Goal: Task Accomplishment & Management: Manage account settings

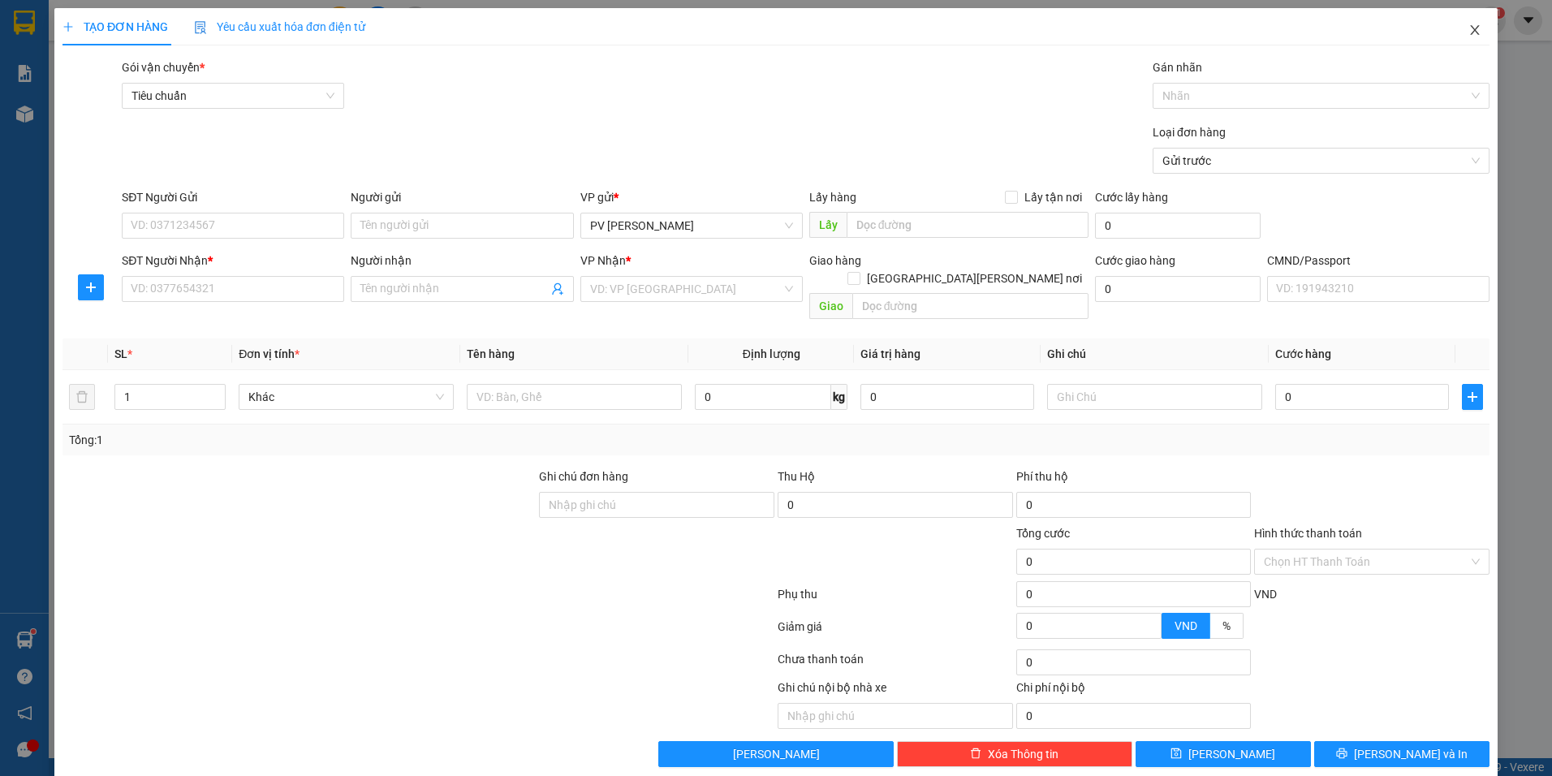
click at [1469, 41] on span "Close" at bounding box center [1474, 30] width 45 height 45
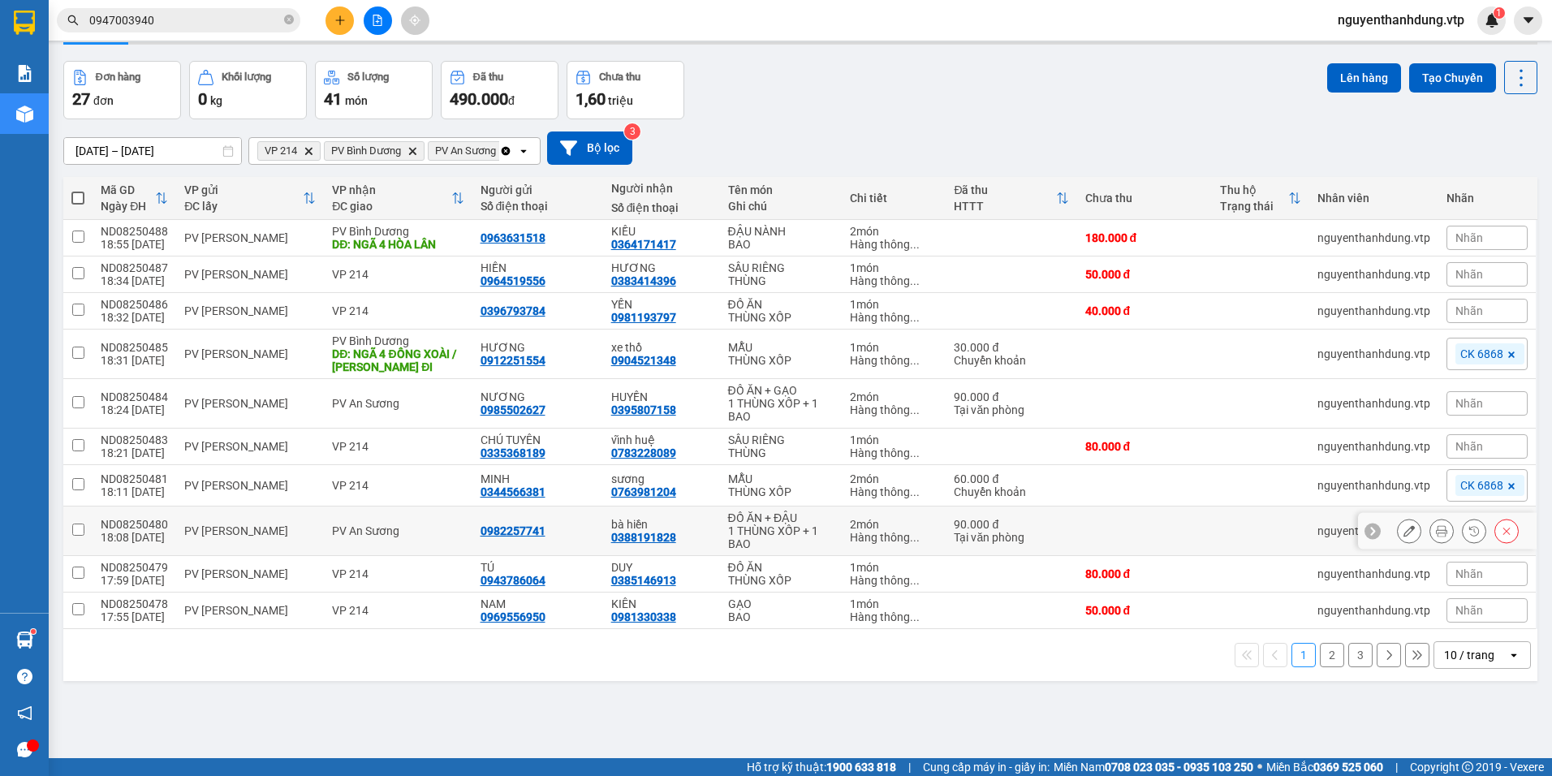
scroll to position [75, 0]
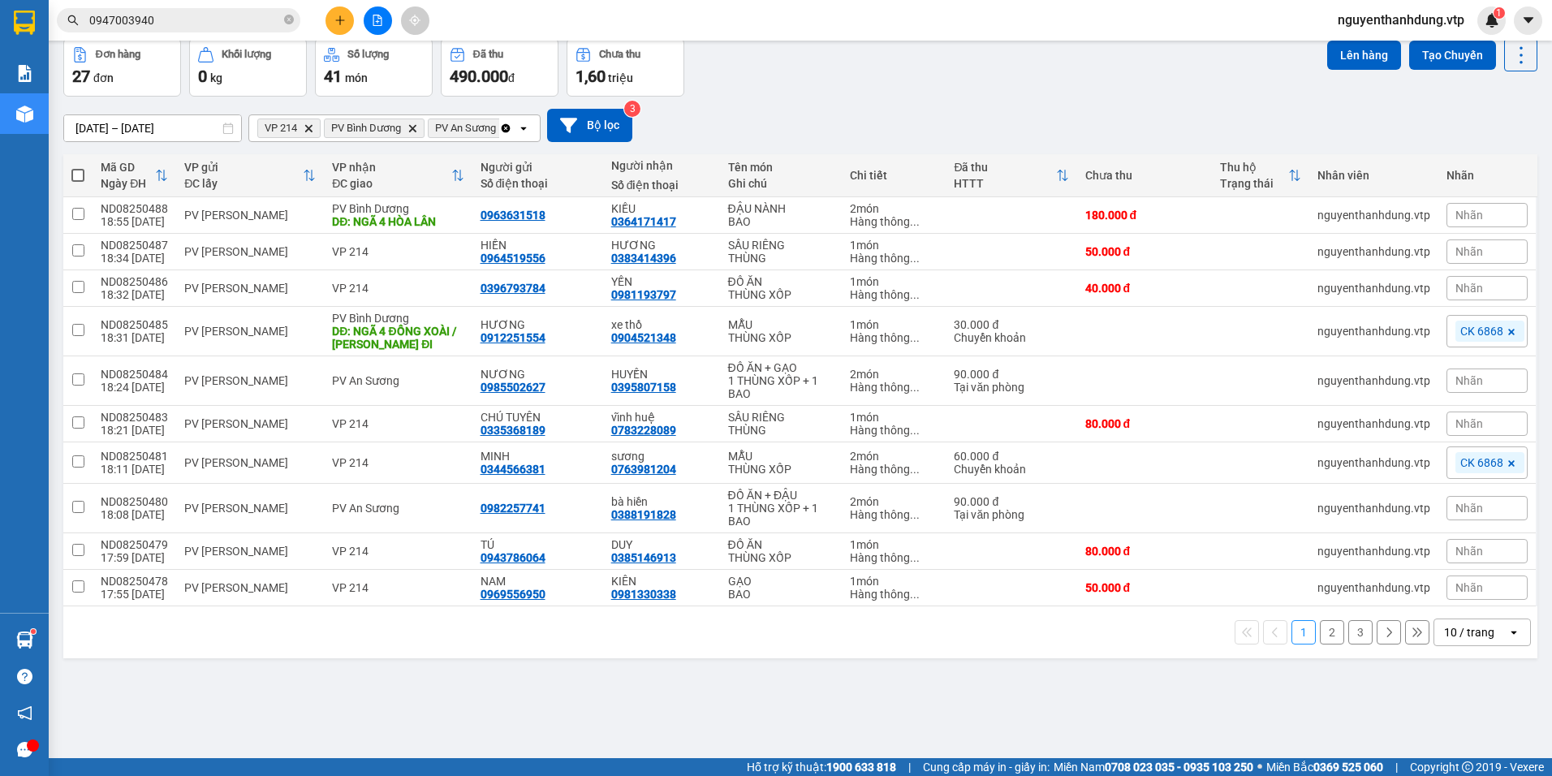
click at [1444, 632] on div "10 / trang" at bounding box center [1469, 632] width 50 height 16
click at [1465, 598] on span "100 / trang" at bounding box center [1464, 597] width 58 height 16
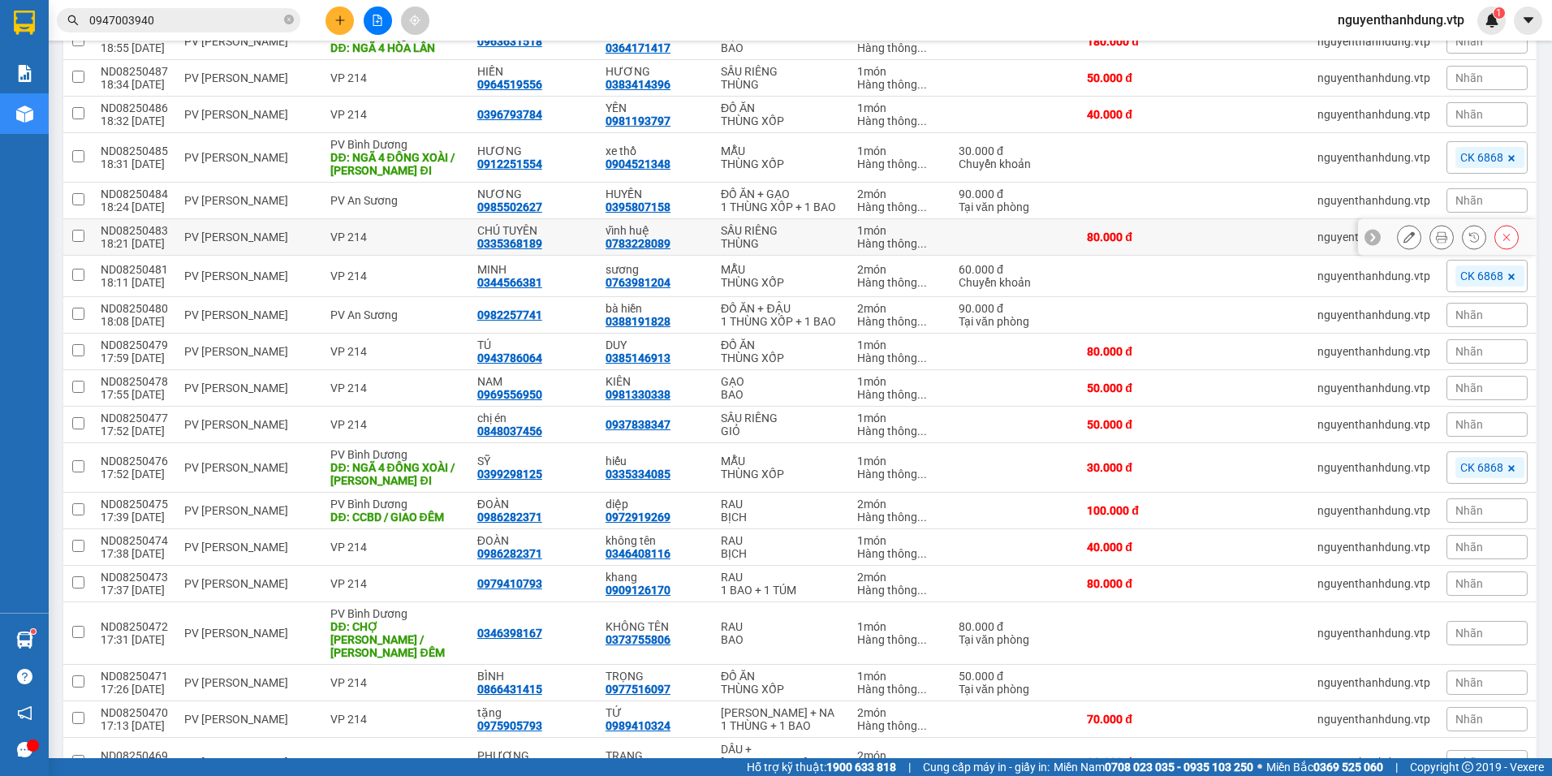
scroll to position [0, 0]
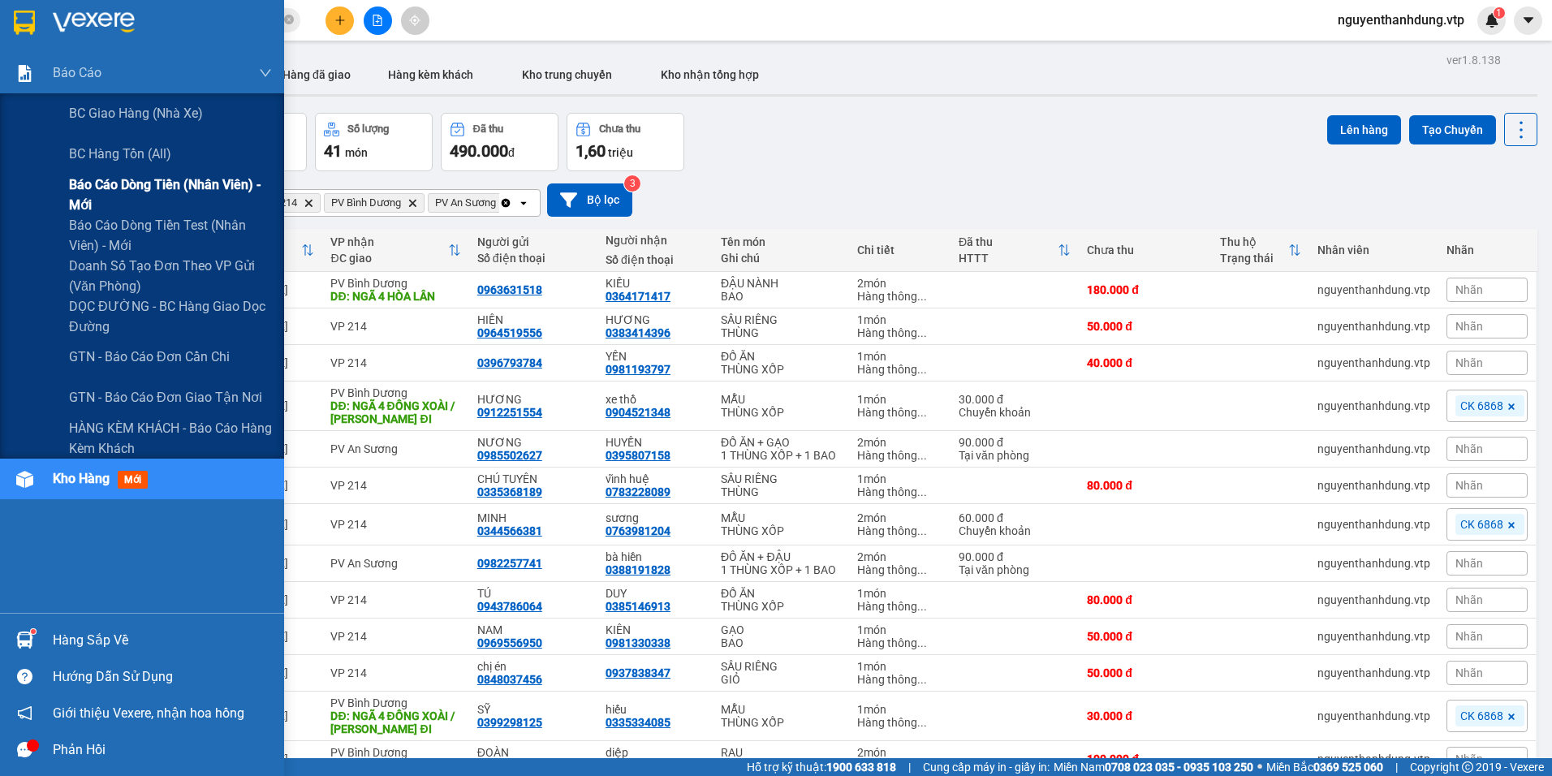
click at [134, 189] on span "Báo cáo dòng tiền (nhân viên) - mới" at bounding box center [170, 195] width 203 height 41
click at [179, 181] on span "Báo cáo dòng tiền (nhân viên) - mới" at bounding box center [170, 195] width 203 height 41
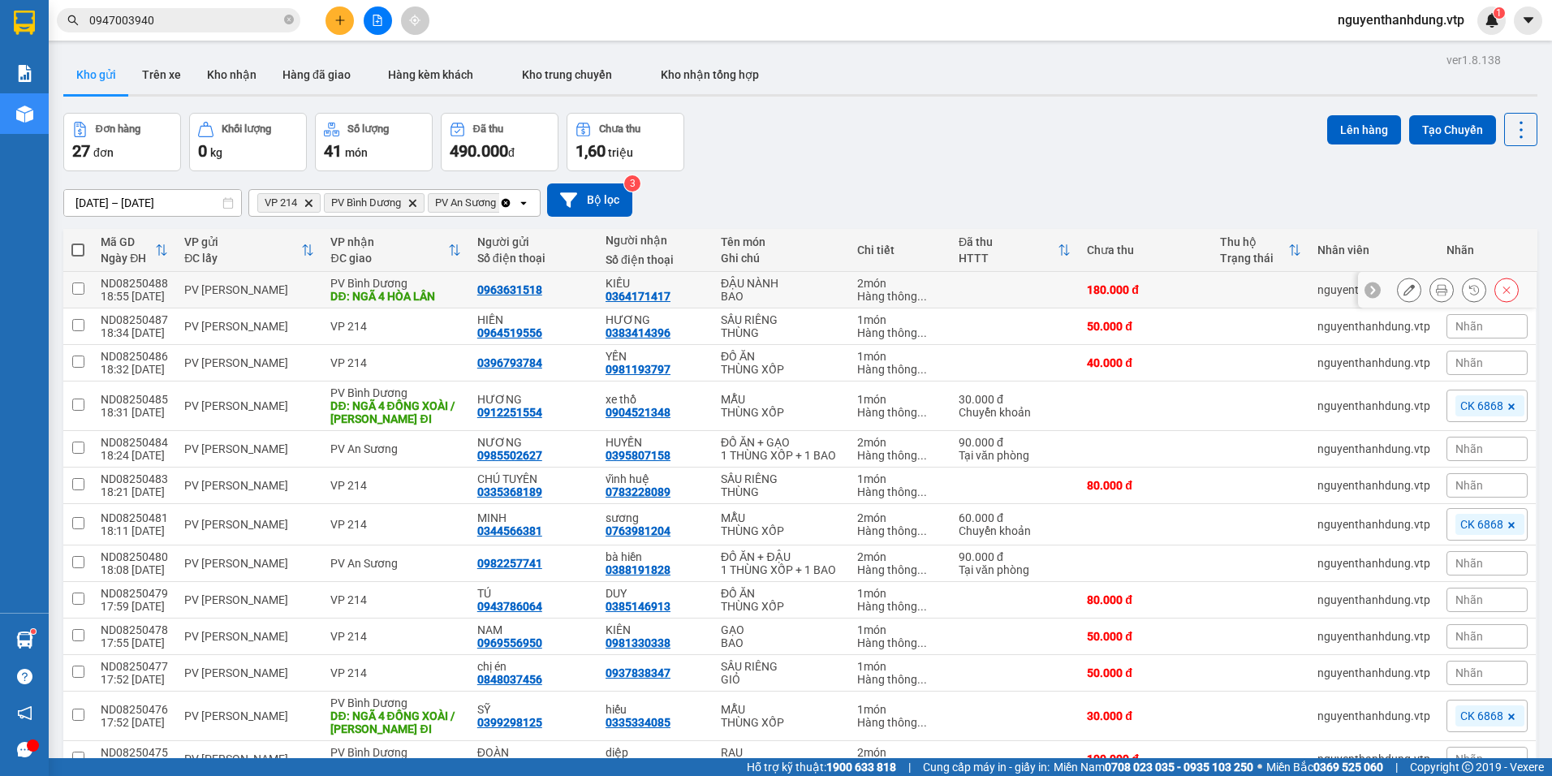
click at [119, 295] on div "18:55 [DATE]" at bounding box center [134, 296] width 67 height 13
checkbox input "true"
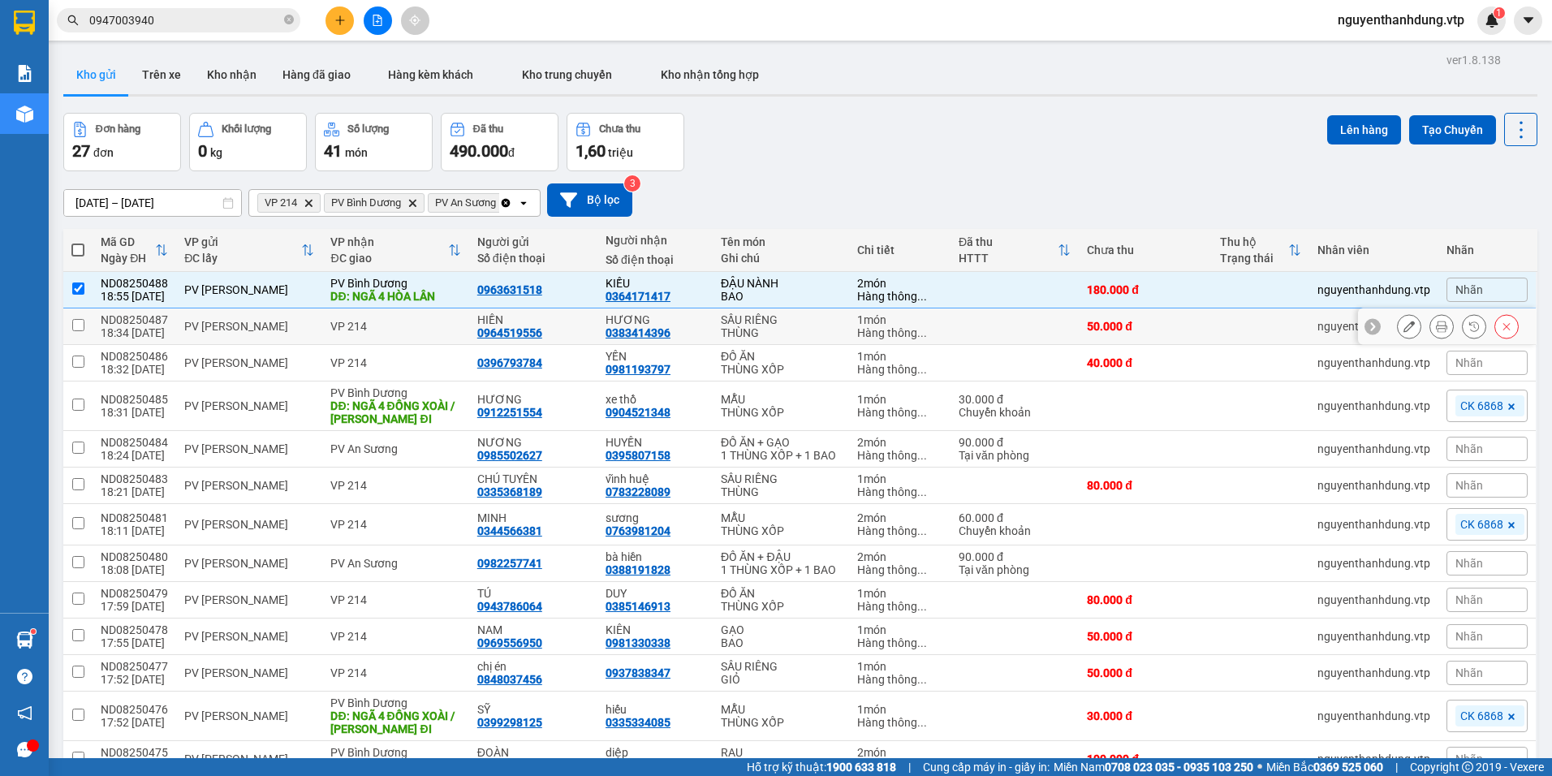
click at [106, 331] on div "18:34 [DATE]" at bounding box center [134, 332] width 67 height 13
checkbox input "true"
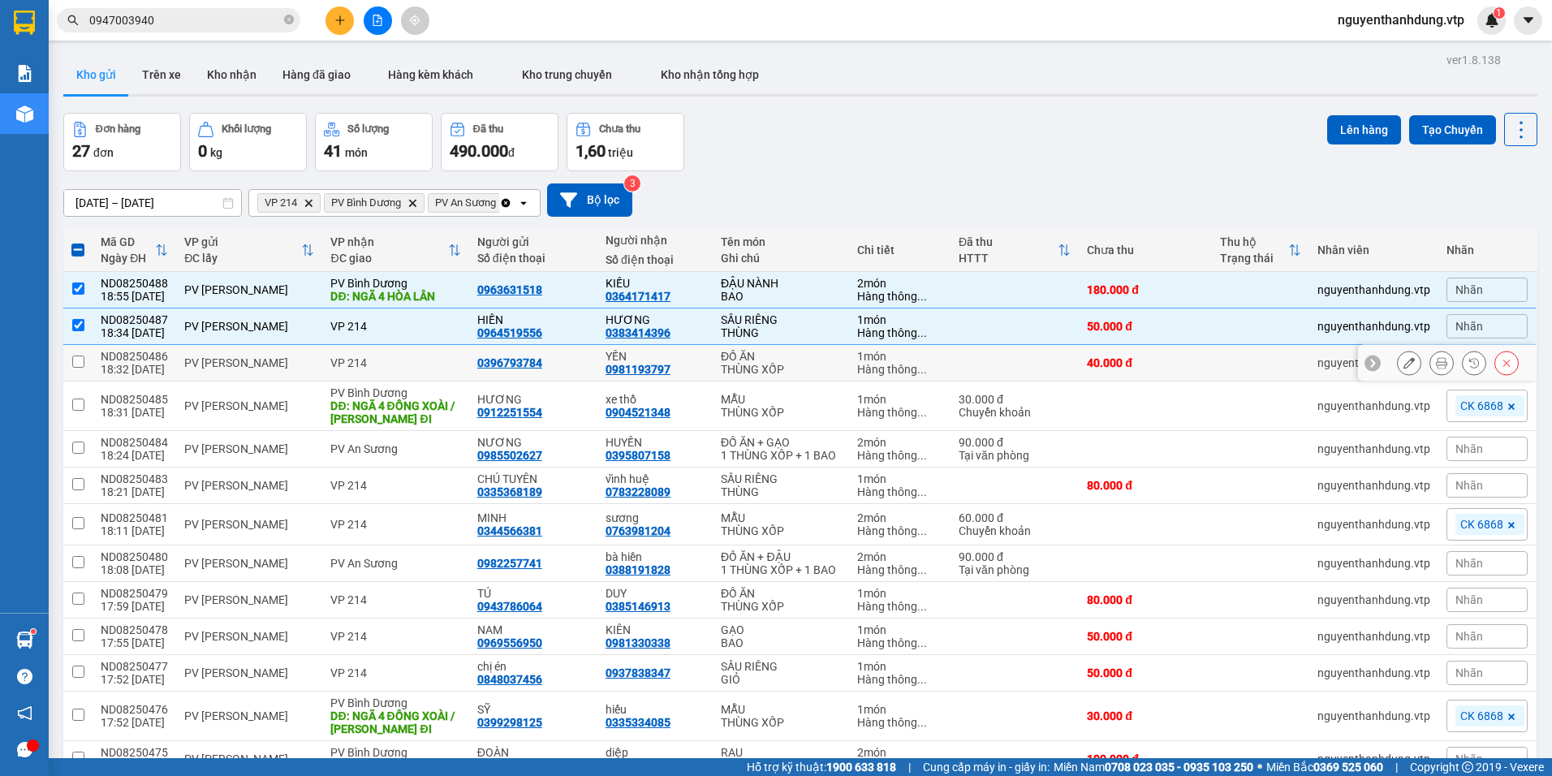
click at [128, 357] on div "ND08250486" at bounding box center [134, 356] width 67 height 13
checkbox input "true"
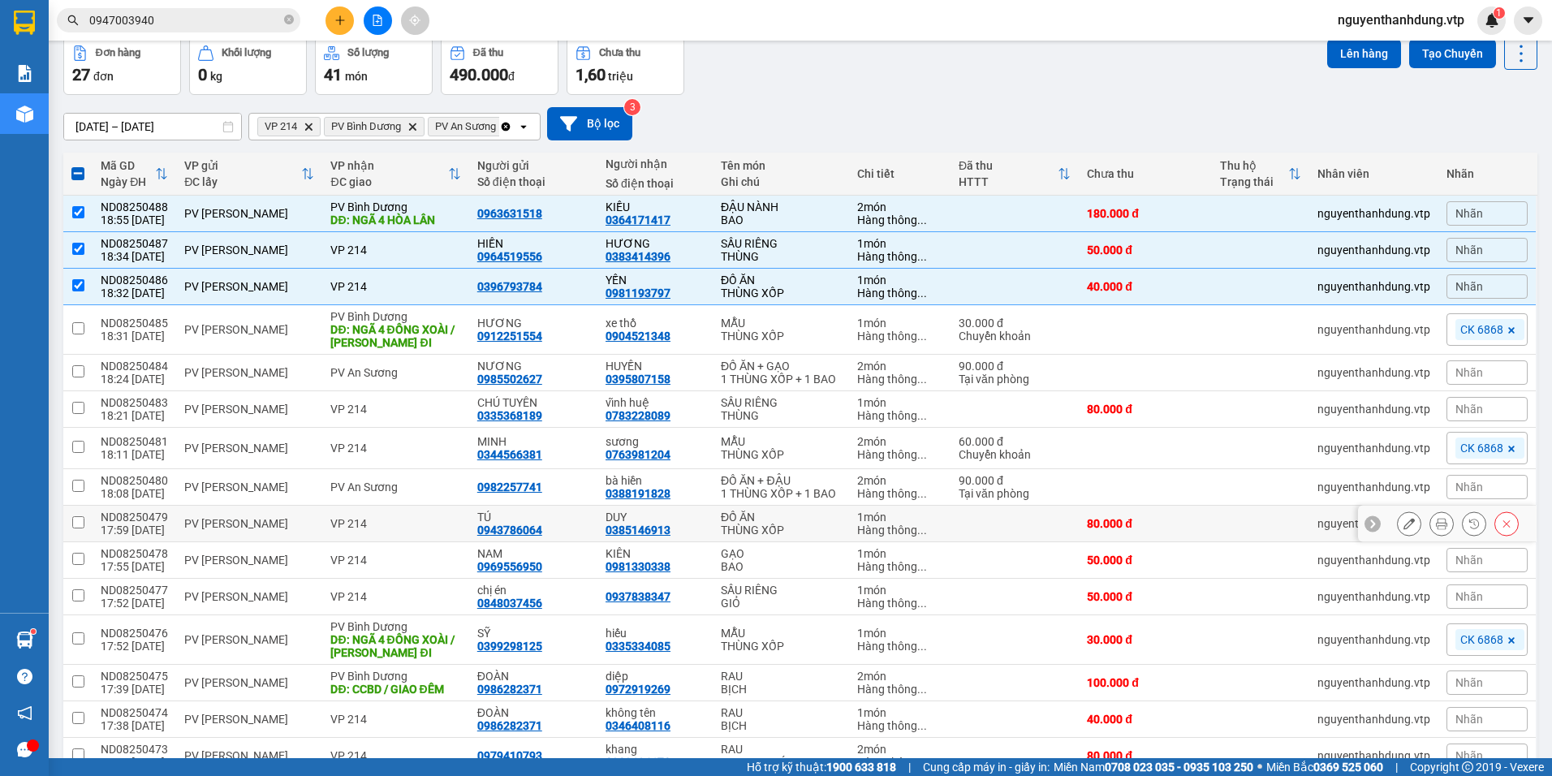
scroll to position [162, 0]
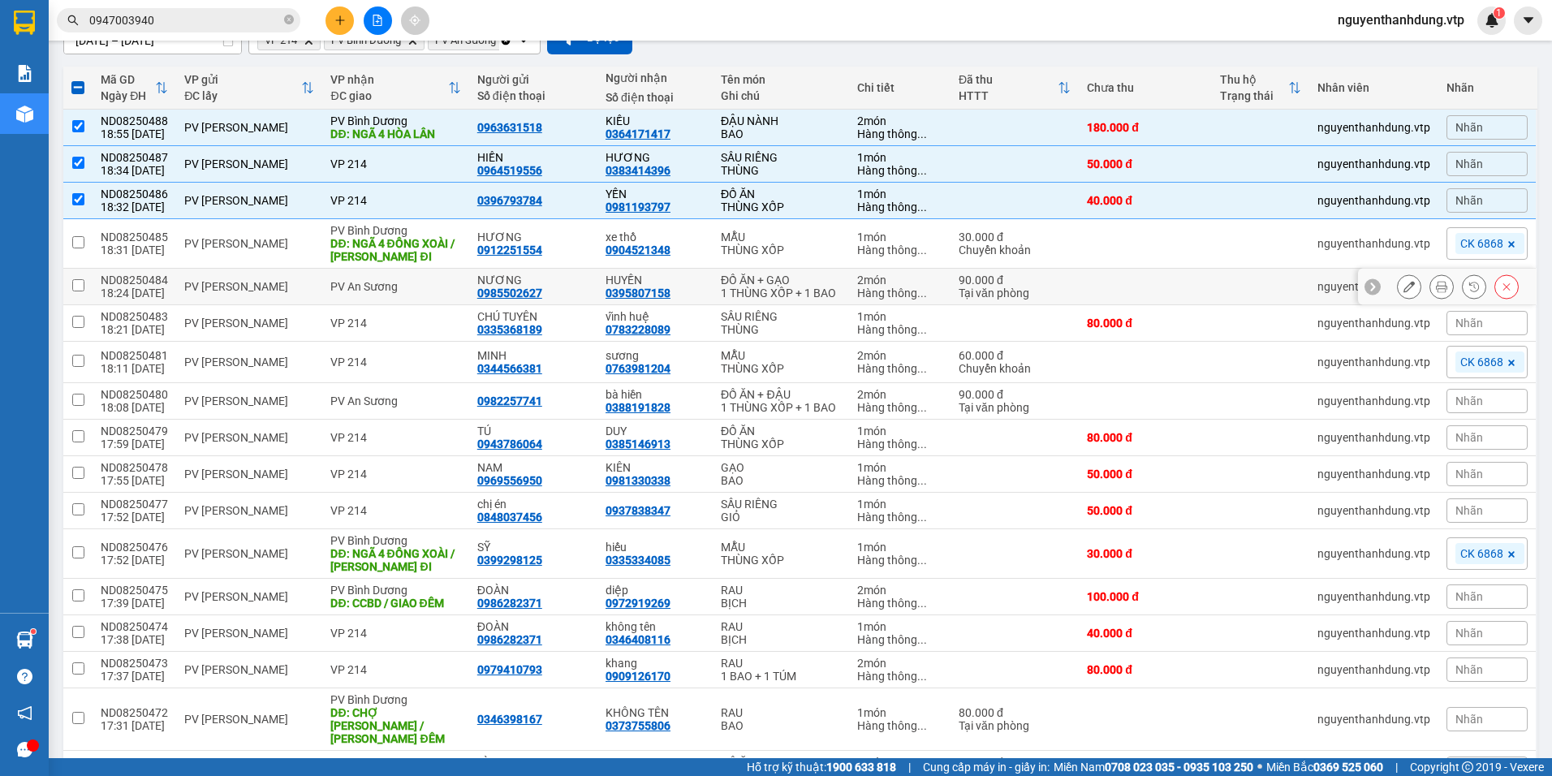
click at [170, 299] on td "ND08250484 18:24 [DATE]" at bounding box center [135, 287] width 84 height 37
checkbox input "true"
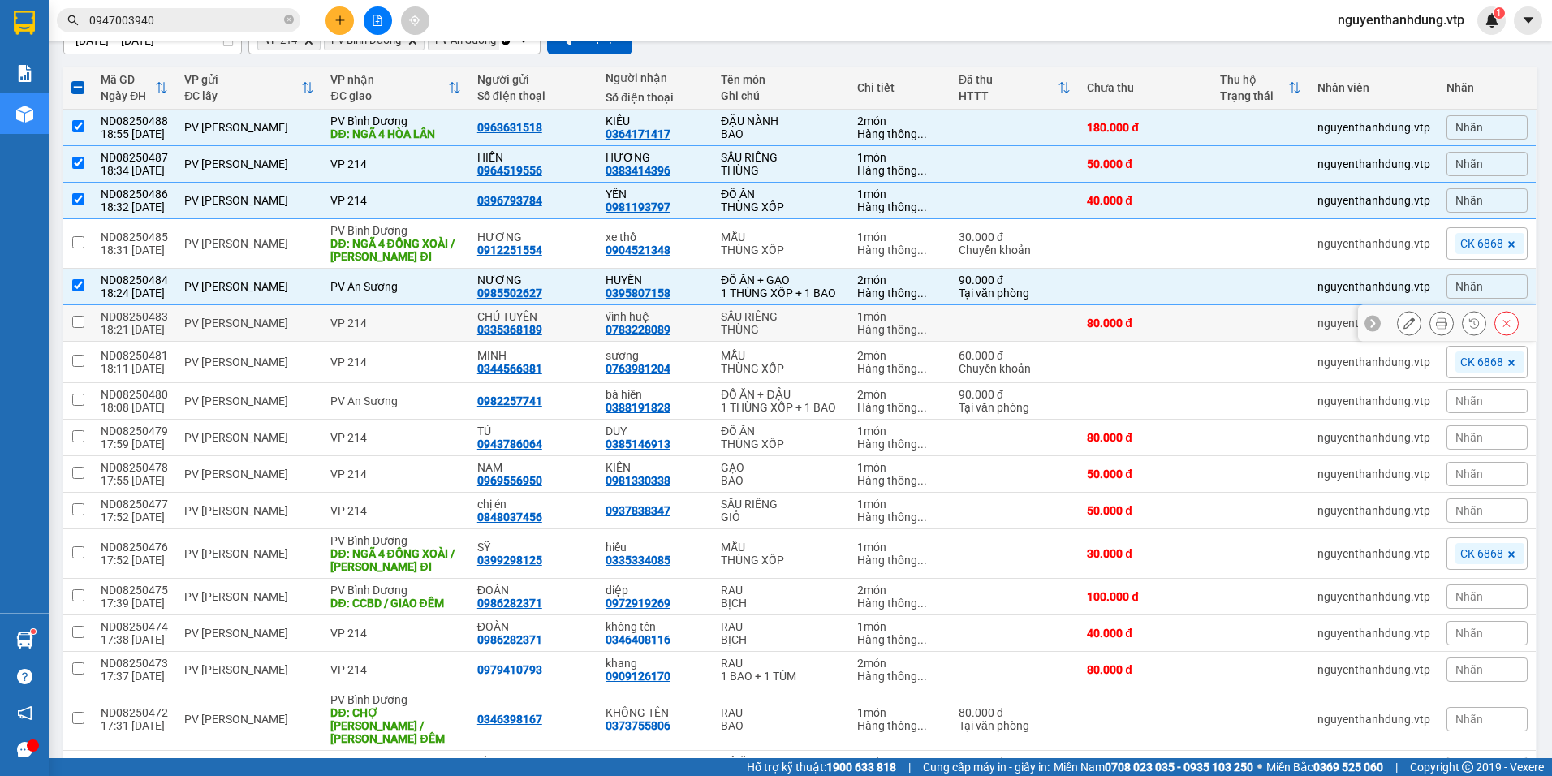
click at [173, 323] on td "ND08250483 18:21 [DATE]" at bounding box center [135, 323] width 84 height 37
checkbox input "true"
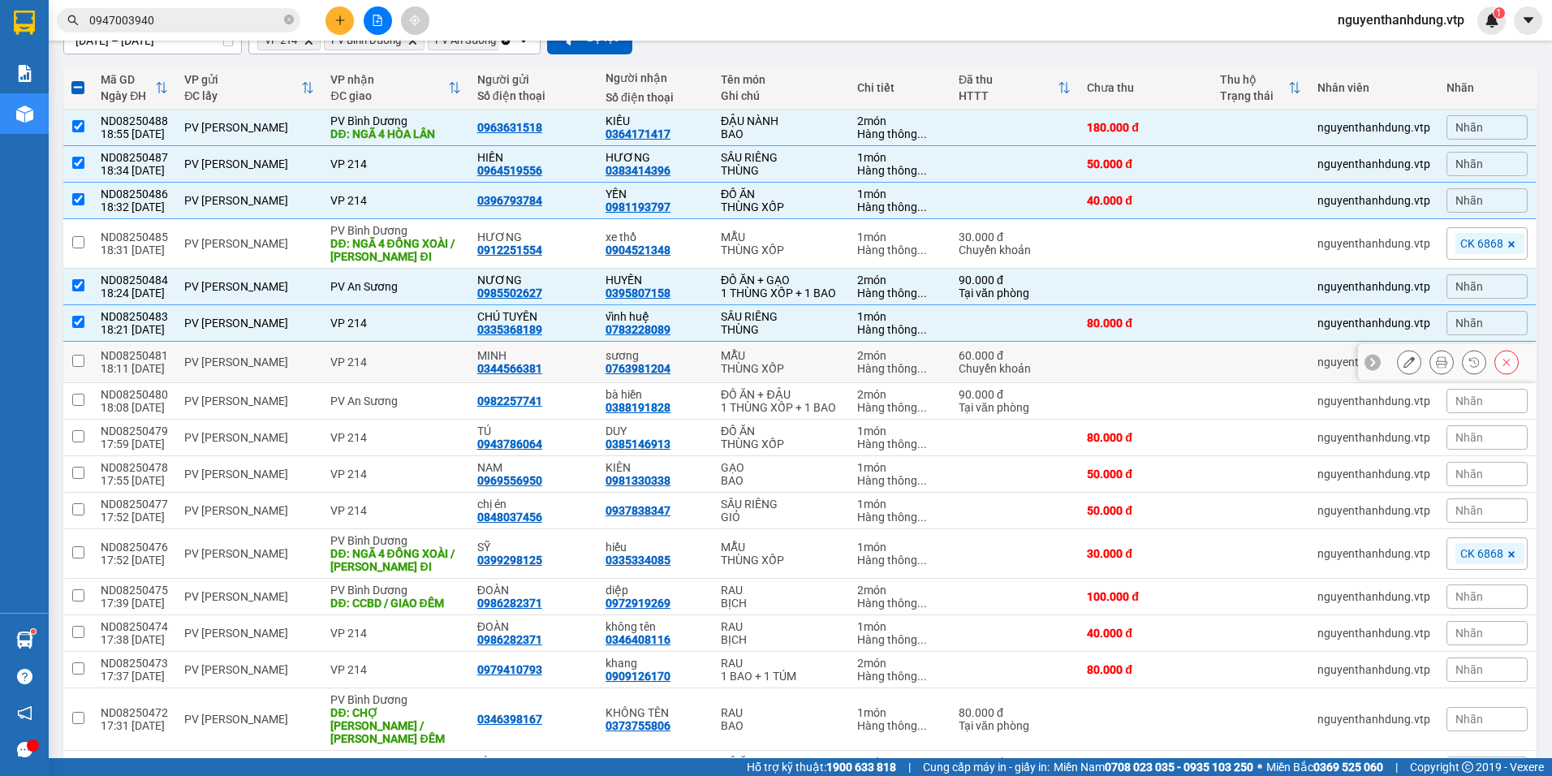
click at [171, 366] on td "ND08250481 18:11 [DATE]" at bounding box center [135, 362] width 84 height 41
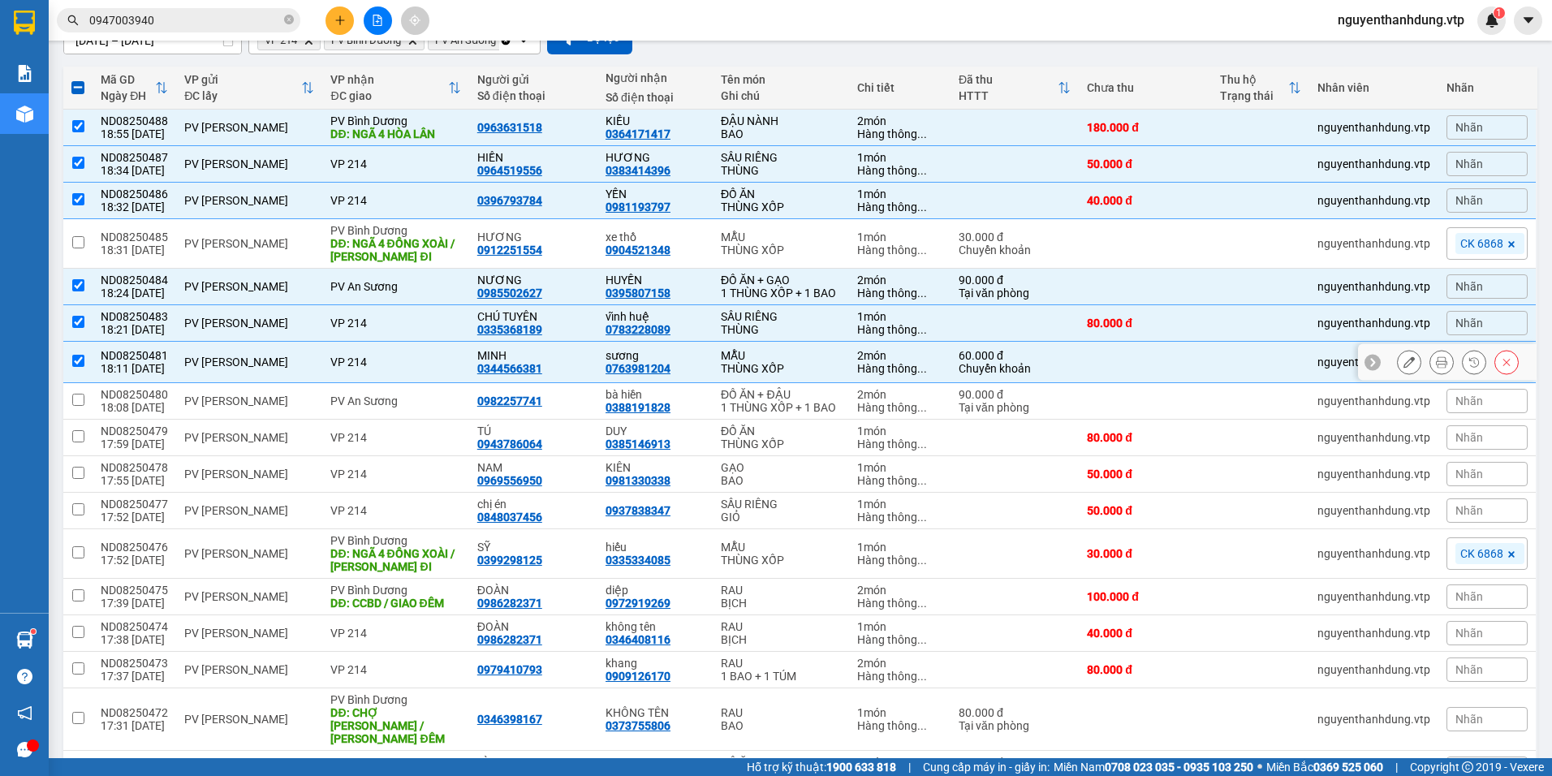
checkbox input "true"
click at [180, 417] on td "PV [PERSON_NAME]" at bounding box center [249, 401] width 146 height 37
checkbox input "true"
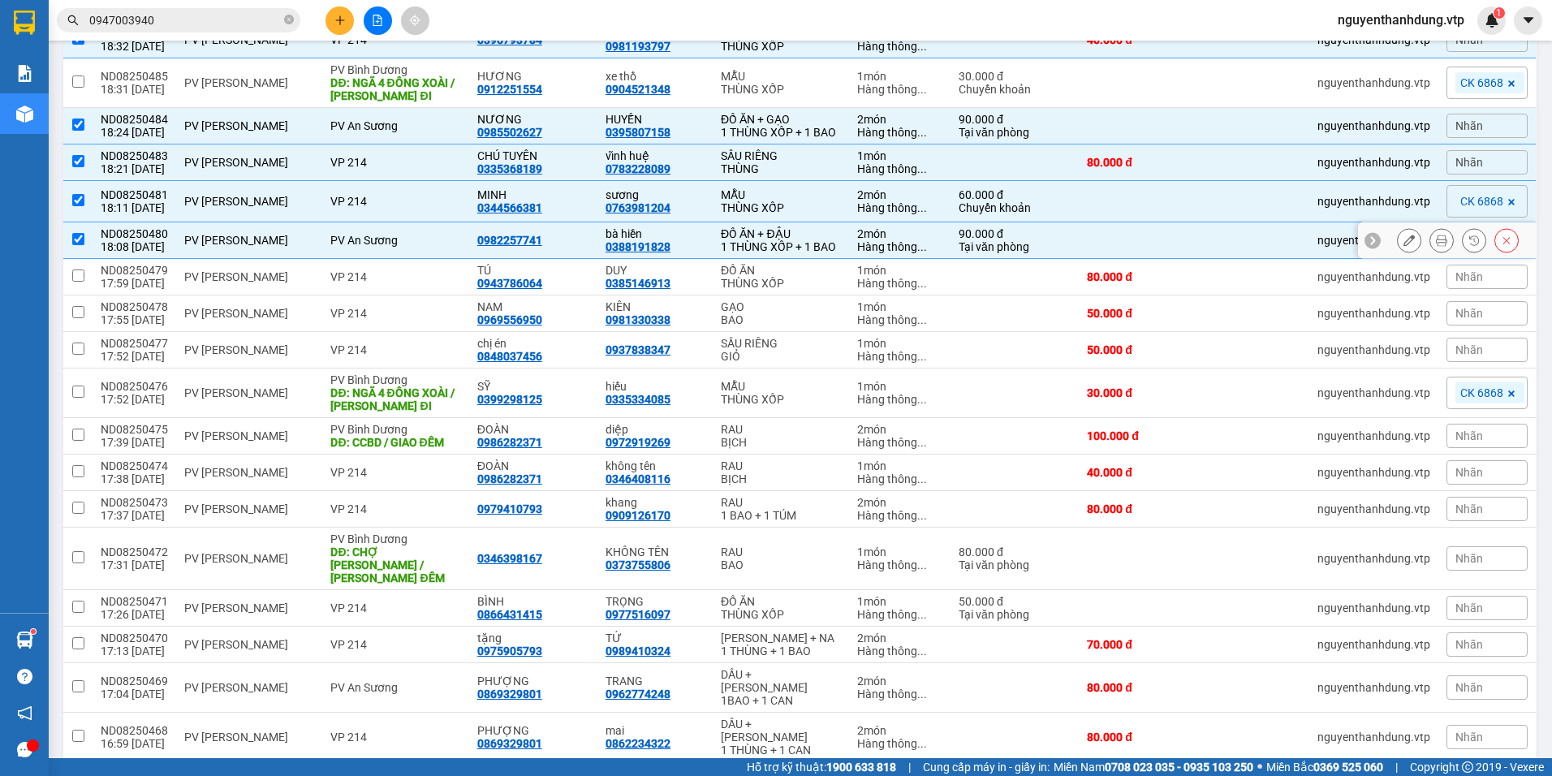
scroll to position [325, 0]
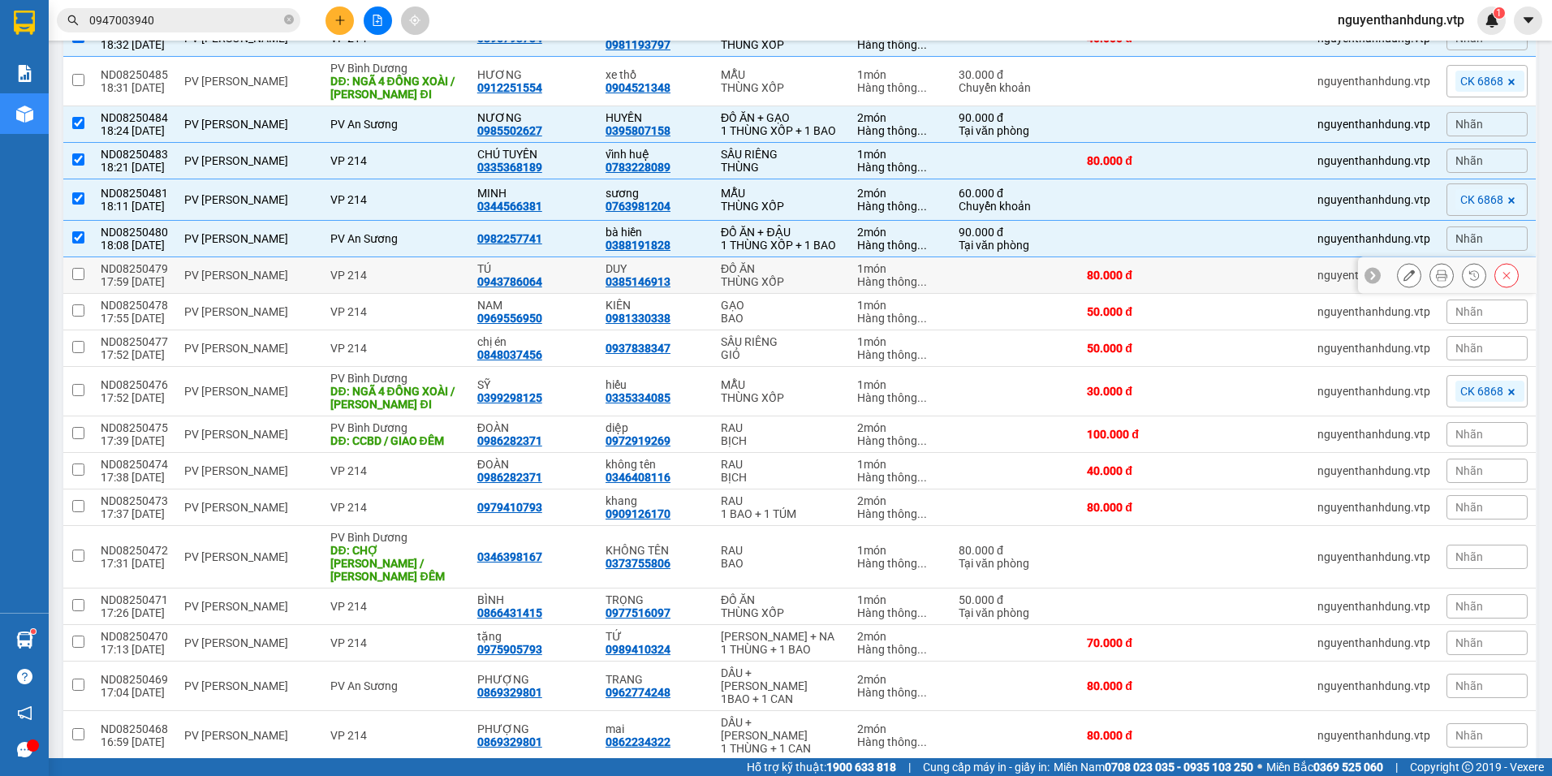
click at [188, 282] on div "PV [PERSON_NAME]" at bounding box center [249, 275] width 130 height 13
checkbox input "true"
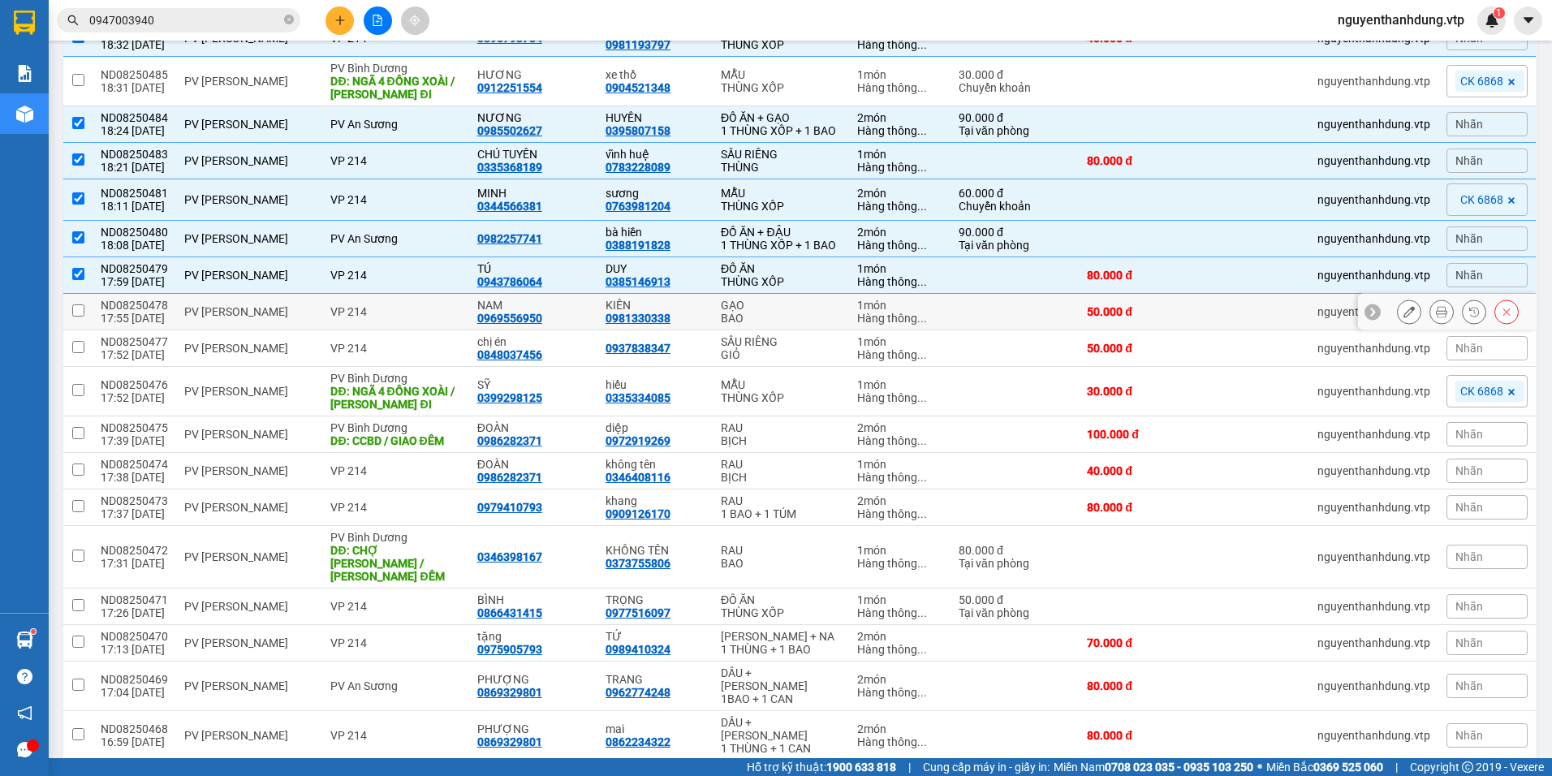
click at [195, 326] on td "PV [PERSON_NAME]" at bounding box center [249, 312] width 146 height 37
checkbox input "true"
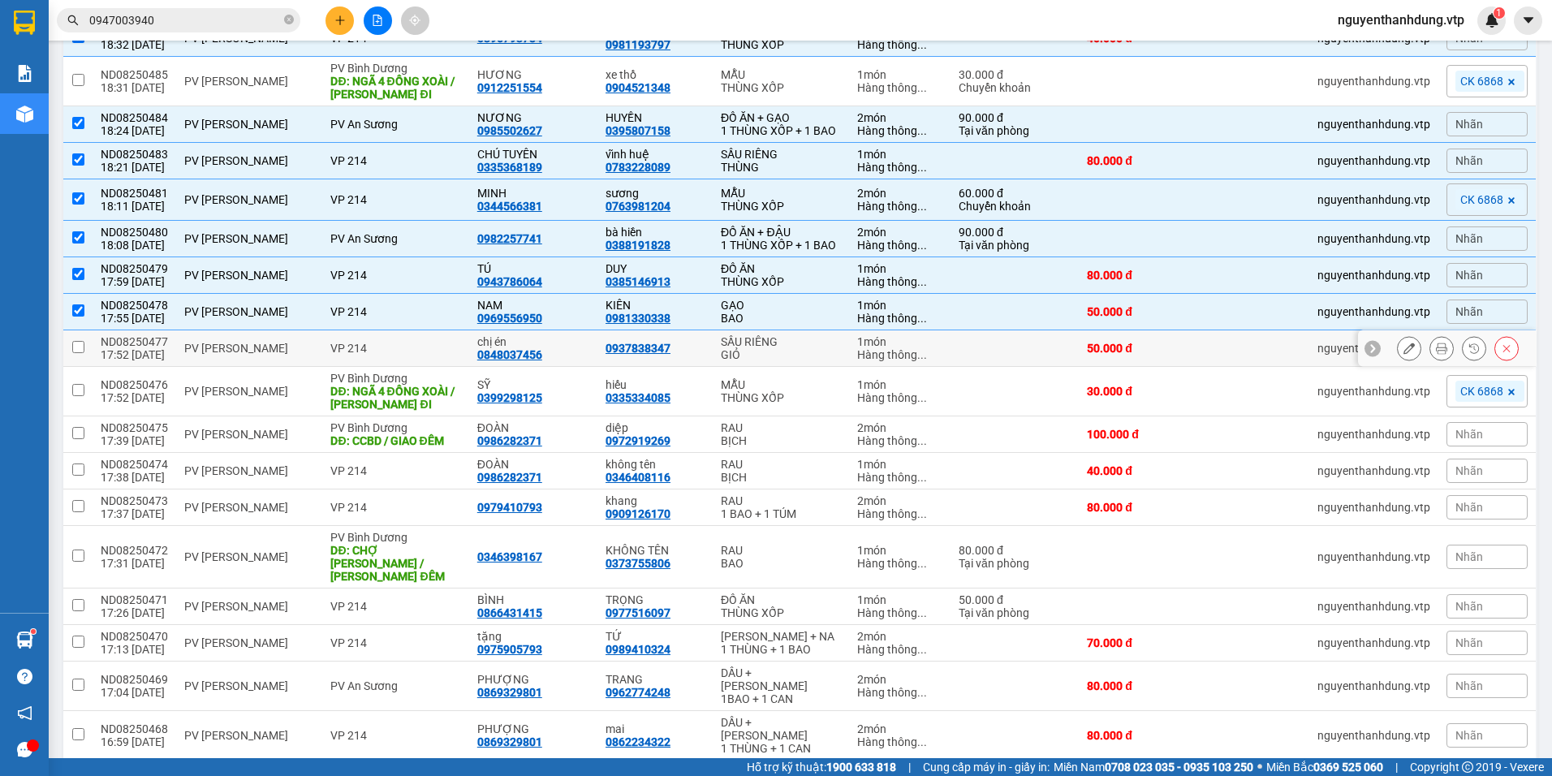
click at [196, 355] on div "PV [PERSON_NAME]" at bounding box center [249, 348] width 130 height 13
checkbox input "true"
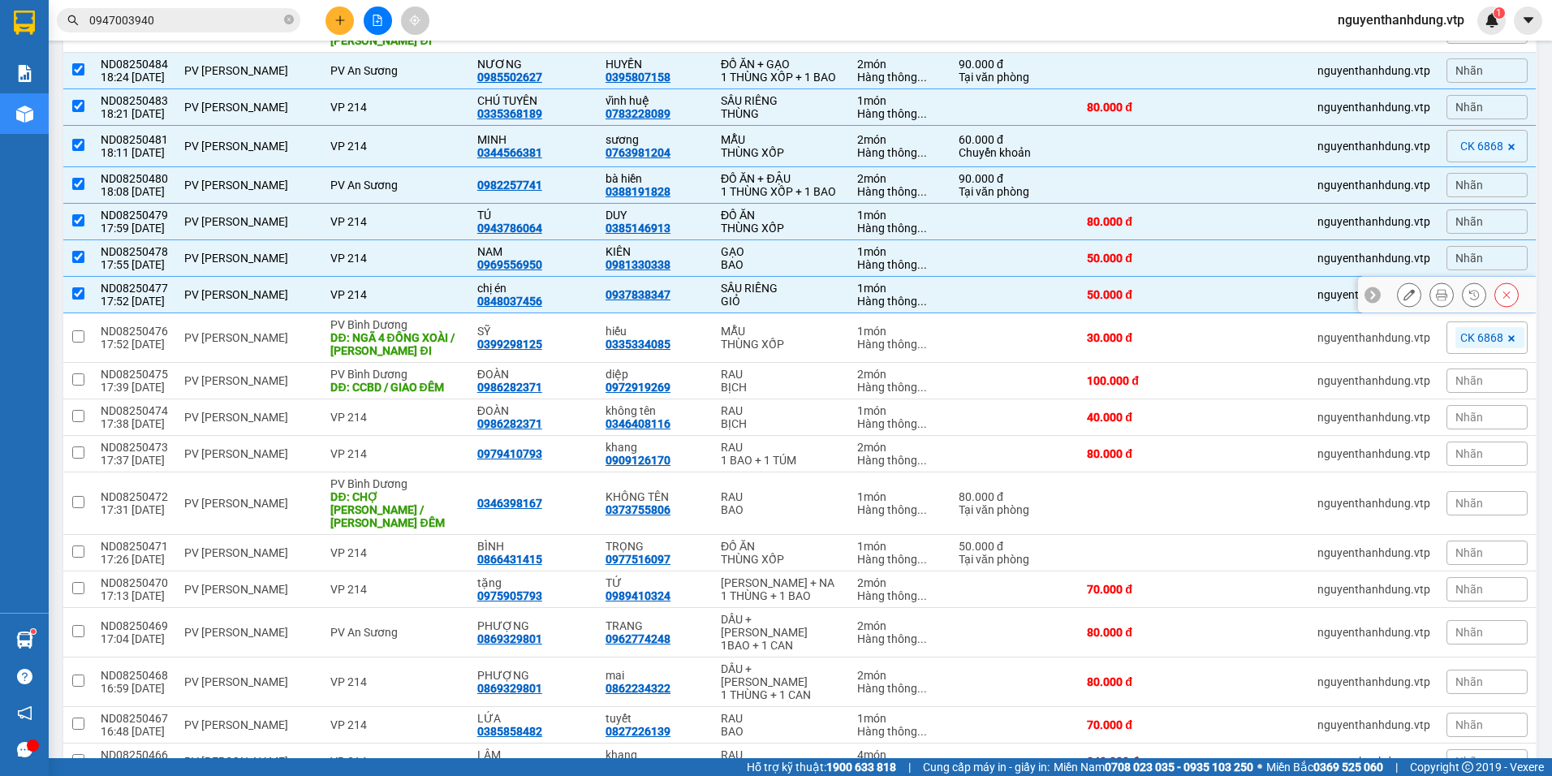
scroll to position [406, 0]
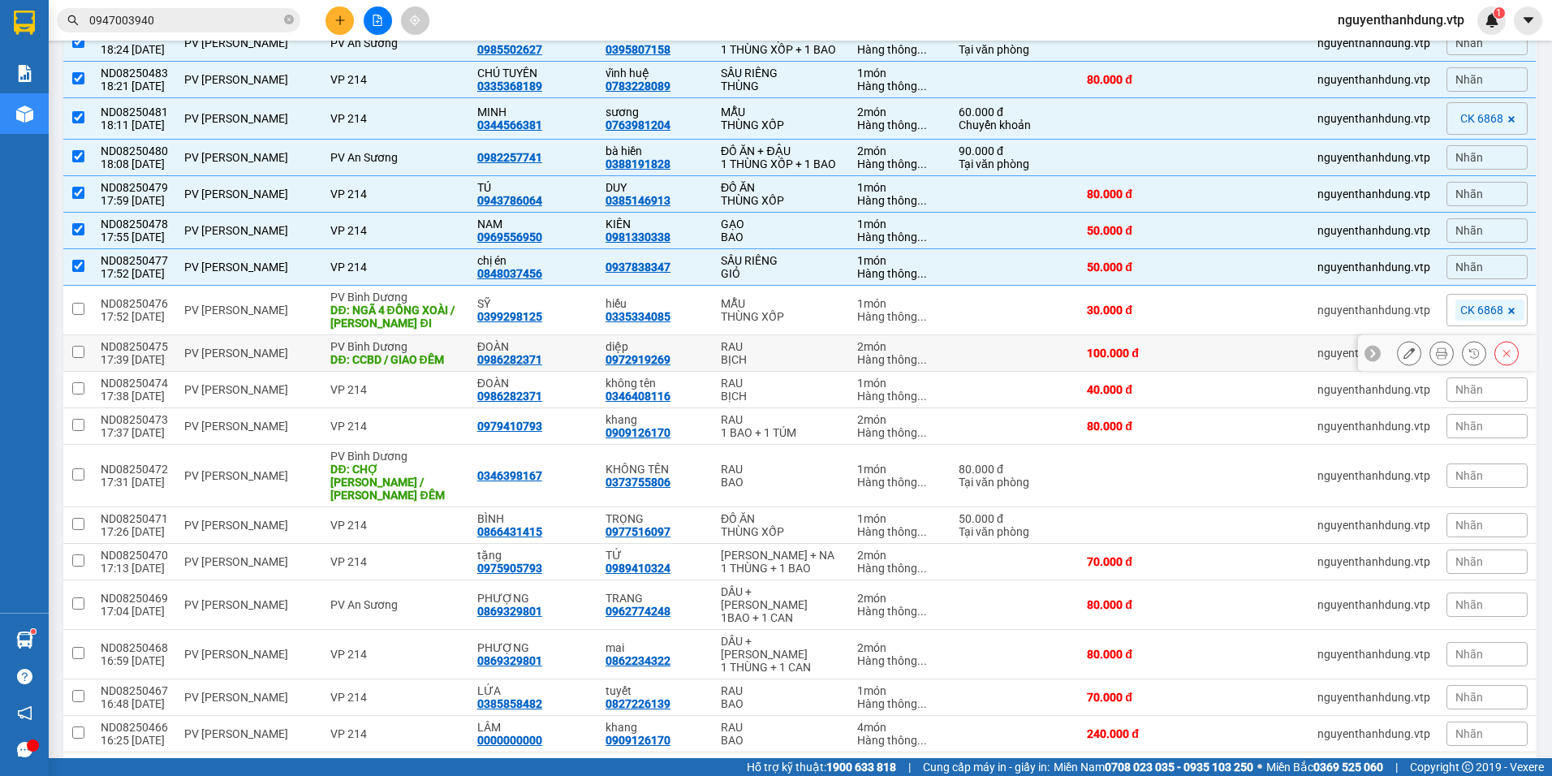
click at [198, 372] on td "PV [PERSON_NAME]" at bounding box center [249, 353] width 146 height 37
checkbox input "true"
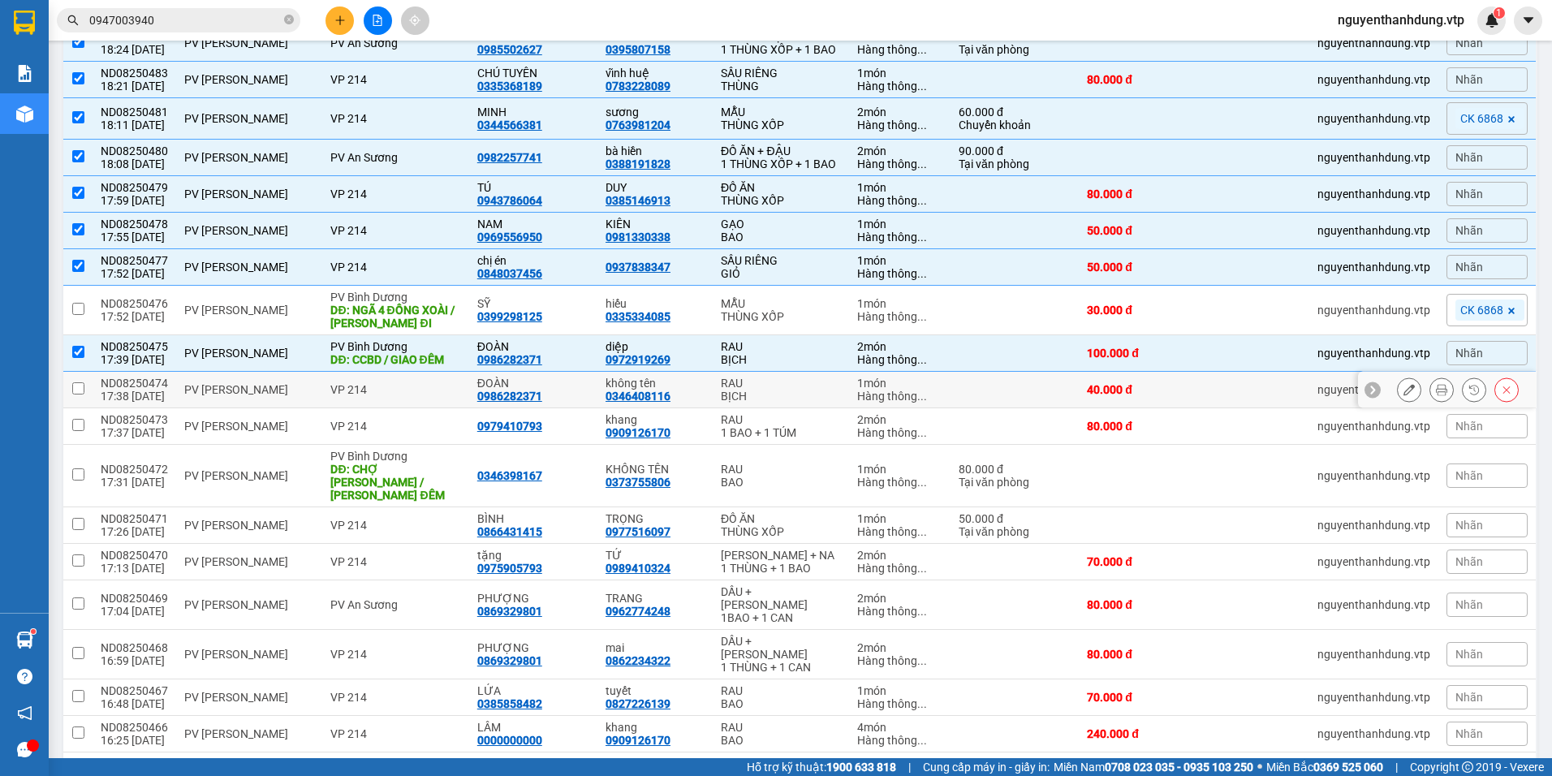
click at [203, 396] on div "PV [PERSON_NAME]" at bounding box center [249, 389] width 130 height 13
checkbox input "true"
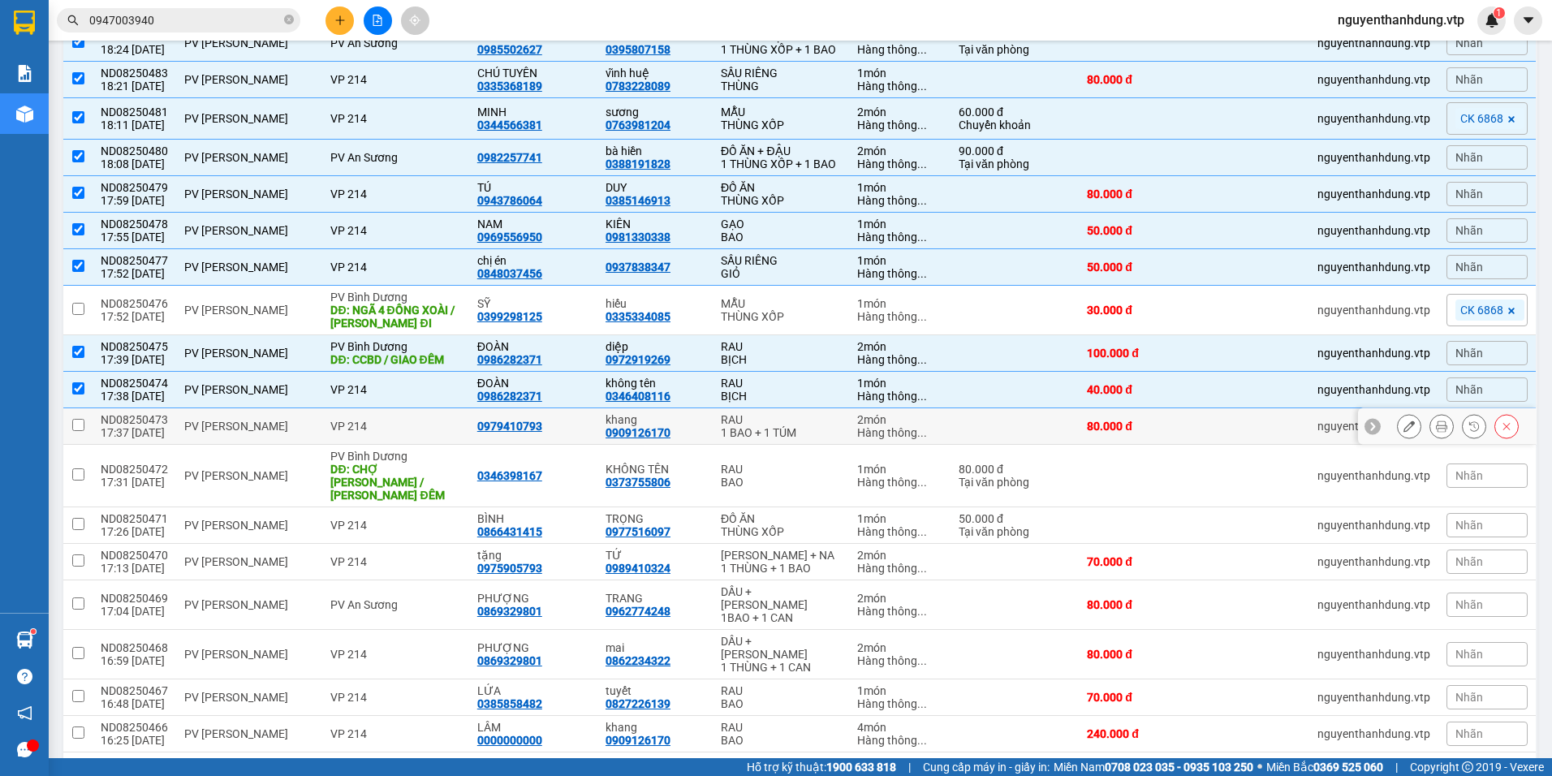
click at [216, 434] on td "PV [PERSON_NAME]" at bounding box center [249, 426] width 146 height 37
checkbox input "true"
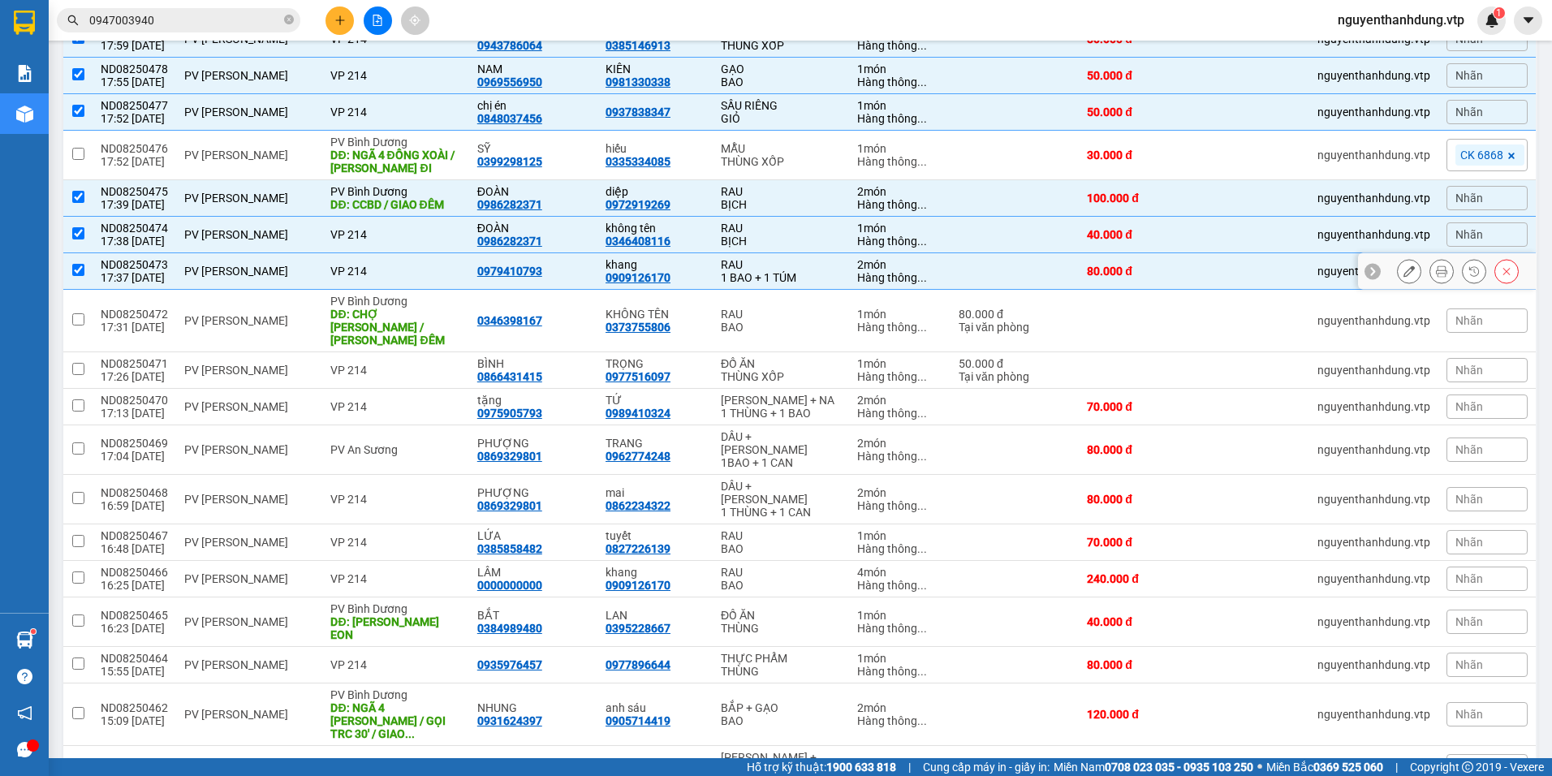
scroll to position [568, 0]
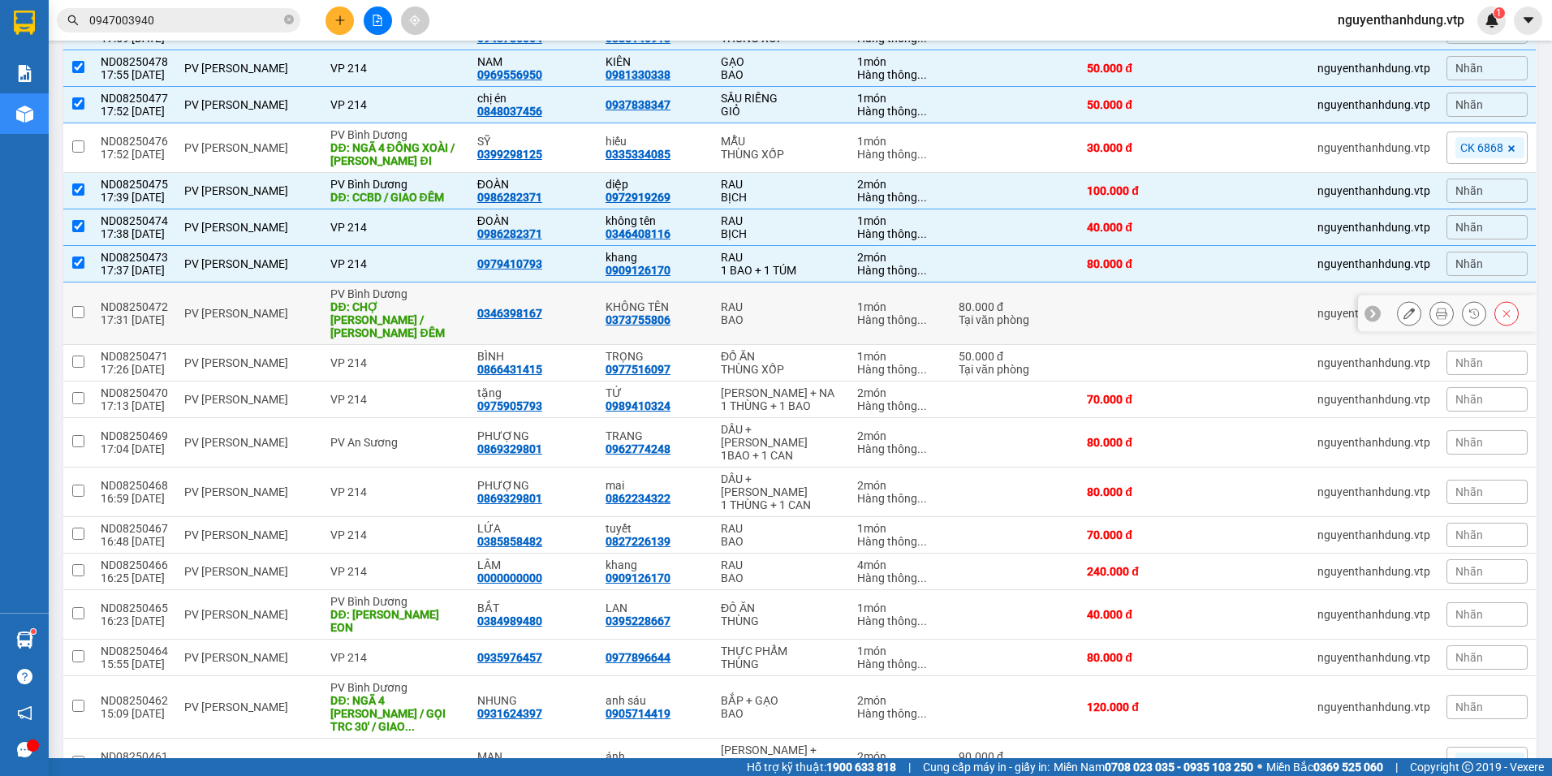
click at [226, 345] on td "PV [PERSON_NAME]" at bounding box center [249, 314] width 146 height 63
checkbox input "true"
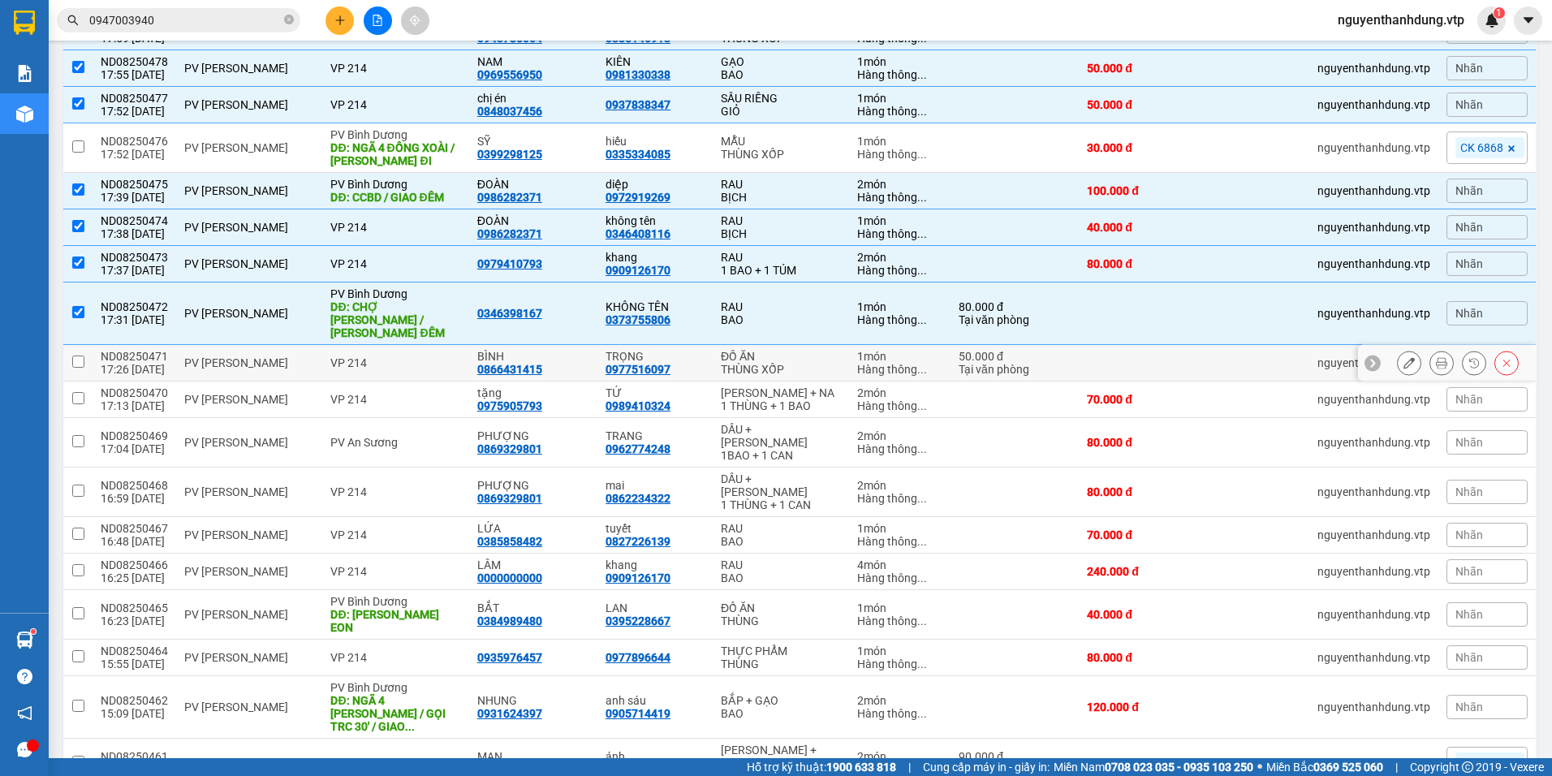
click at [229, 369] on div "PV [PERSON_NAME]" at bounding box center [249, 362] width 130 height 13
checkbox input "true"
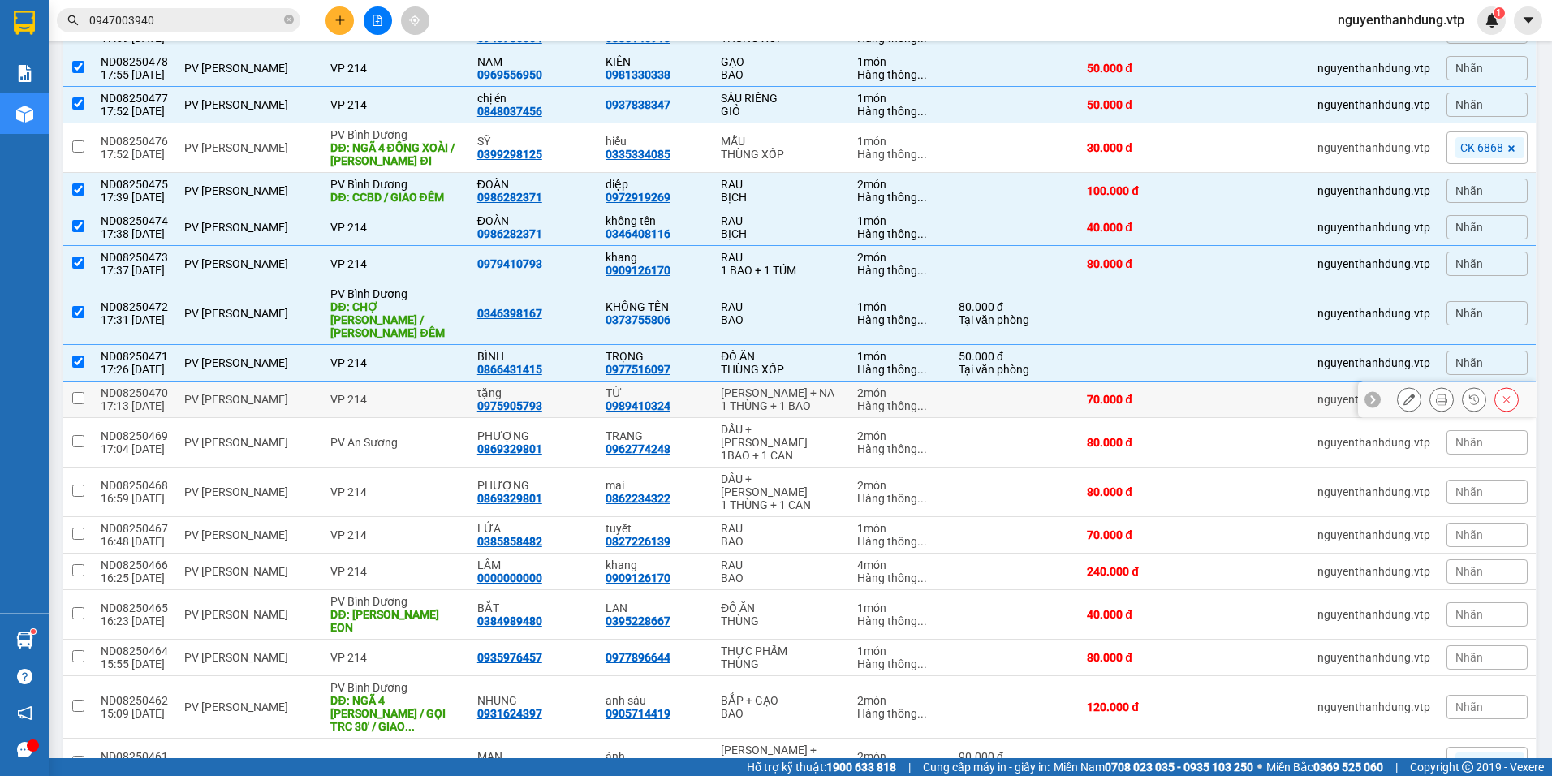
click at [230, 406] on div "PV [PERSON_NAME]" at bounding box center [249, 399] width 130 height 13
checkbox input "true"
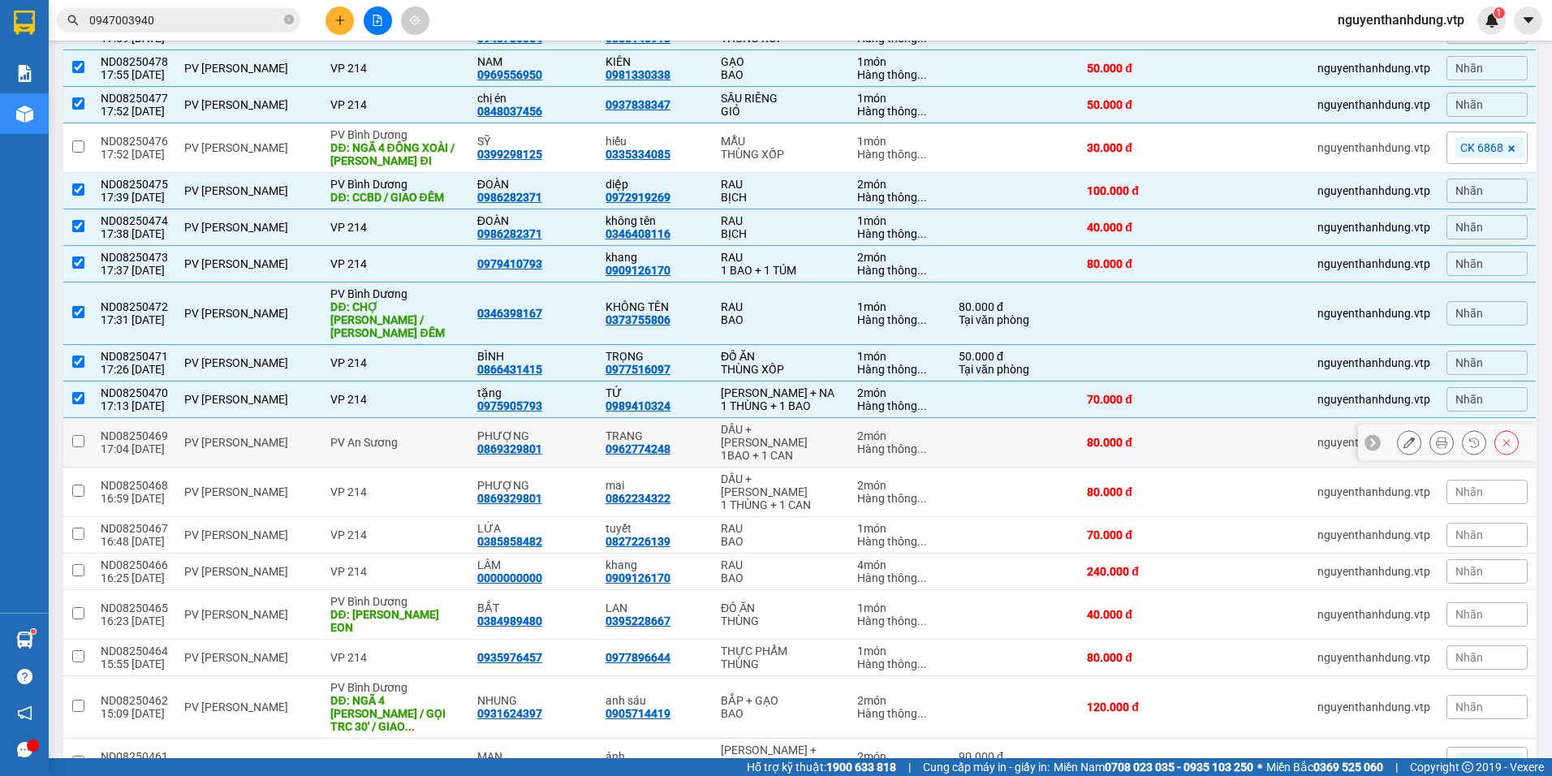
click at [222, 440] on td "PV [PERSON_NAME]" at bounding box center [249, 443] width 146 height 50
checkbox input "true"
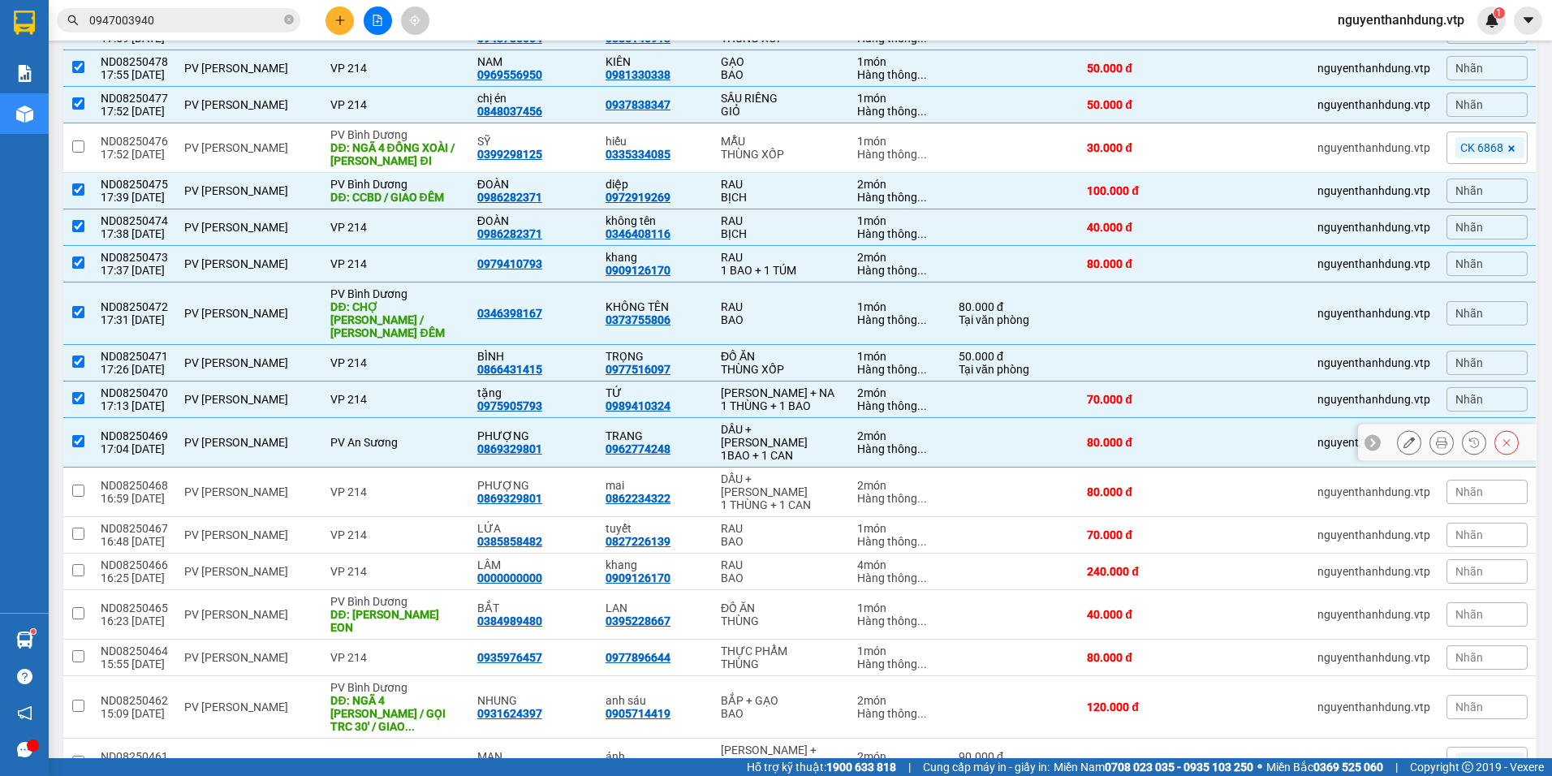
scroll to position [650, 0]
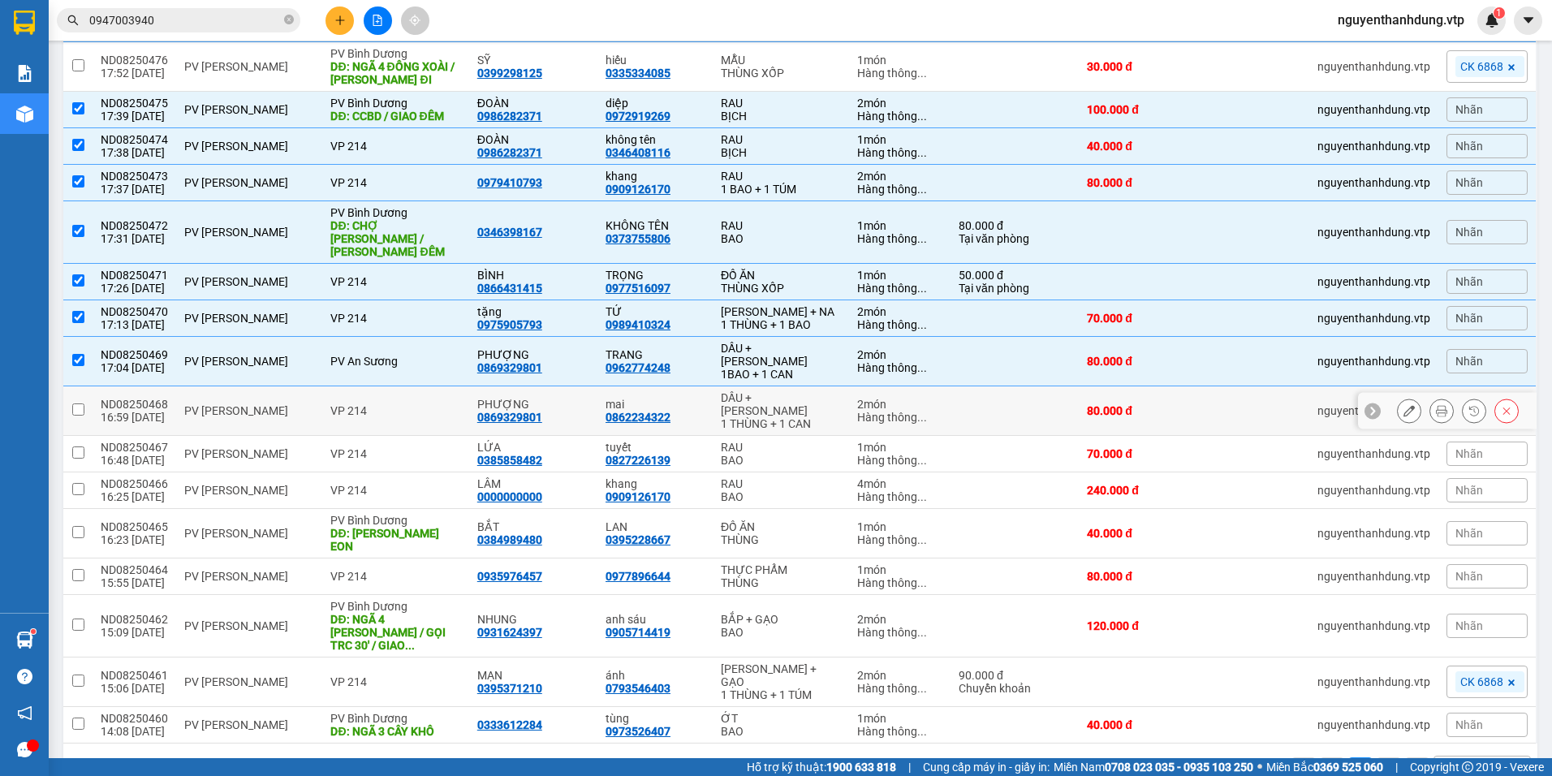
click at [252, 409] on div "PV [PERSON_NAME]" at bounding box center [249, 410] width 130 height 13
checkbox input "true"
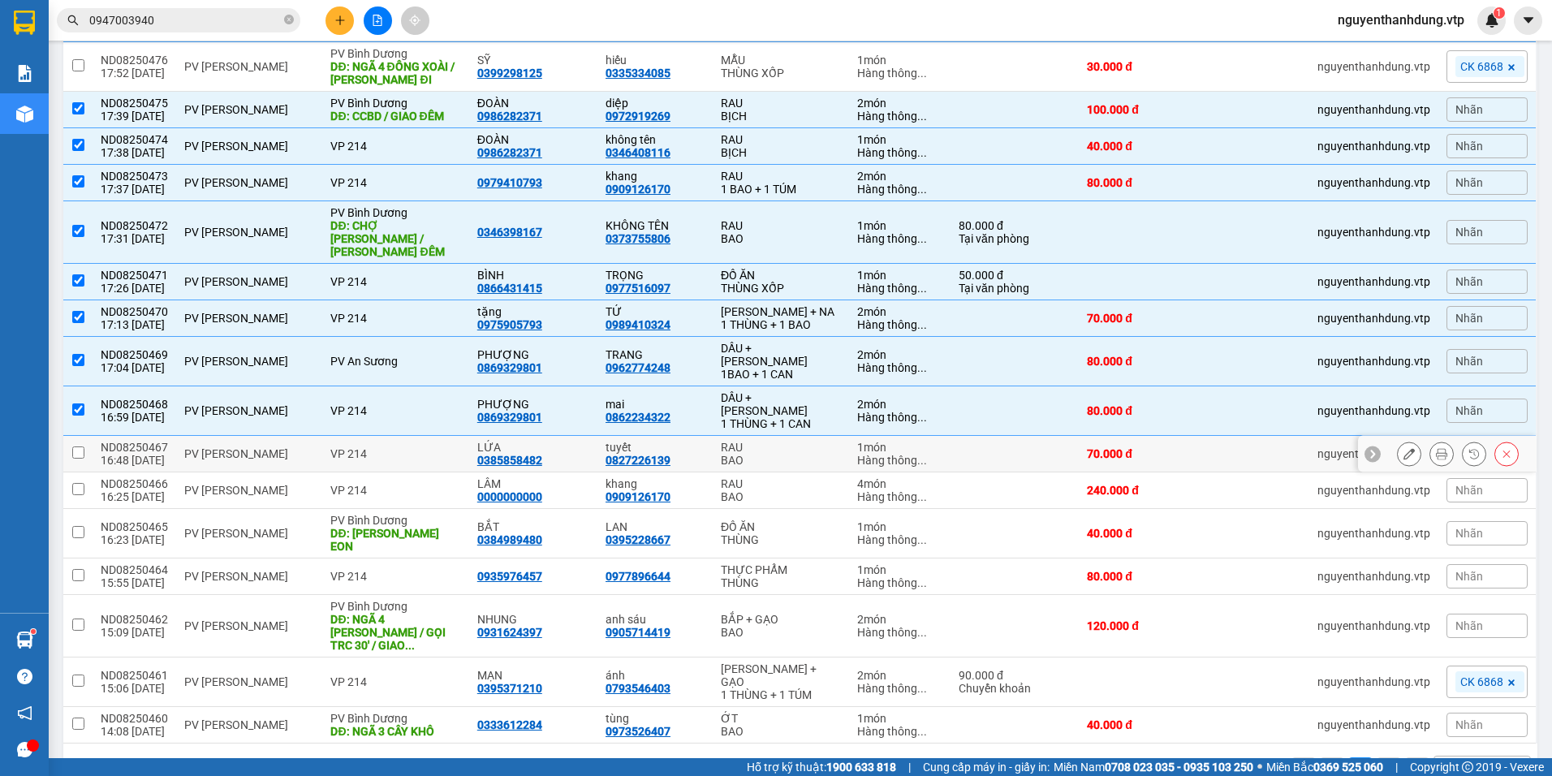
click at [250, 436] on td "PV [PERSON_NAME]" at bounding box center [249, 454] width 146 height 37
checkbox input "true"
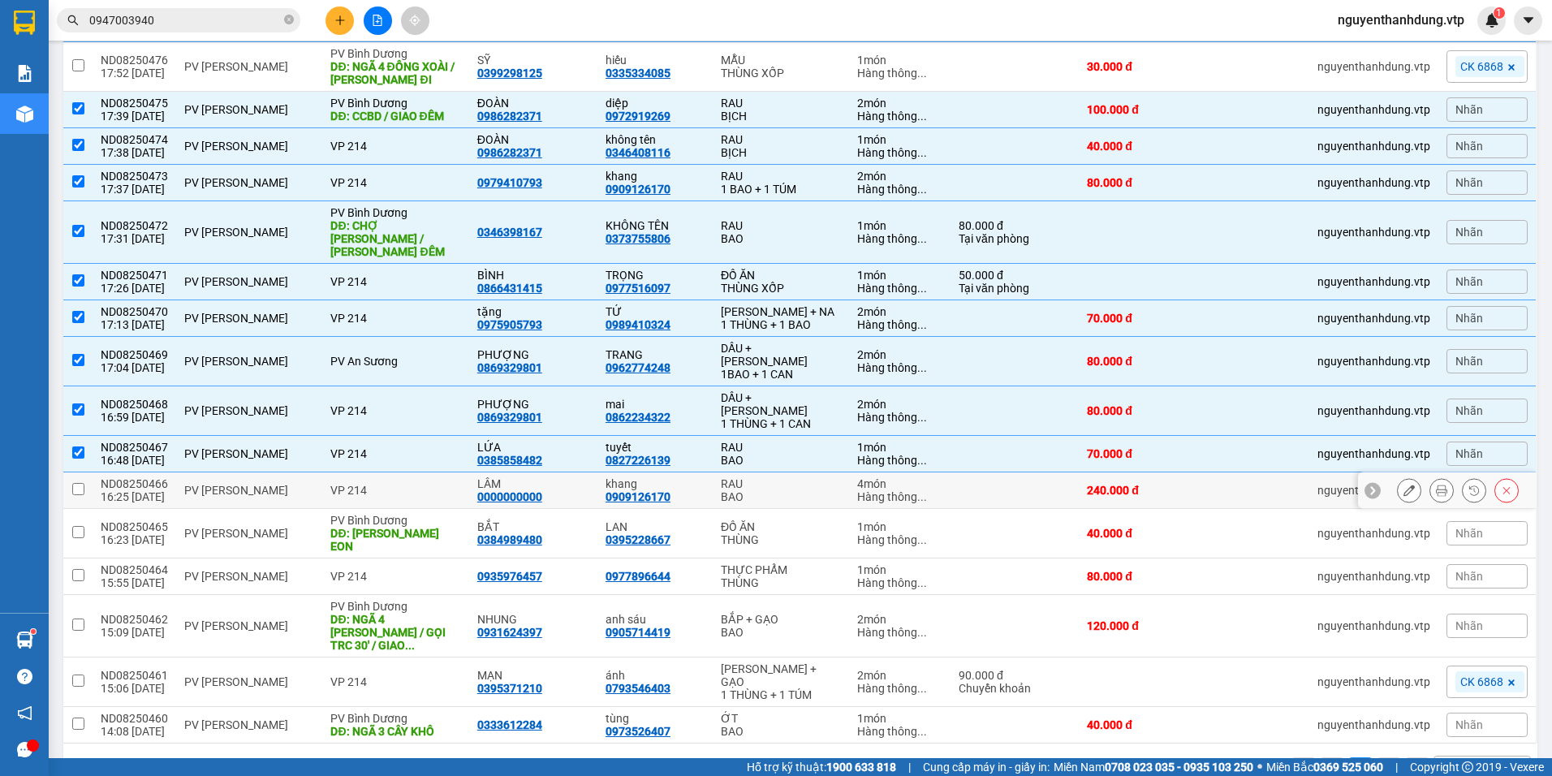
click at [252, 484] on div "PV [PERSON_NAME]" at bounding box center [249, 490] width 130 height 13
checkbox input "true"
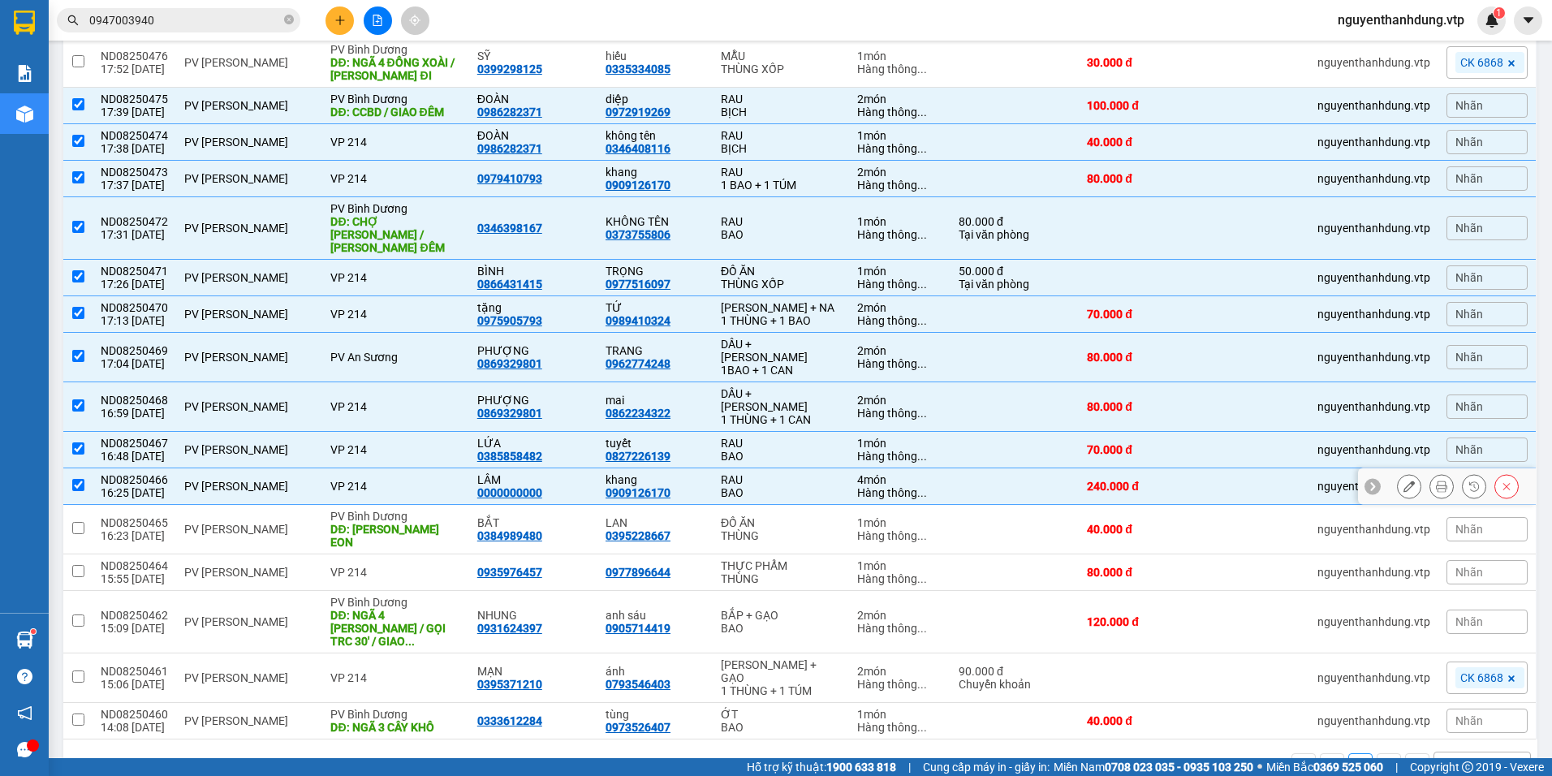
scroll to position [654, 0]
click at [283, 522] on div "PV [PERSON_NAME]" at bounding box center [249, 528] width 130 height 13
checkbox input "true"
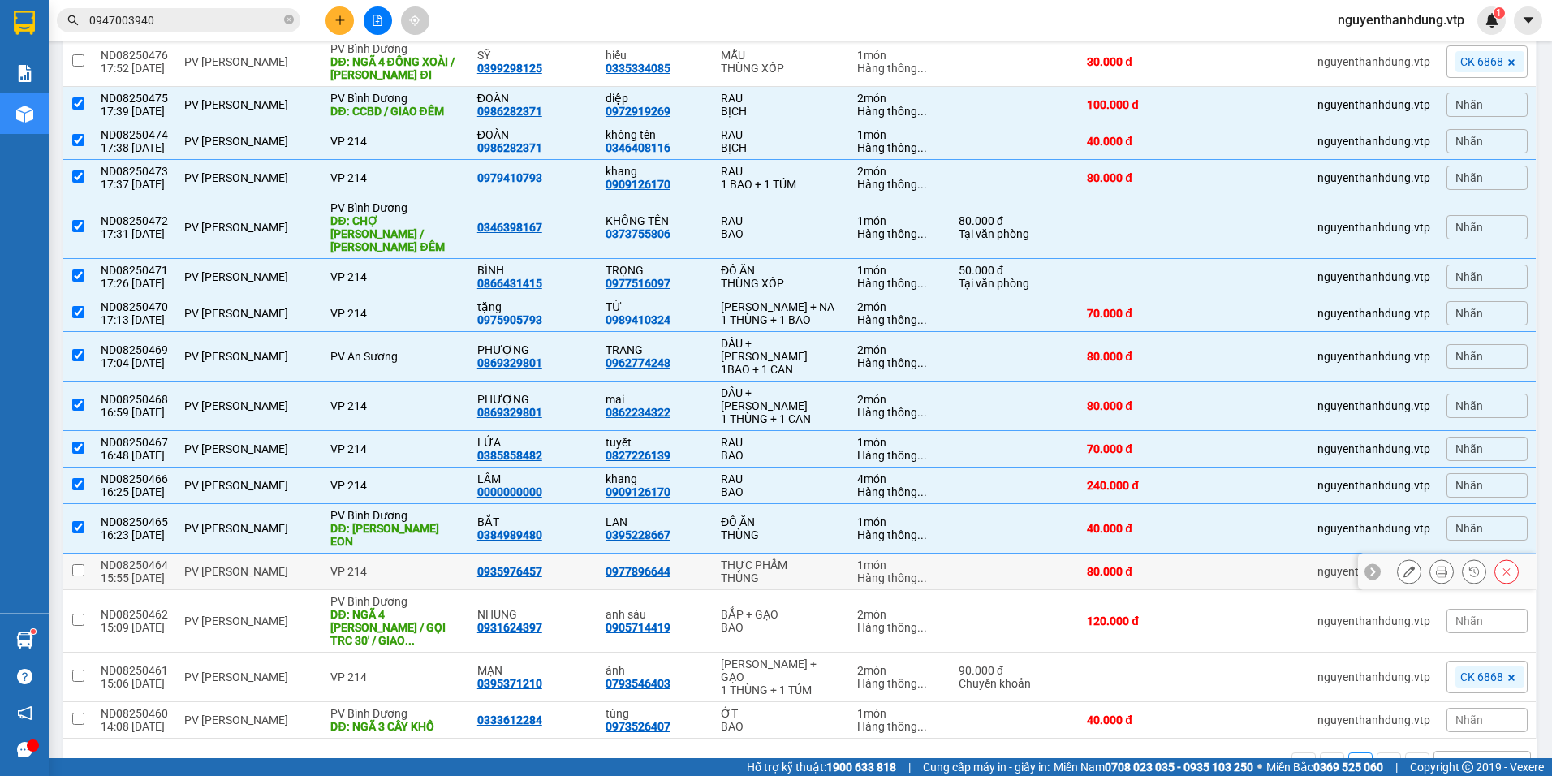
click at [284, 565] on div "PV [PERSON_NAME]" at bounding box center [249, 571] width 130 height 13
checkbox input "true"
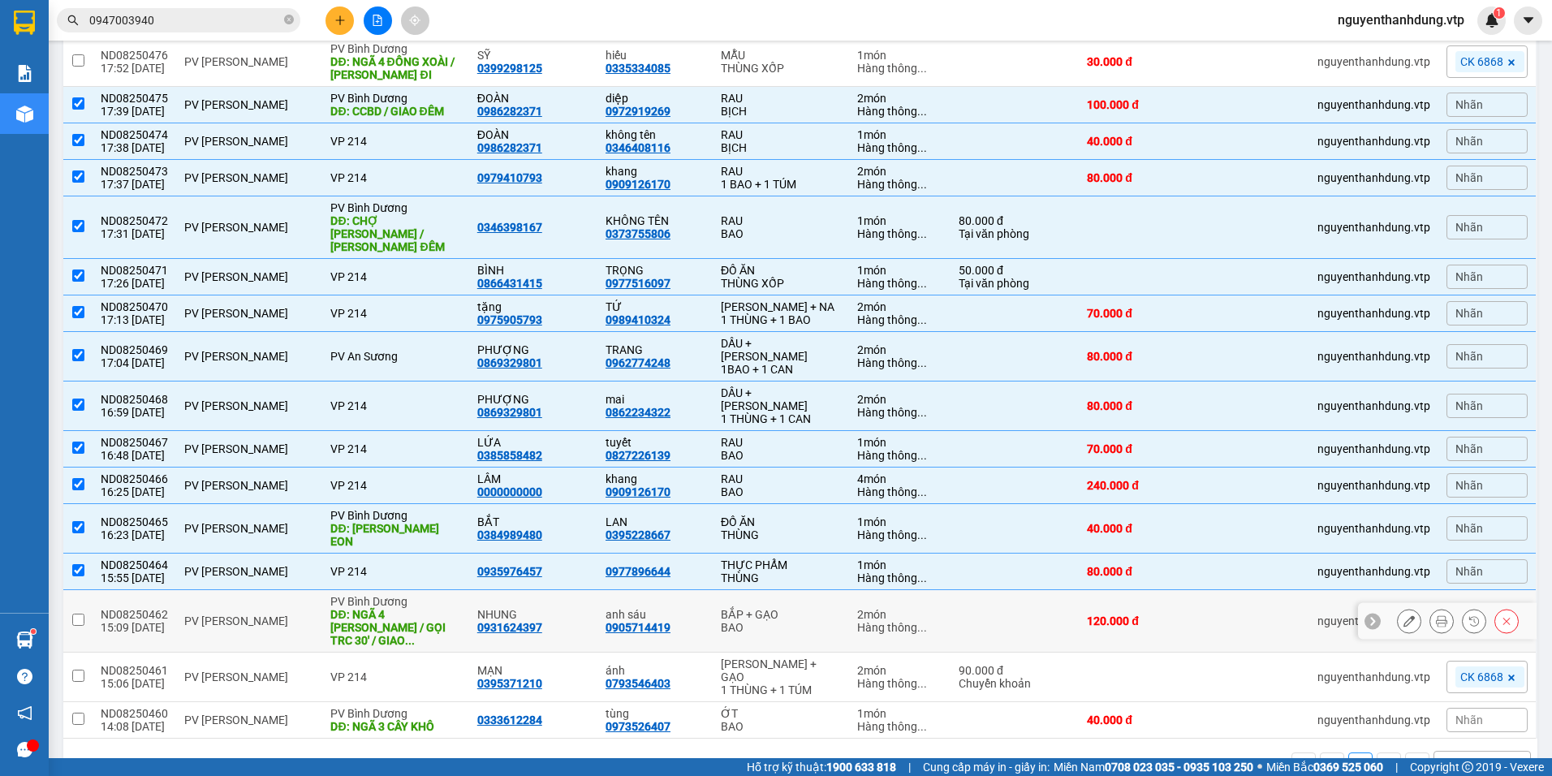
click at [271, 595] on td "PV [PERSON_NAME]" at bounding box center [249, 621] width 146 height 63
checkbox input "true"
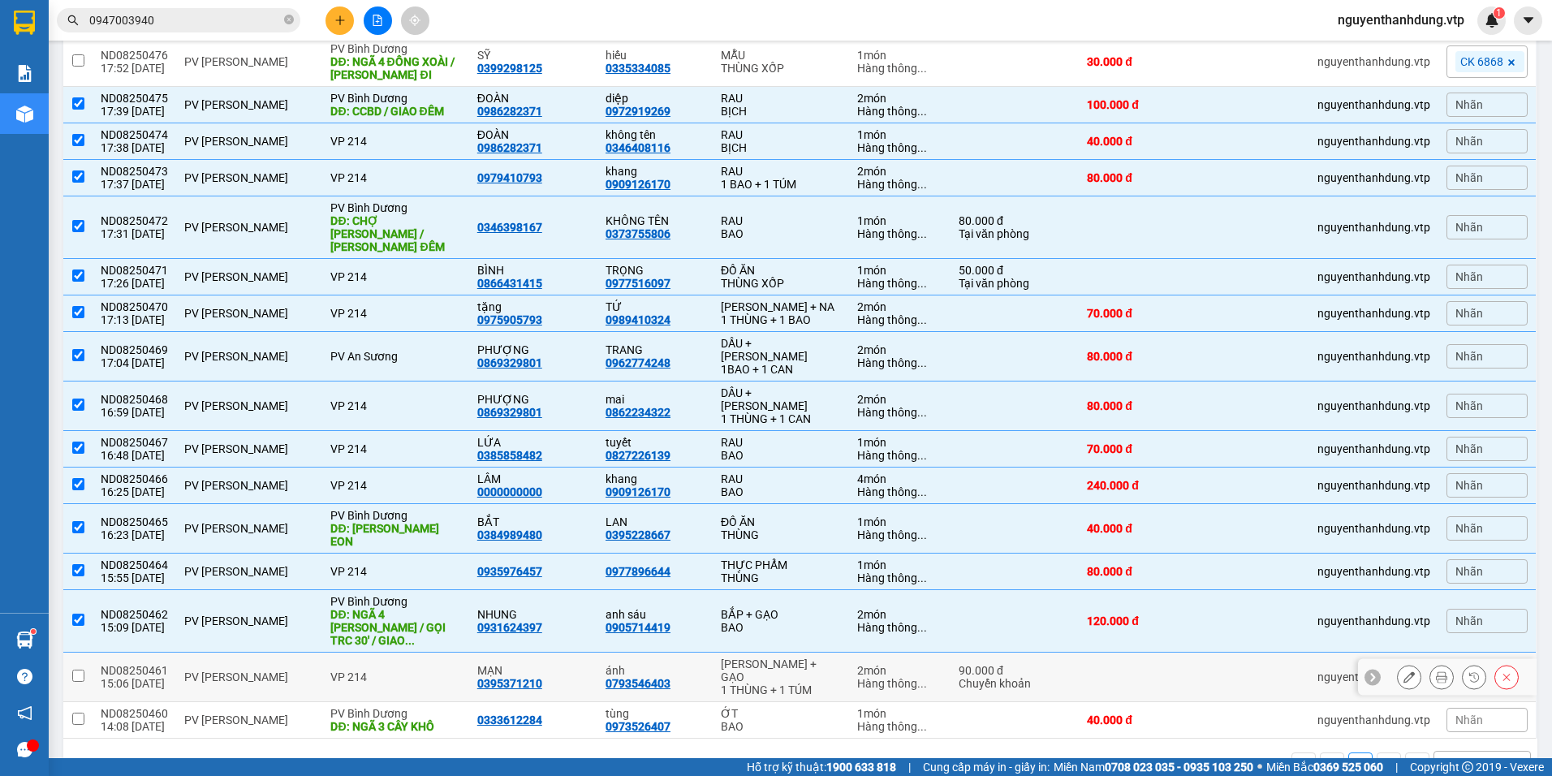
click at [269, 653] on td "PV [PERSON_NAME]" at bounding box center [249, 678] width 146 height 50
checkbox input "true"
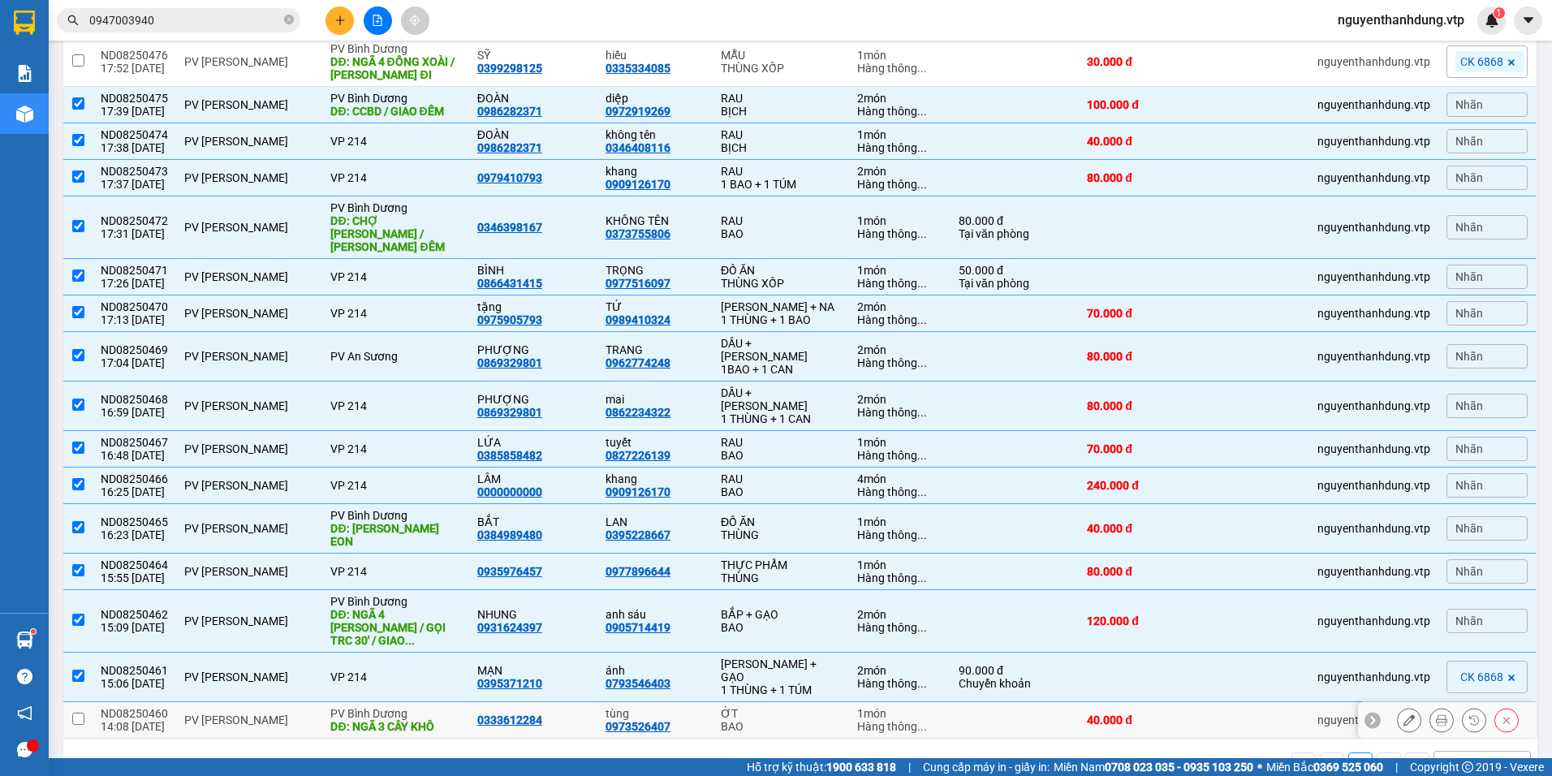
click at [272, 714] on div "PV [PERSON_NAME]" at bounding box center [249, 720] width 130 height 13
checkbox input "true"
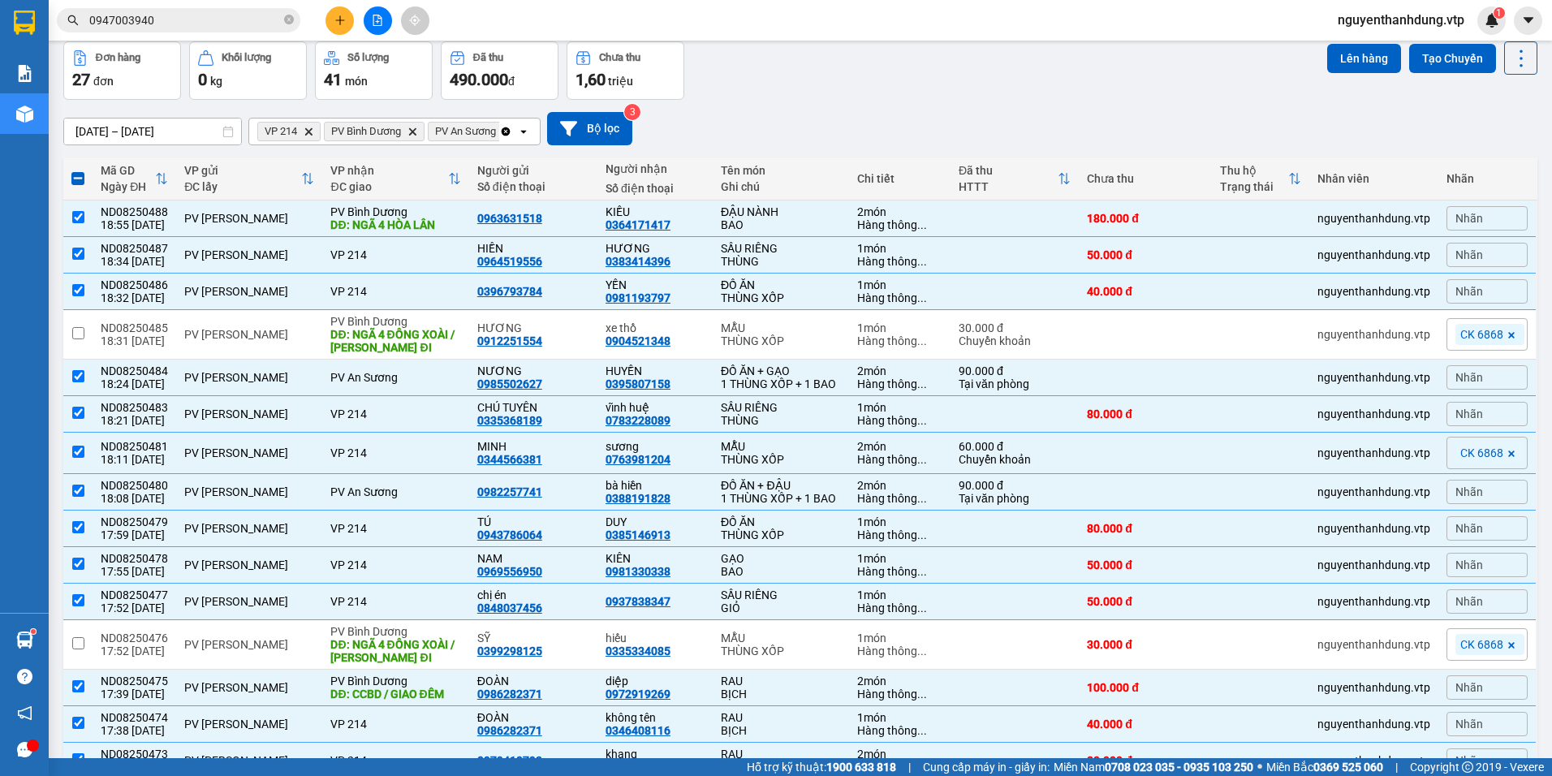
scroll to position [5, 0]
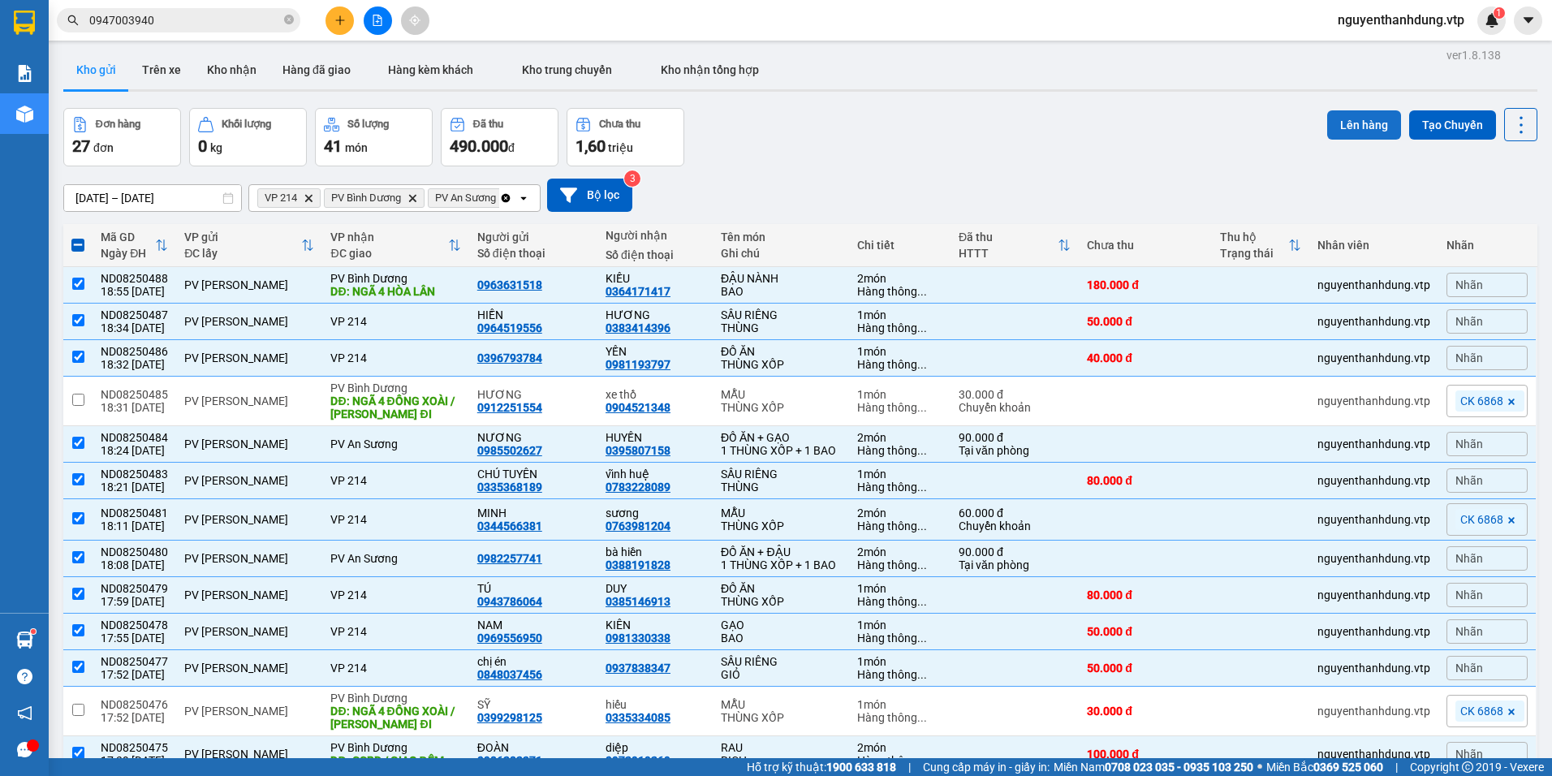
click at [1373, 124] on button "Lên hàng" at bounding box center [1364, 124] width 74 height 29
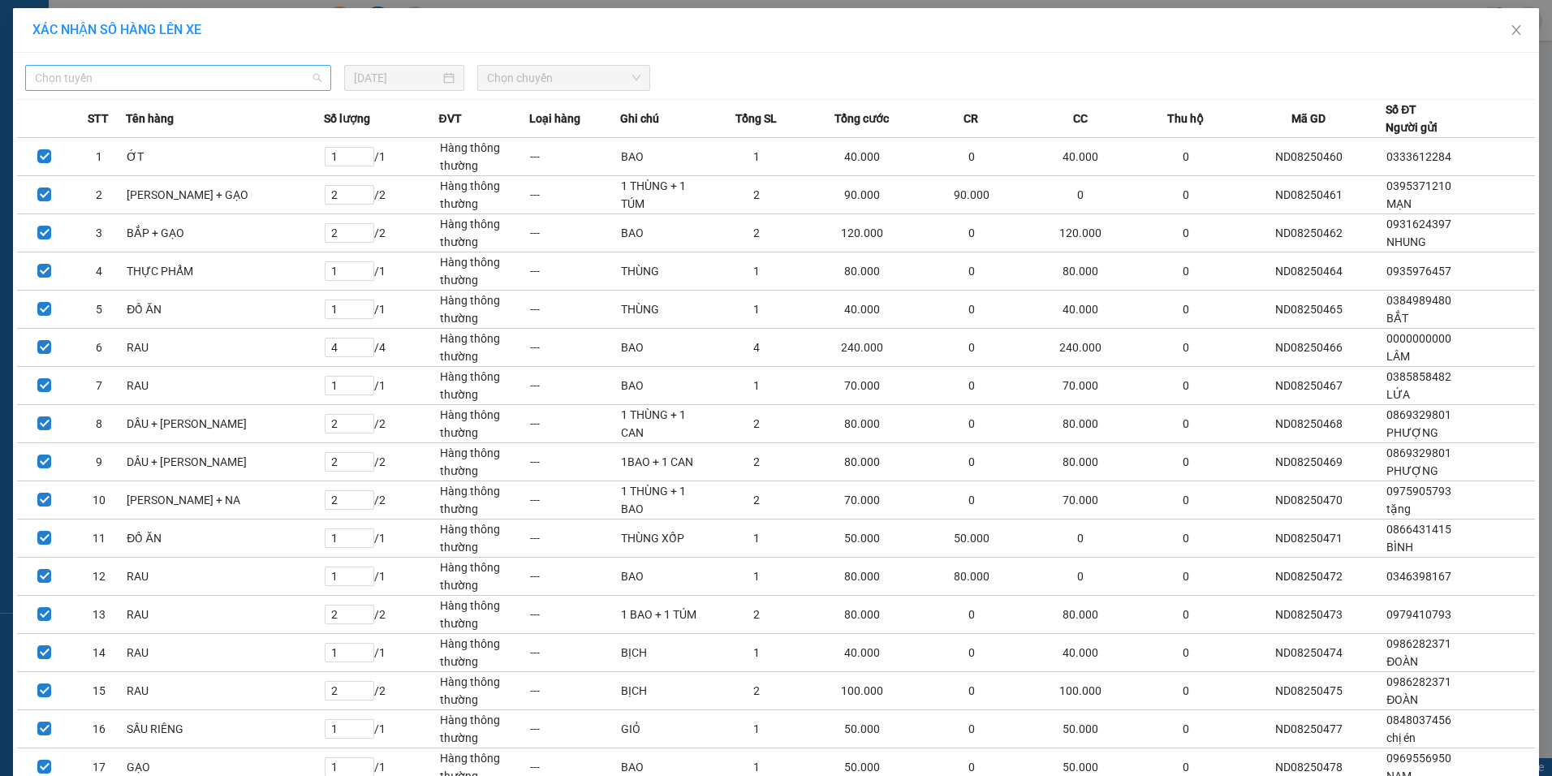
click at [178, 75] on span "Chọn tuyến" at bounding box center [178, 78] width 287 height 24
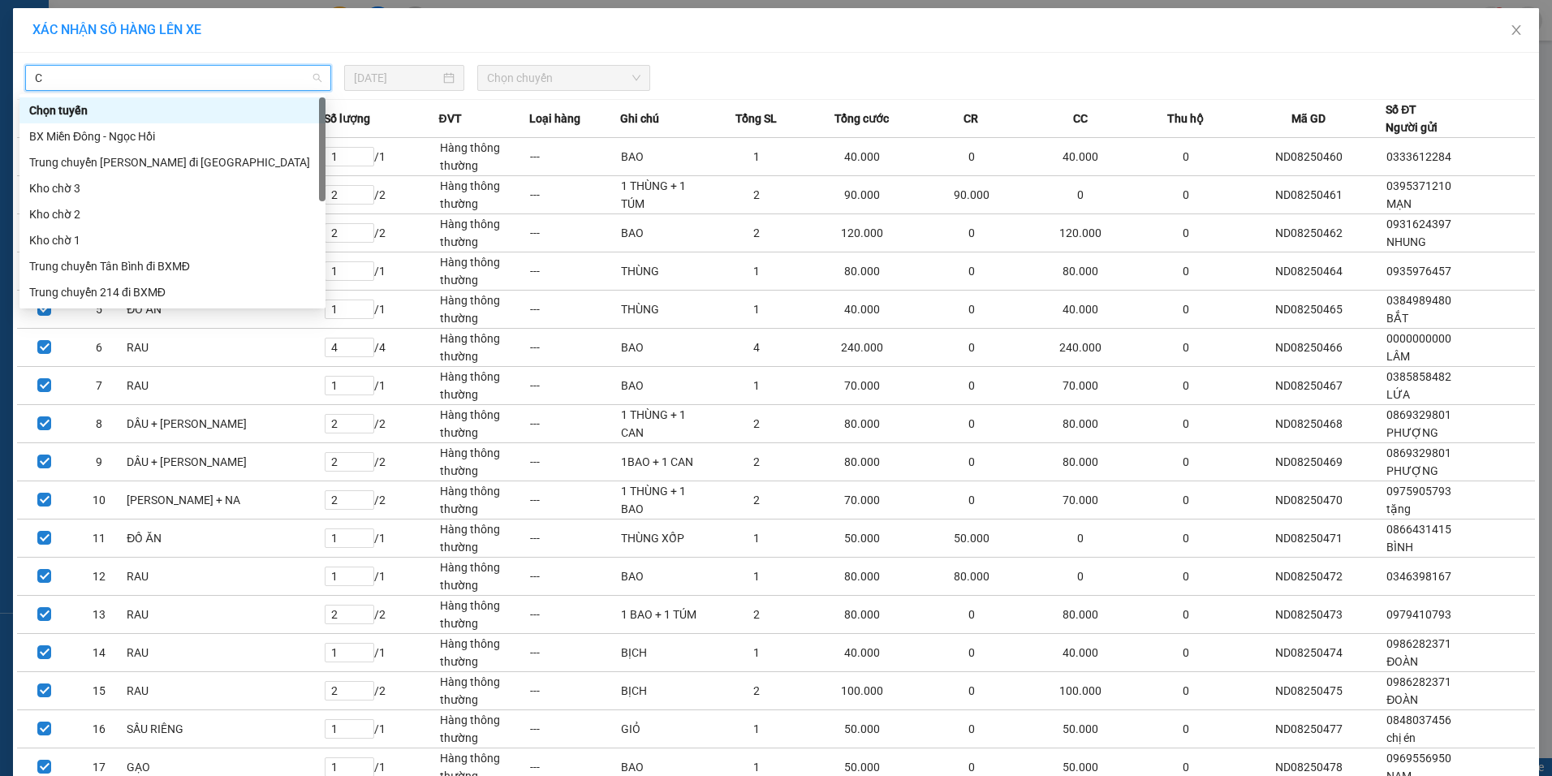
type input "CJ"
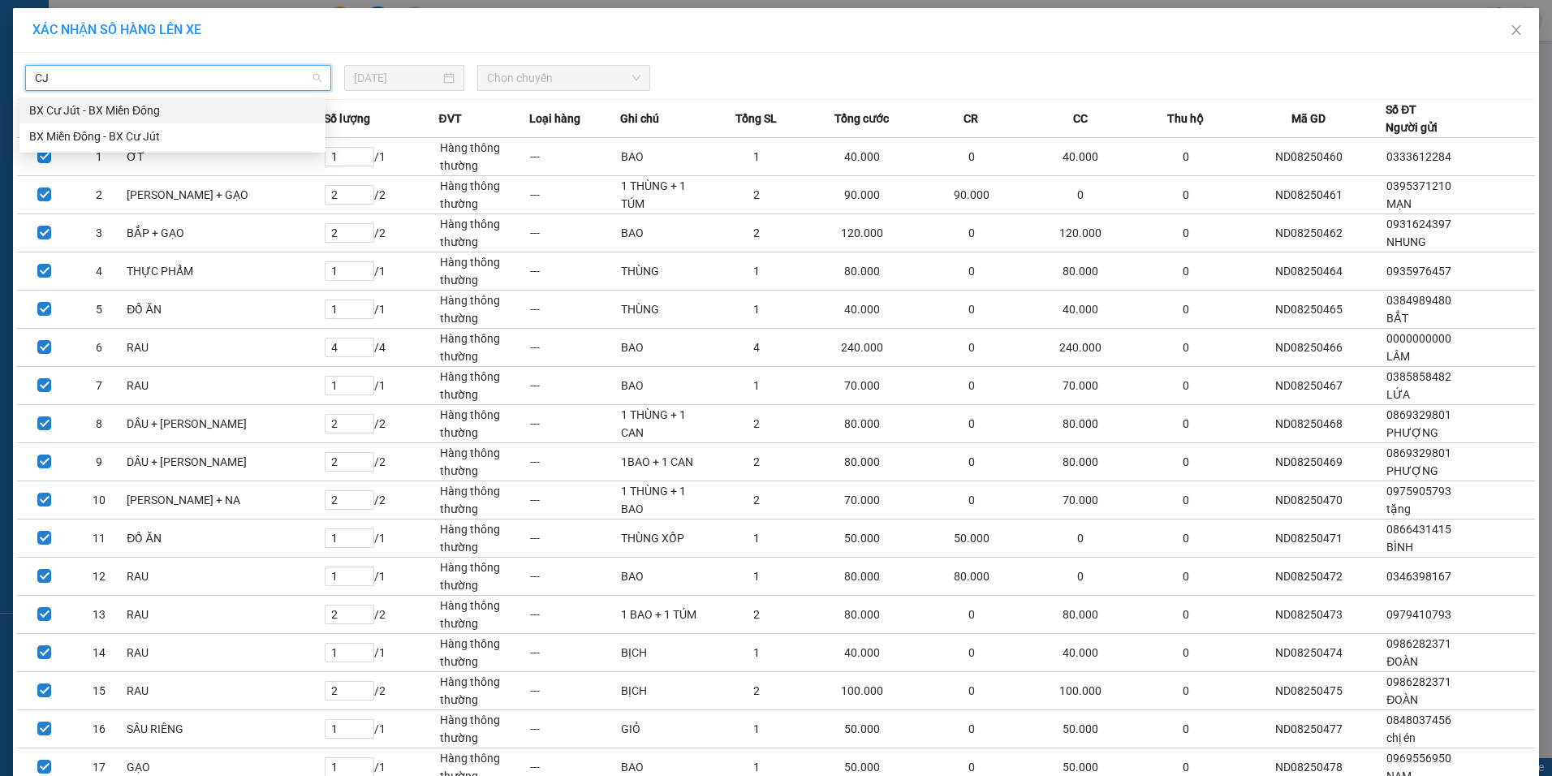
click at [109, 105] on div "BX Cư Jút - BX Miền Đông" at bounding box center [172, 110] width 287 height 18
click at [541, 79] on span "Chọn chuyến" at bounding box center [563, 78] width 153 height 24
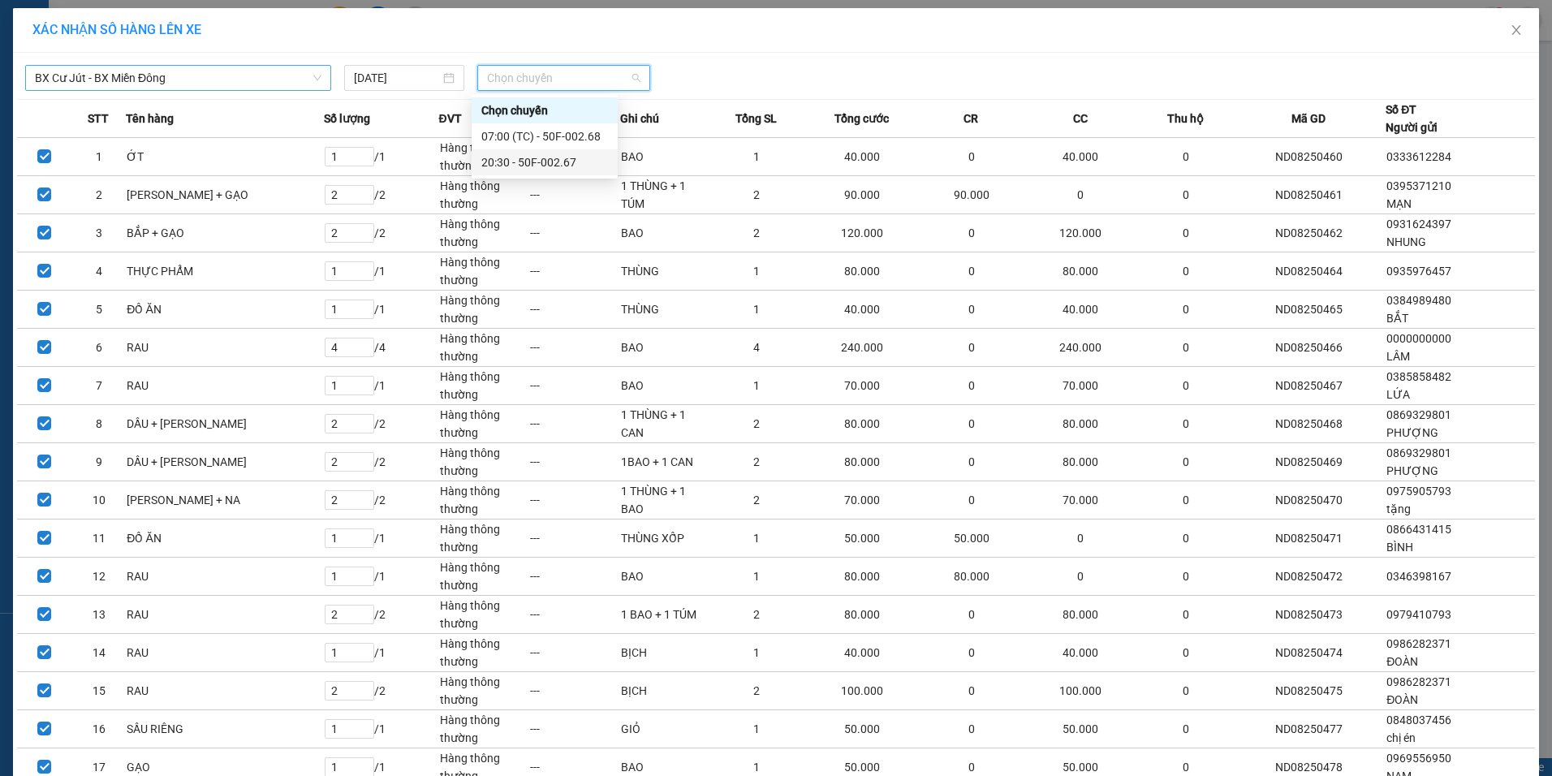
click at [533, 158] on div "20:30 - 50F-002.67" at bounding box center [544, 162] width 127 height 18
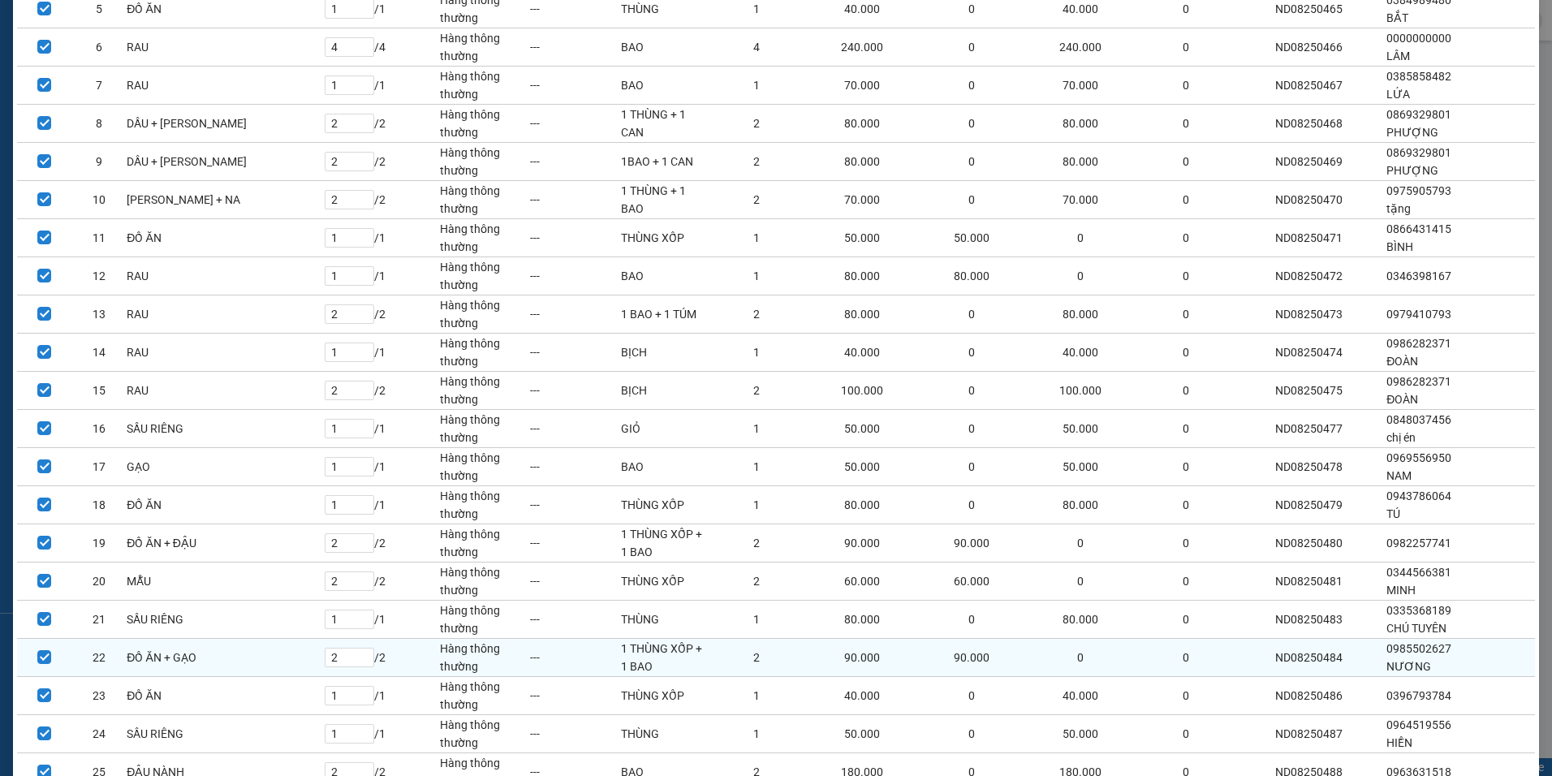
scroll to position [436, 0]
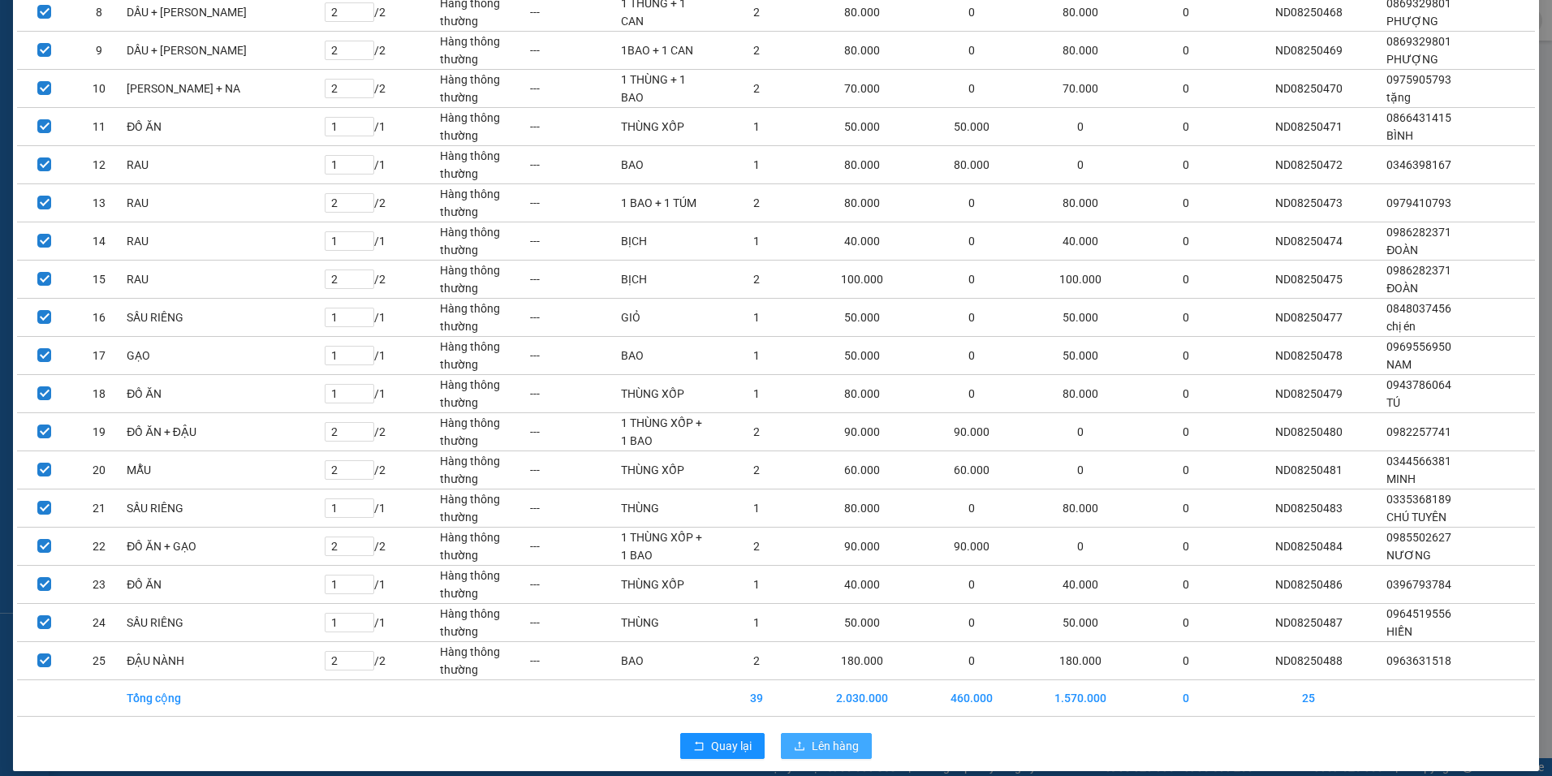
click at [855, 733] on button "Lên hàng" at bounding box center [826, 746] width 91 height 26
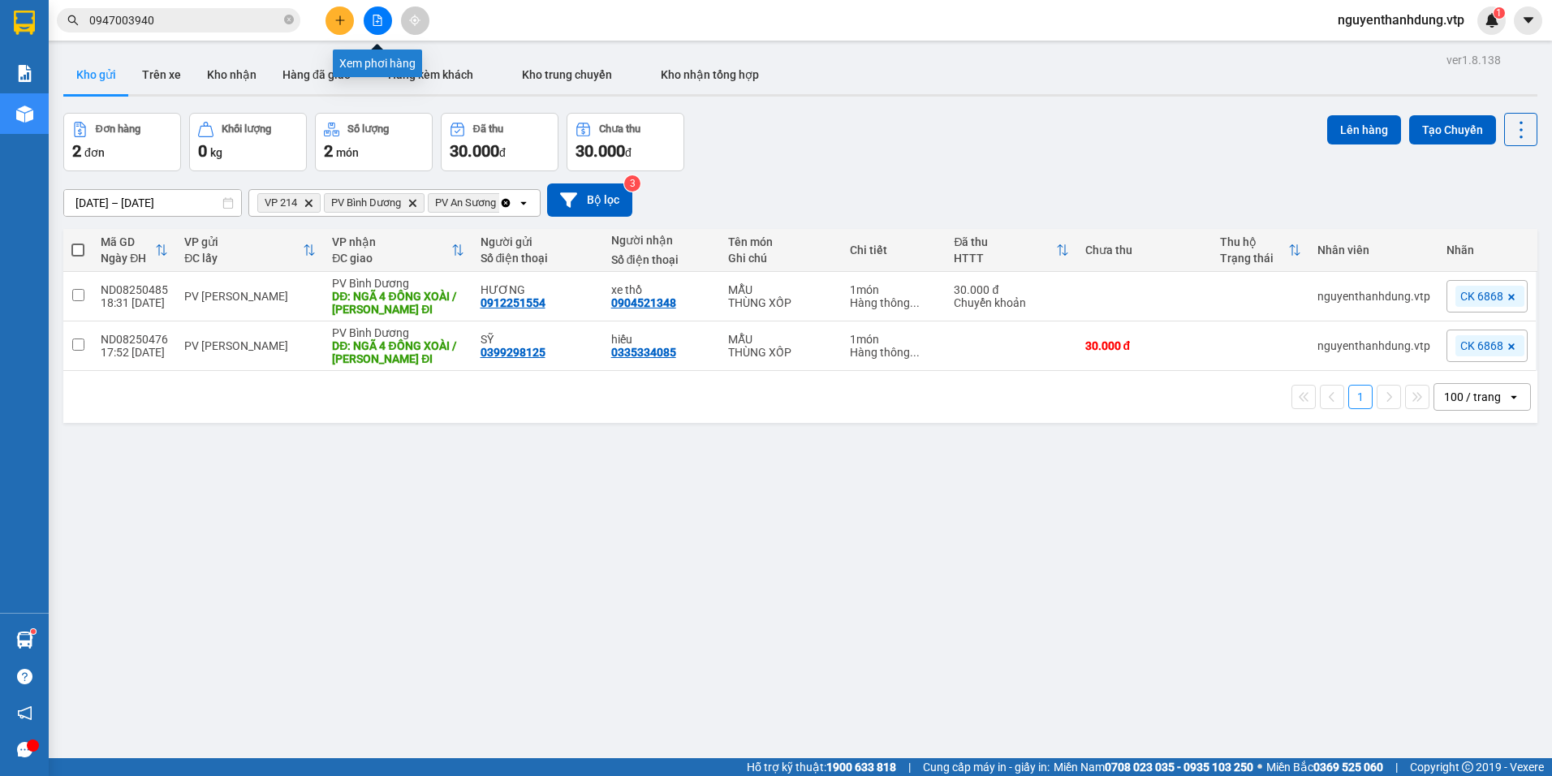
click at [373, 22] on icon "file-add" at bounding box center [377, 20] width 11 height 11
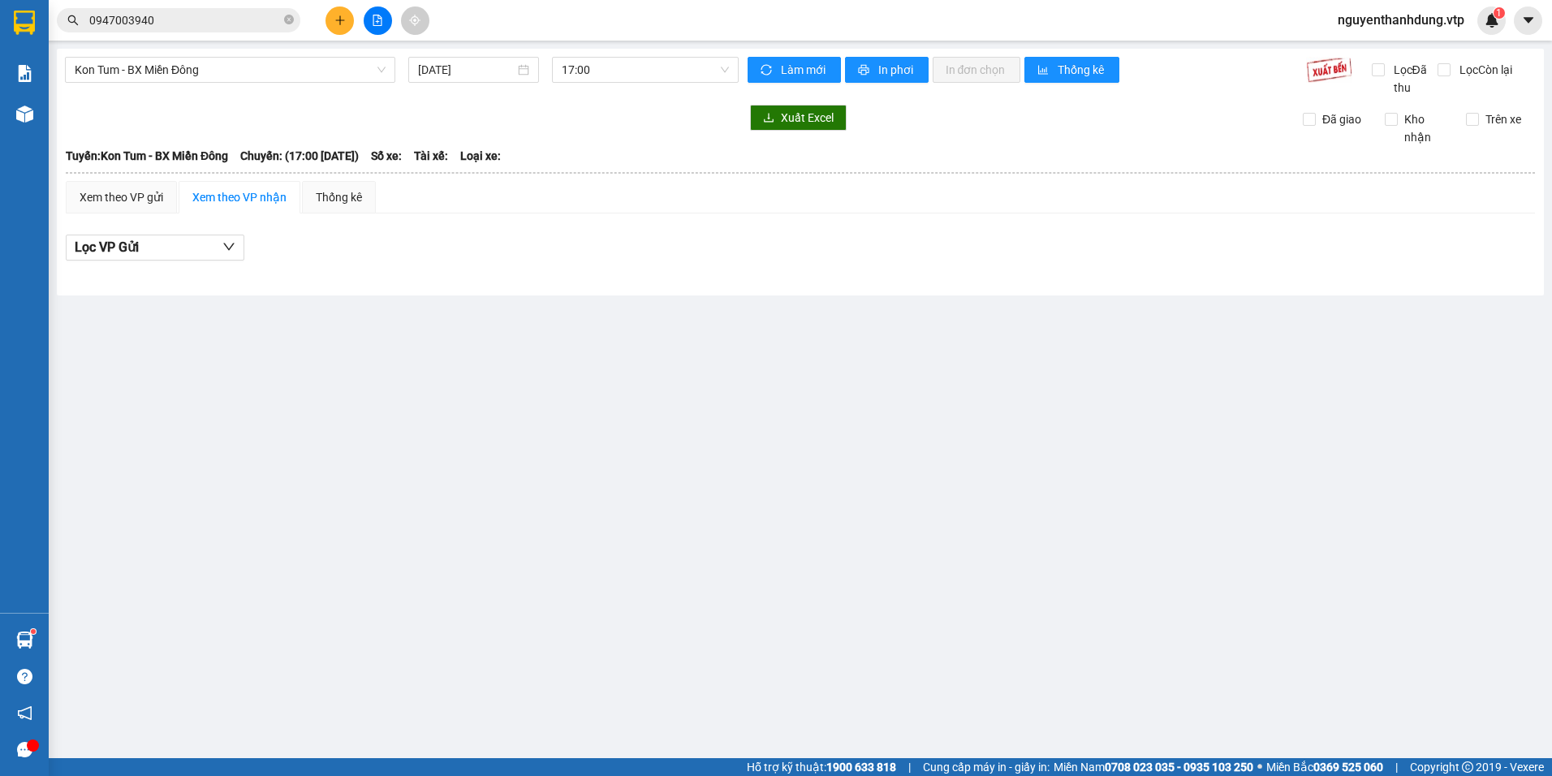
click at [264, 83] on div "Kon Tum - BX Miền Đông [DATE] 17:00" at bounding box center [402, 77] width 675 height 40
click at [269, 76] on span "Kon Tum - BX Miền Đông" at bounding box center [230, 70] width 311 height 24
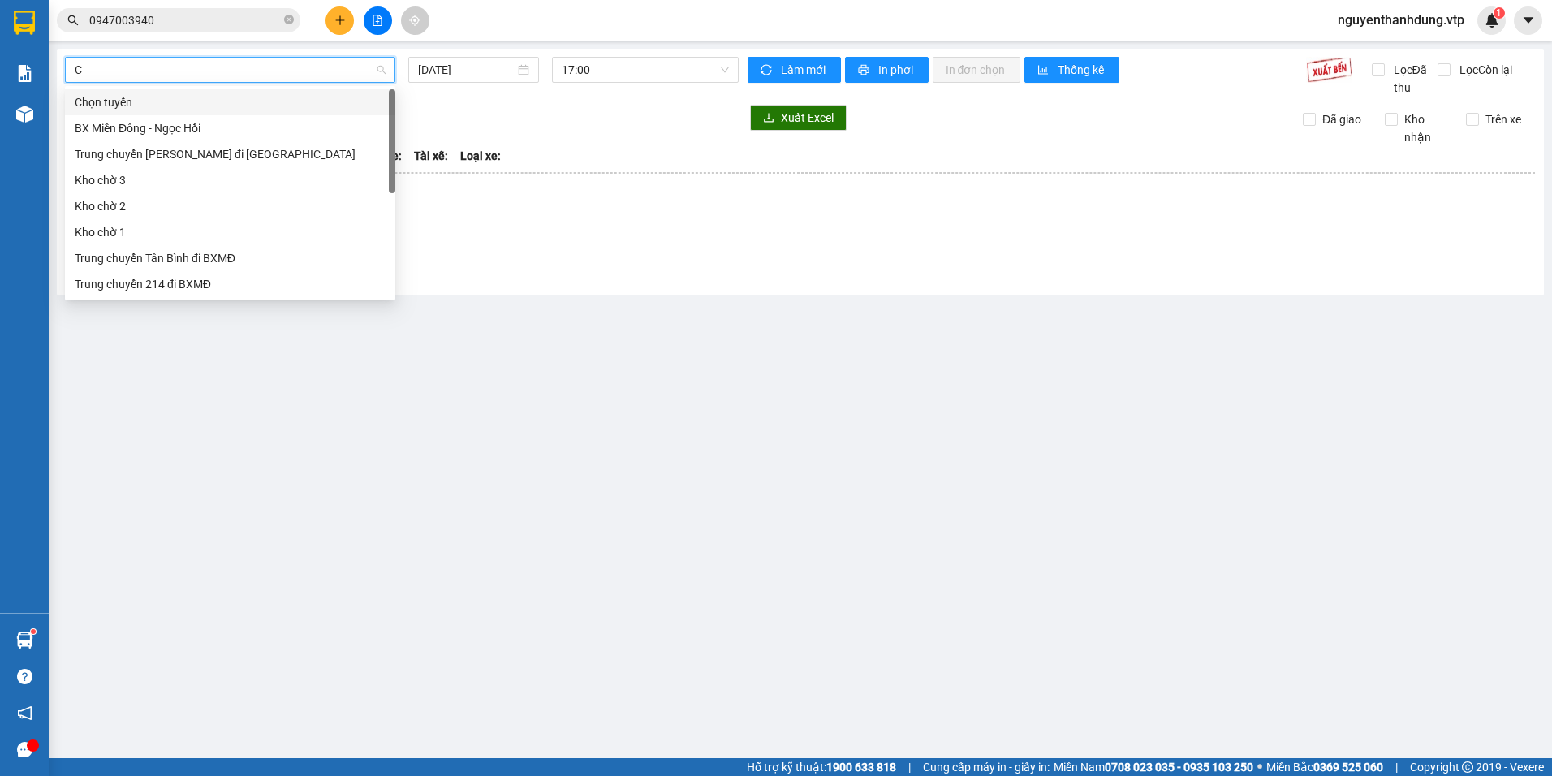
type input "CJ"
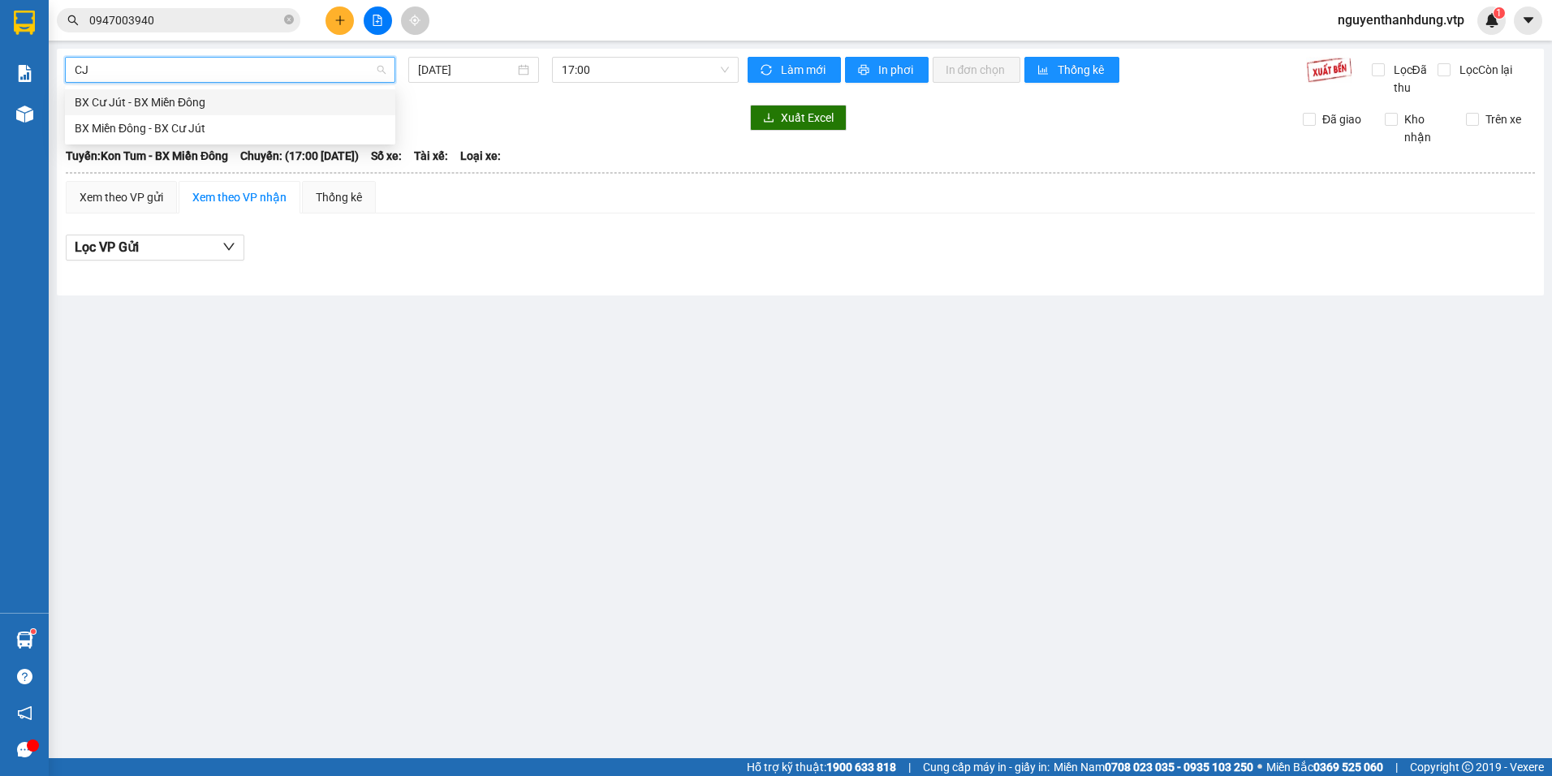
click at [234, 97] on div "BX Cư Jút - BX Miền Đông" at bounding box center [230, 102] width 311 height 18
type input "[DATE]"
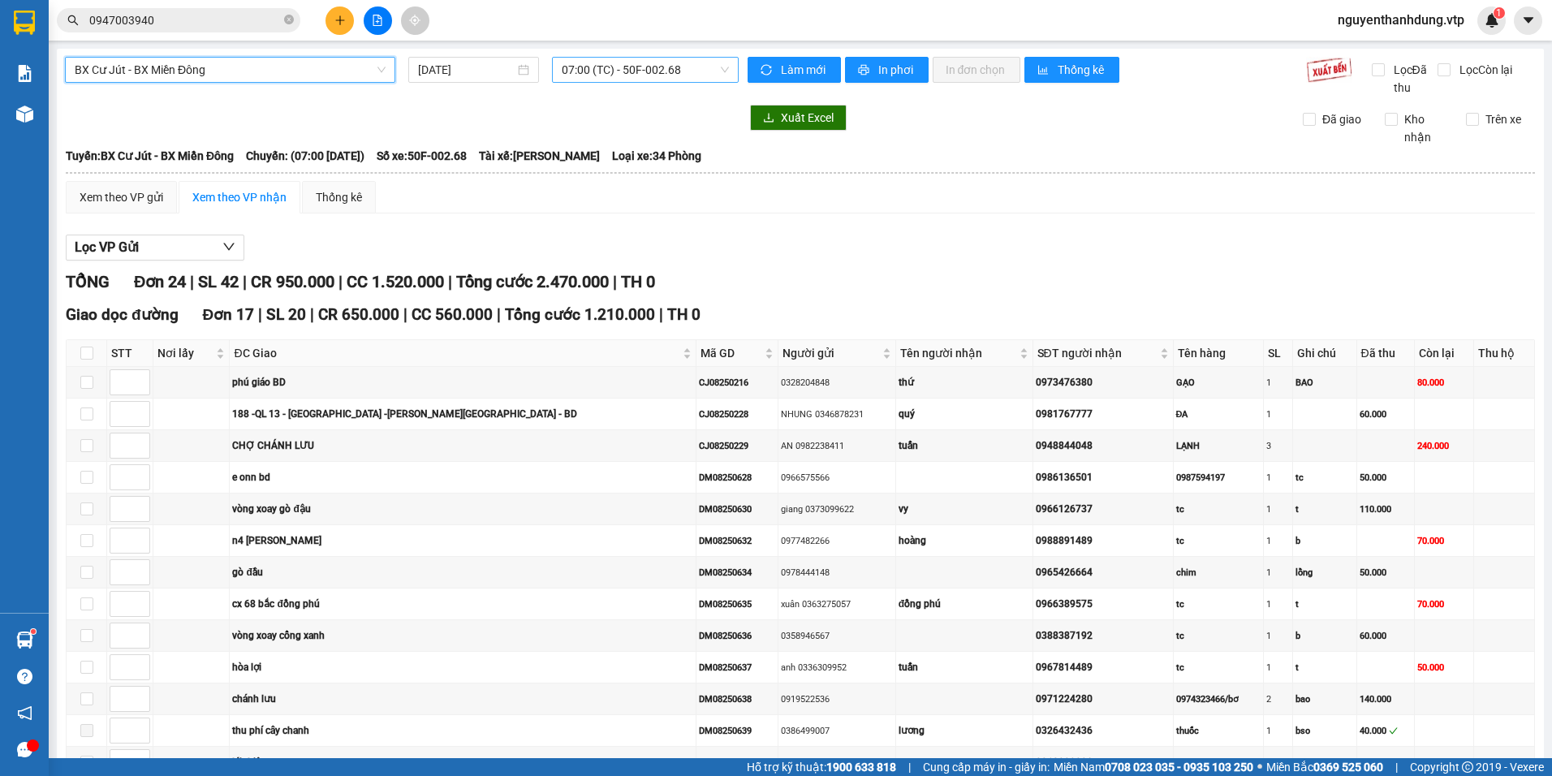
click at [697, 67] on span "07:00 (TC) - 50F-002.68" at bounding box center [646, 70] width 168 height 24
click at [640, 153] on div "20:30 - 50F-002.67" at bounding box center [621, 154] width 127 height 18
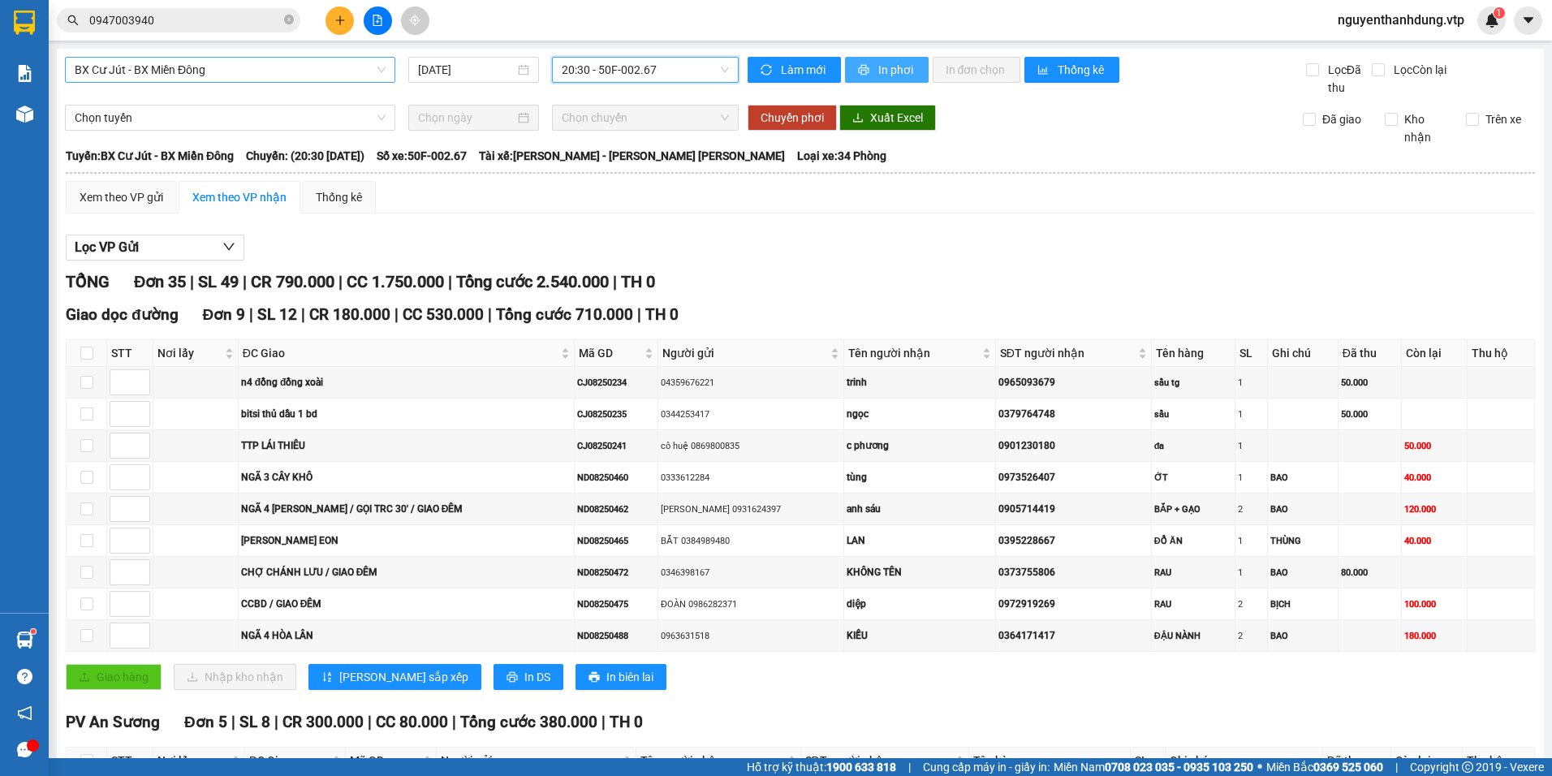
click at [897, 74] on span "In phơi" at bounding box center [896, 70] width 37 height 18
click at [858, 68] on icon "printer" at bounding box center [863, 70] width 11 height 11
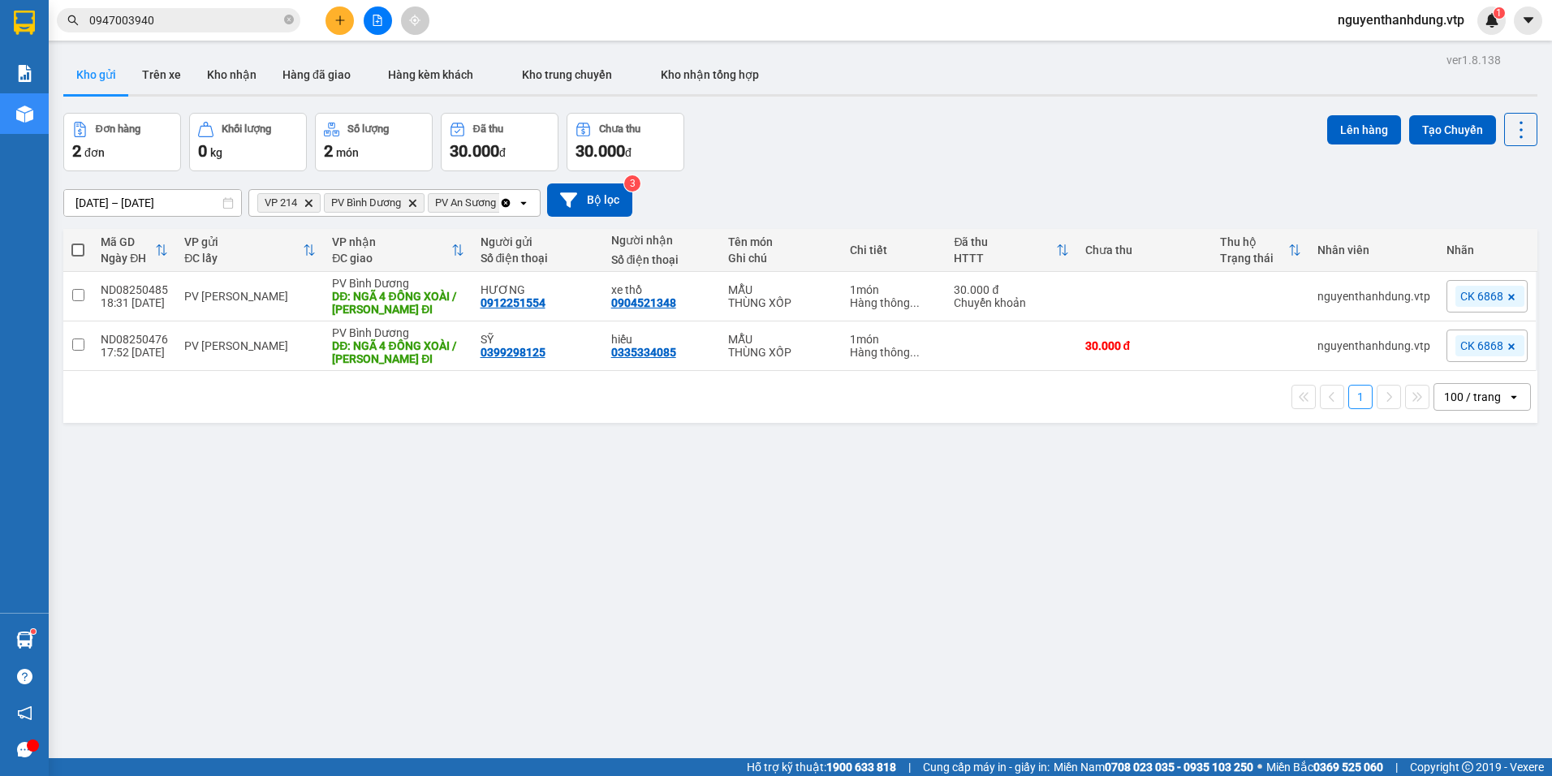
click at [505, 207] on icon "Clear all" at bounding box center [506, 202] width 9 height 9
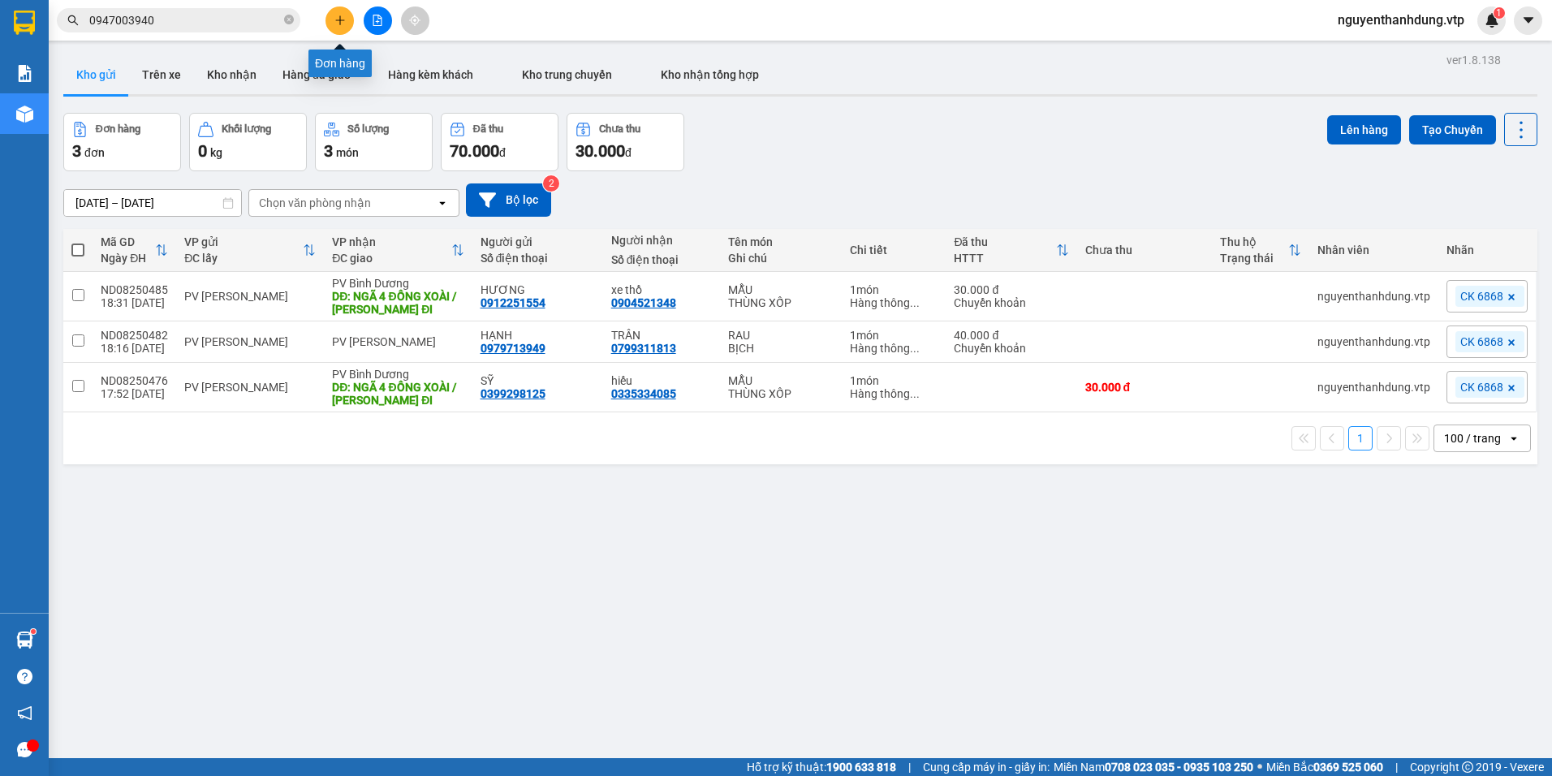
click at [345, 18] on icon "plus" at bounding box center [339, 20] width 11 height 11
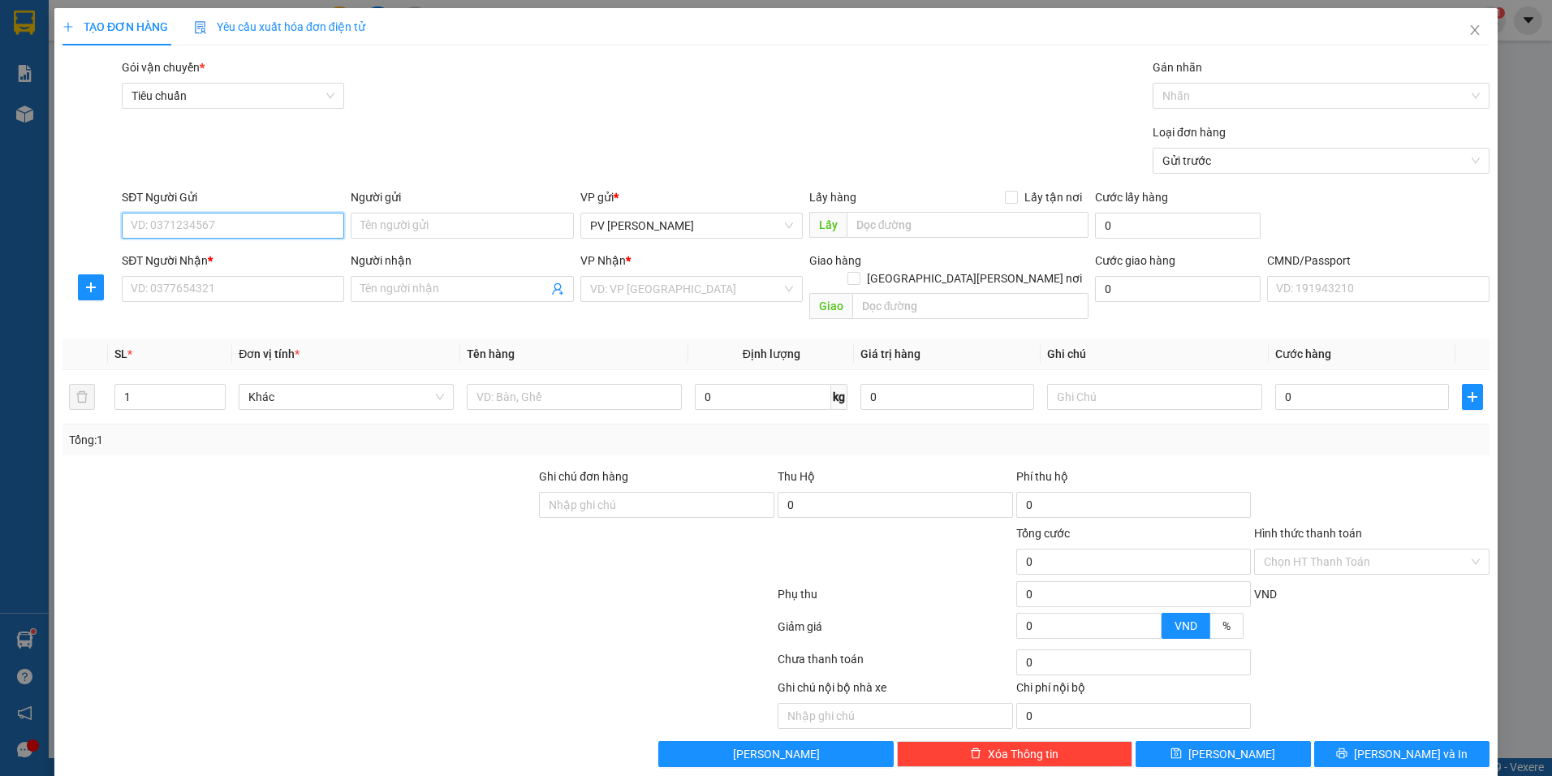
click at [261, 230] on input "SĐT Người Gửi" at bounding box center [233, 226] width 222 height 26
type input "0946713967"
click at [227, 285] on input "SĐT Người Nhận *" at bounding box center [233, 289] width 222 height 26
click at [916, 226] on input "text" at bounding box center [968, 225] width 243 height 26
type input "CX 34 DDAWAAWK MIL"
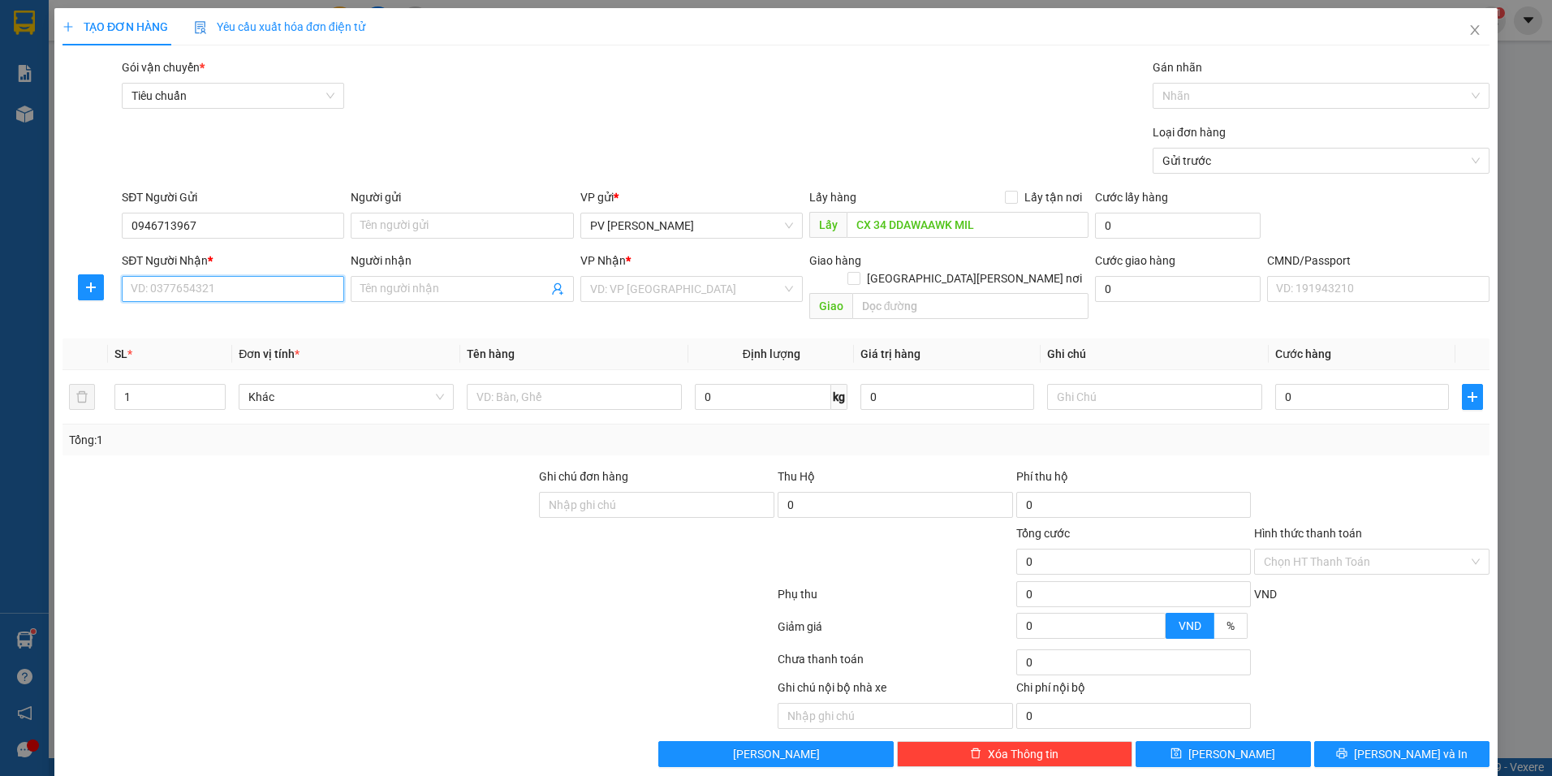
click at [322, 295] on input "SĐT Người Nhận *" at bounding box center [233, 289] width 222 height 26
type input "0903195958"
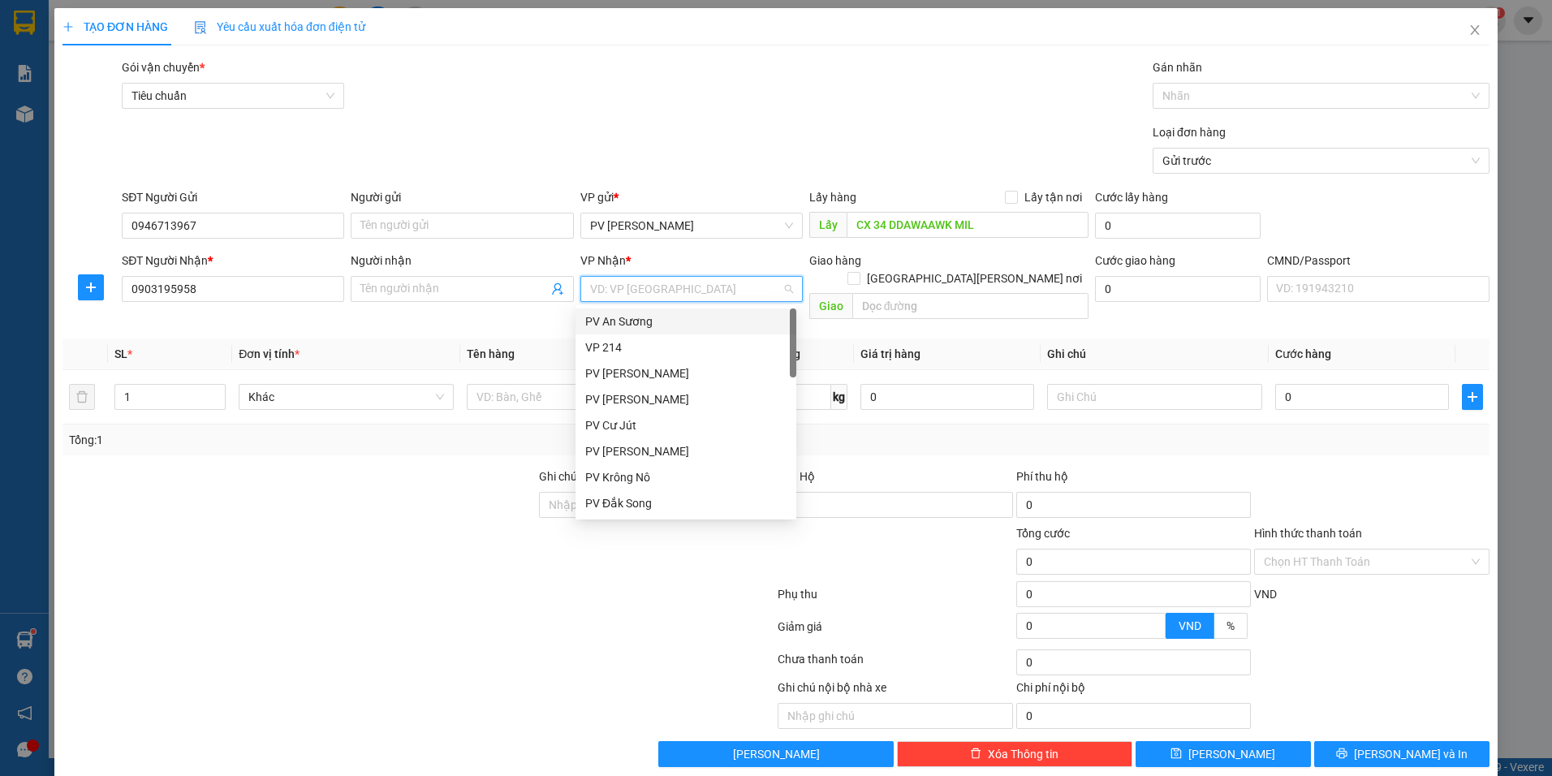
click at [683, 291] on input "search" at bounding box center [686, 289] width 192 height 24
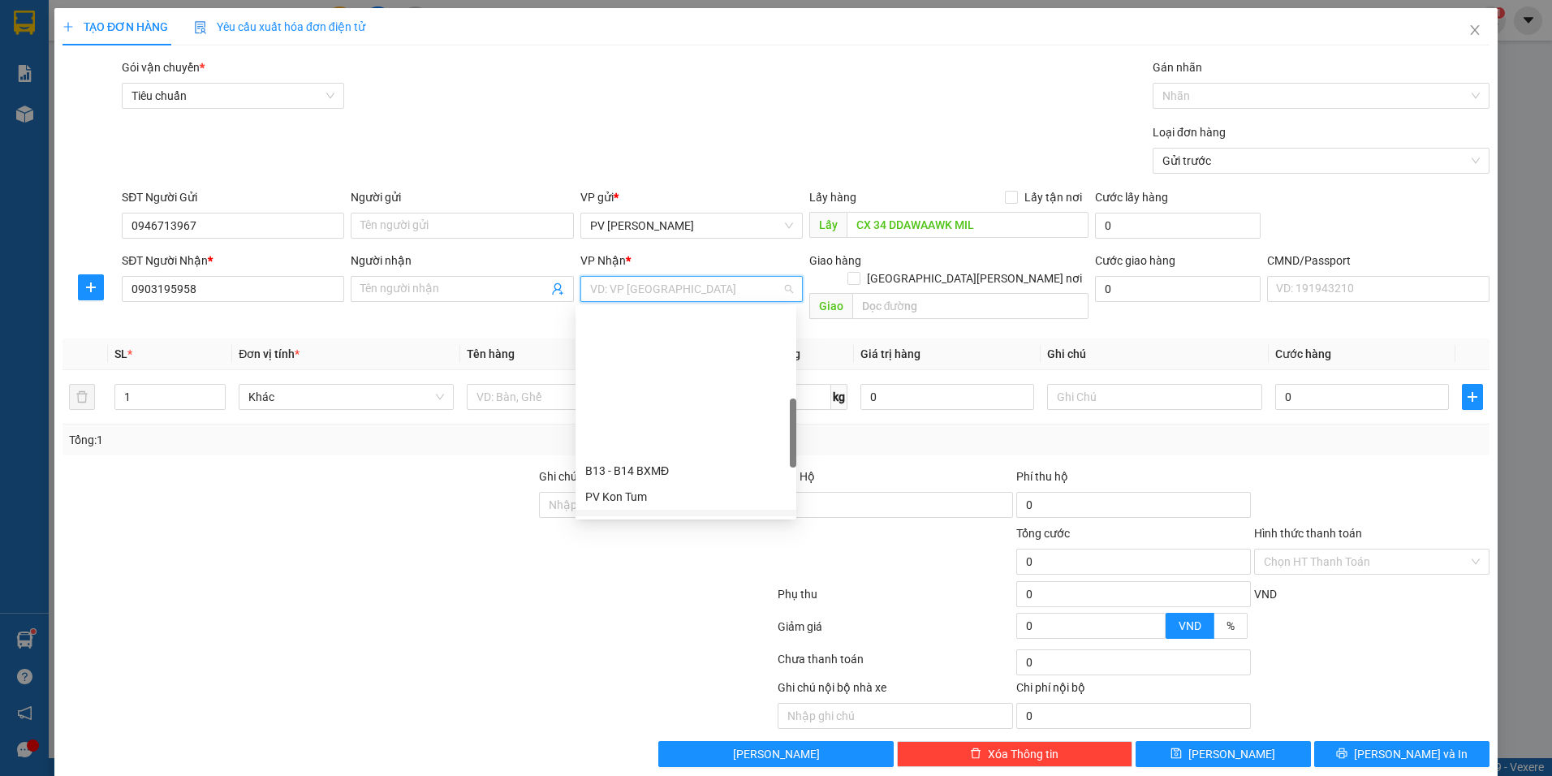
scroll to position [325, 0]
click at [653, 385] on div "PV Bình Dương" at bounding box center [685, 387] width 201 height 18
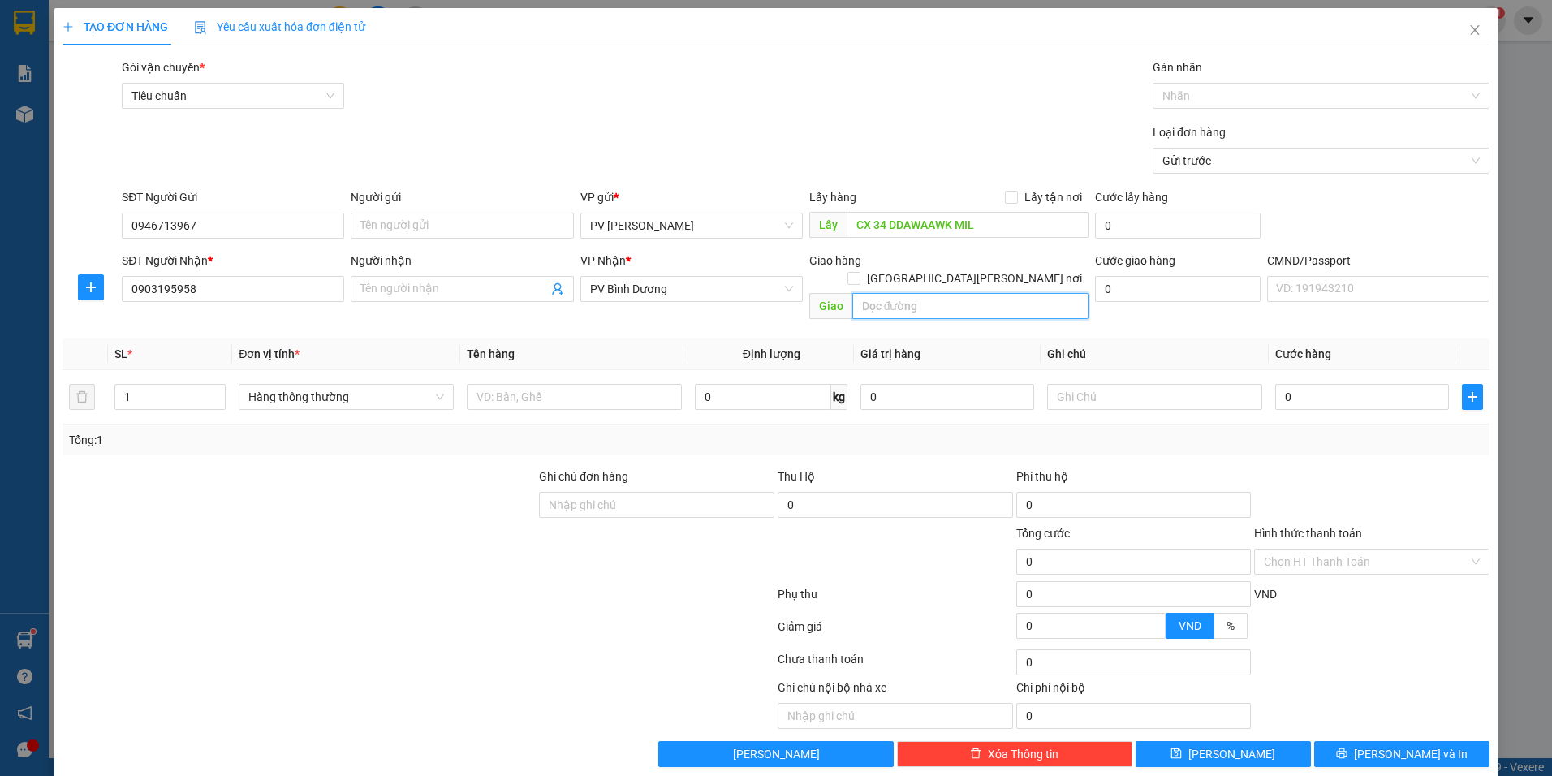
click at [925, 293] on input "text" at bounding box center [970, 306] width 237 height 26
type input "CCBD"
click at [504, 384] on input "text" at bounding box center [574, 397] width 215 height 26
type input "D"
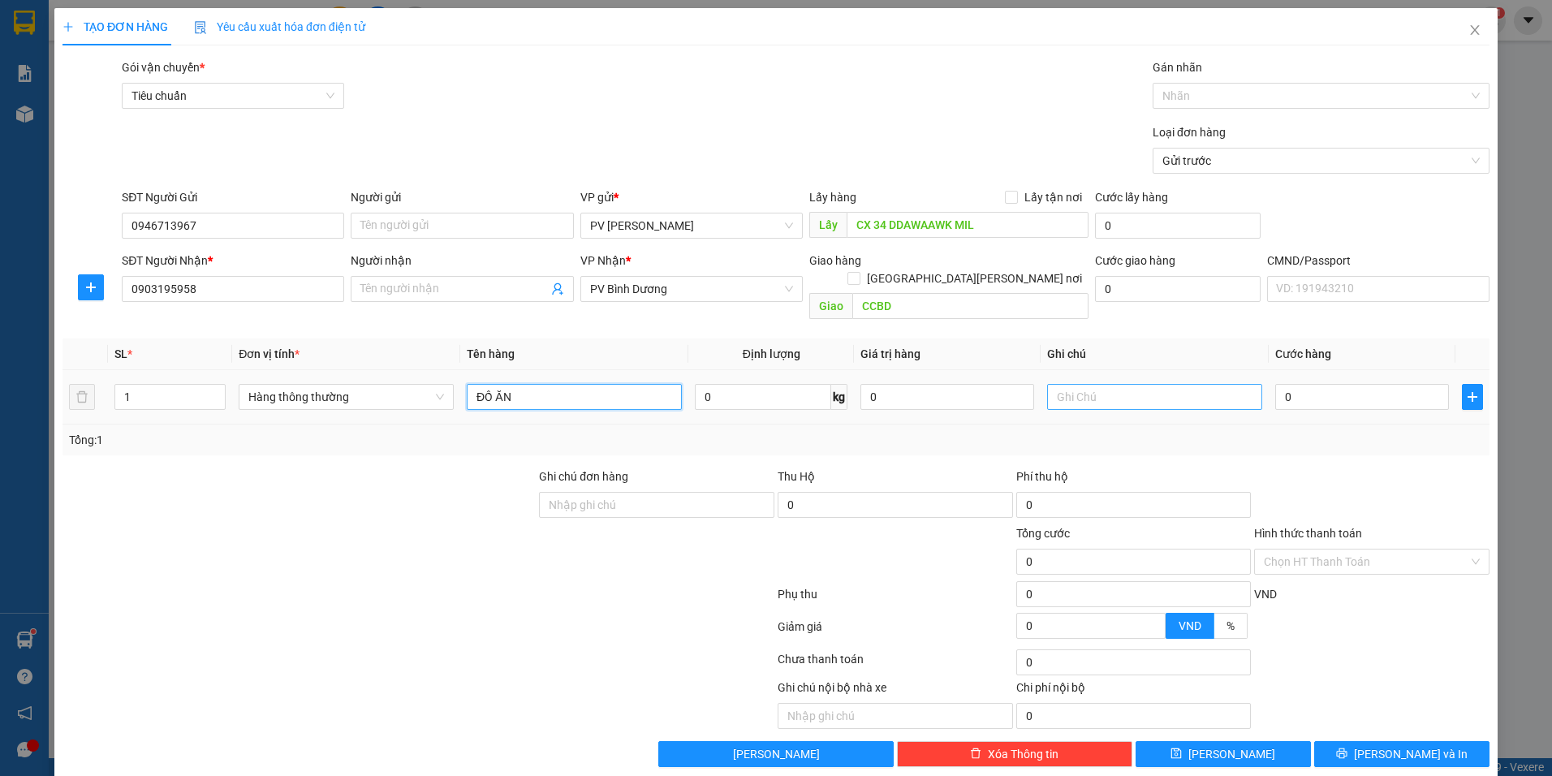
type input "ĐỒ ĂN"
click at [1108, 384] on input "text" at bounding box center [1154, 397] width 215 height 26
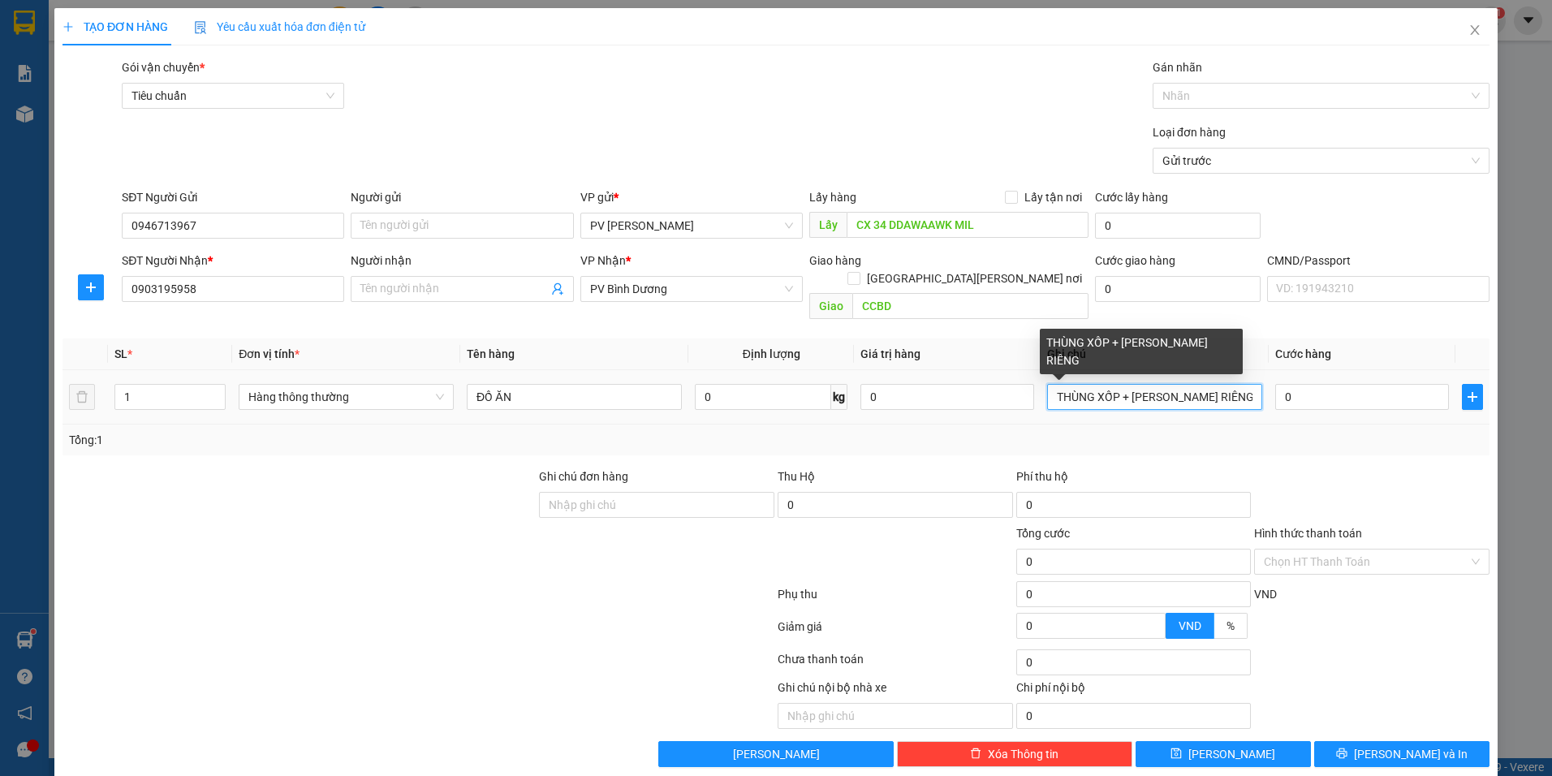
click at [1233, 384] on input "THÙNG XỐP + [PERSON_NAME] RIÊNG" at bounding box center [1154, 397] width 215 height 26
type input "THÙNG XỐP + THÙNG"
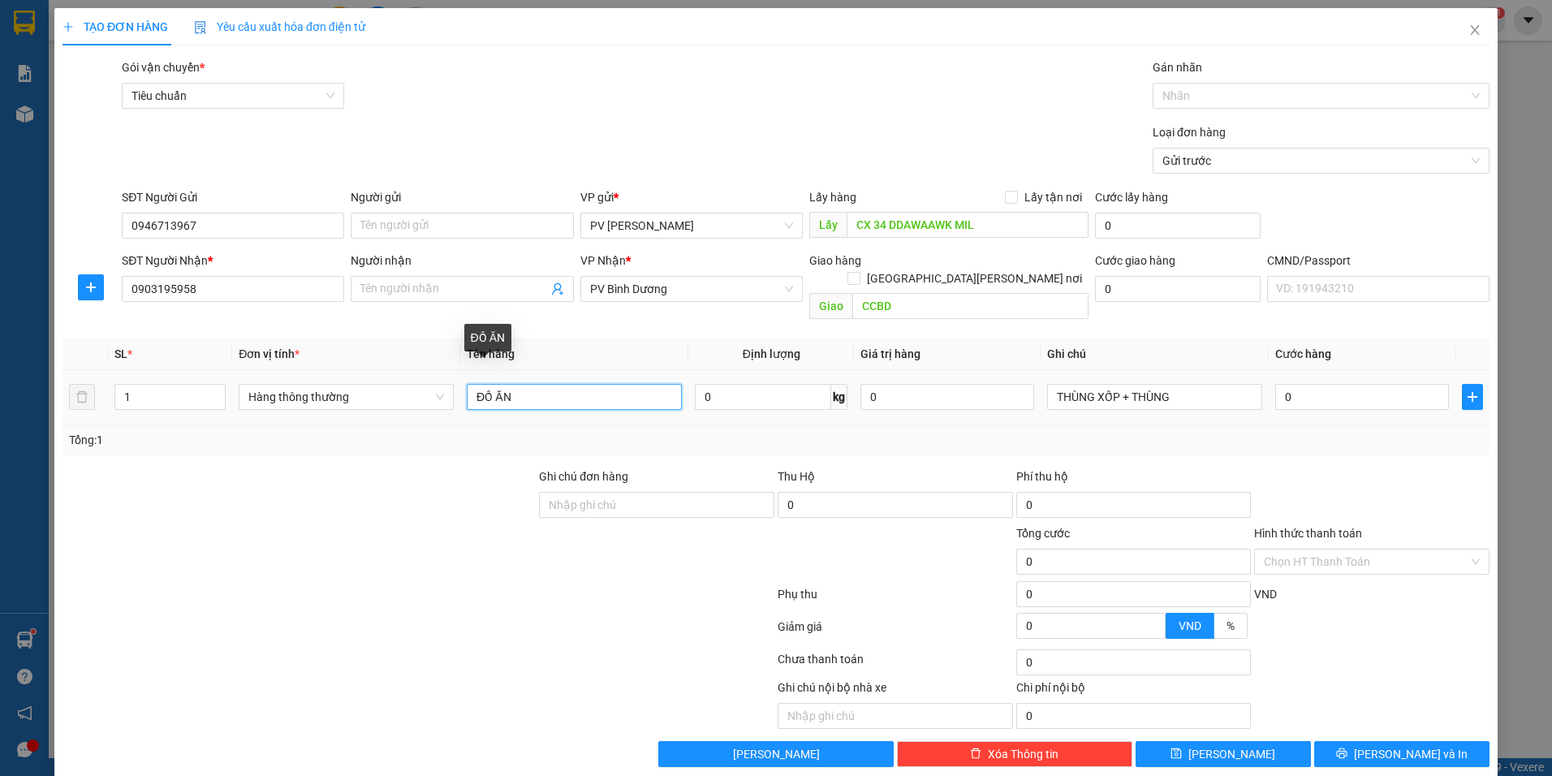
click at [555, 384] on input "ĐỒ ĂN" at bounding box center [574, 397] width 215 height 26
type input "ĐỒ ĂN + [PERSON_NAME]"
drag, startPoint x: 138, startPoint y: 382, endPoint x: 94, endPoint y: 408, distance: 51.0
click at [94, 408] on div "SL * Đơn vị tính * Tên hàng Định [PERSON_NAME] trị hàng Ghi [PERSON_NAME] hàng …" at bounding box center [776, 397] width 1427 height 117
type input "2"
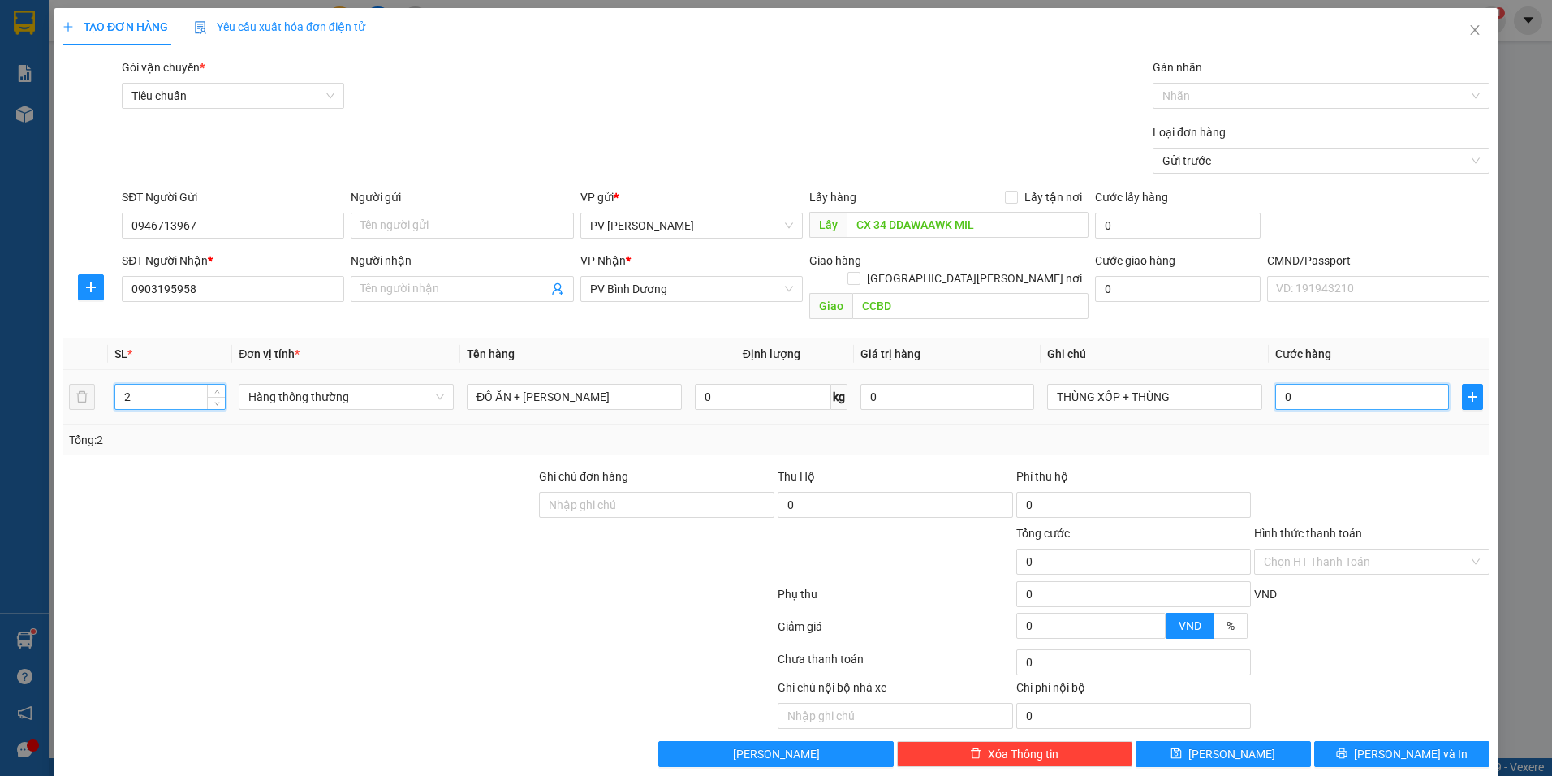
click at [1343, 384] on input "0" at bounding box center [1362, 397] width 174 height 26
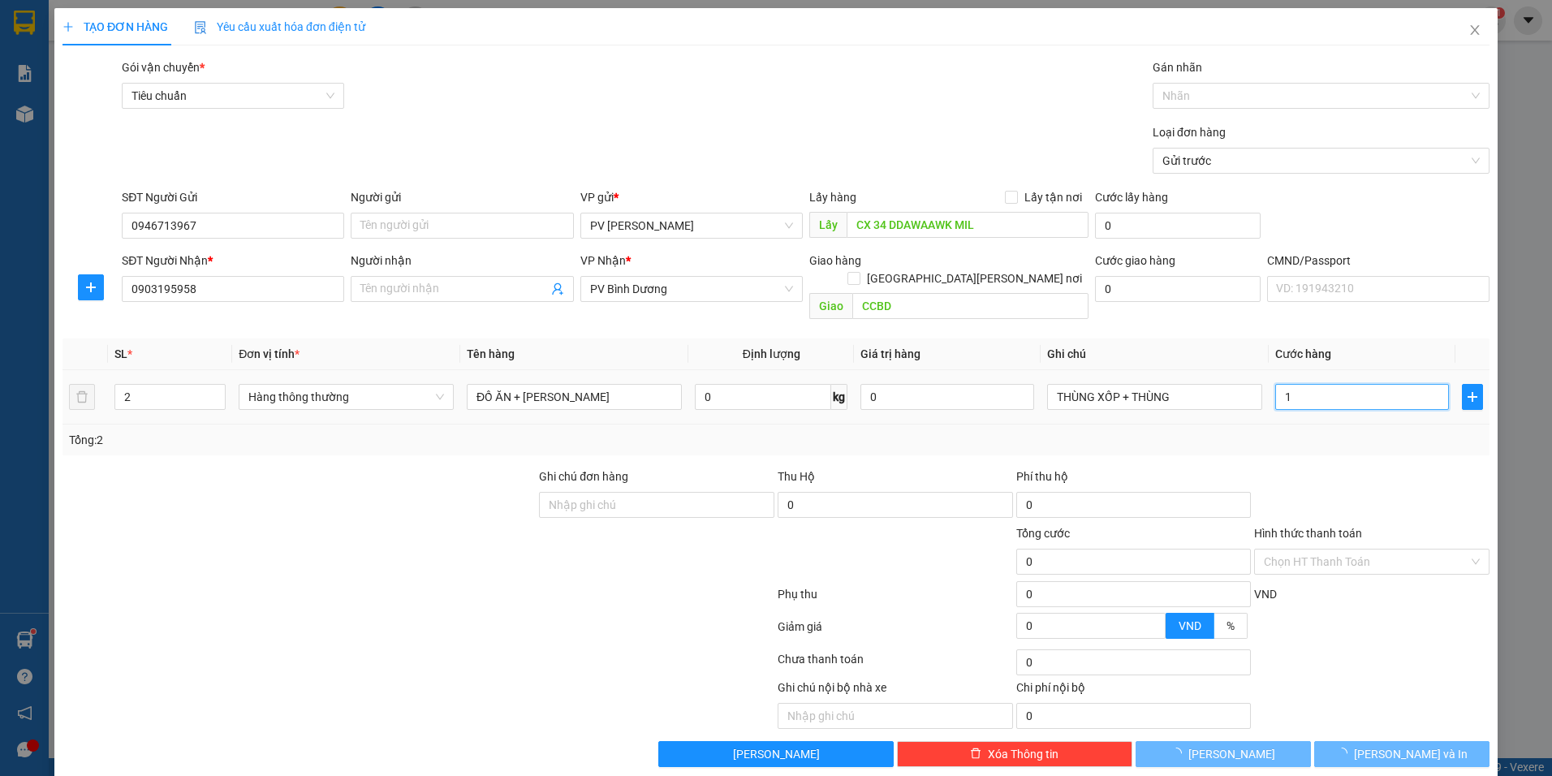
type input "12"
type input "120"
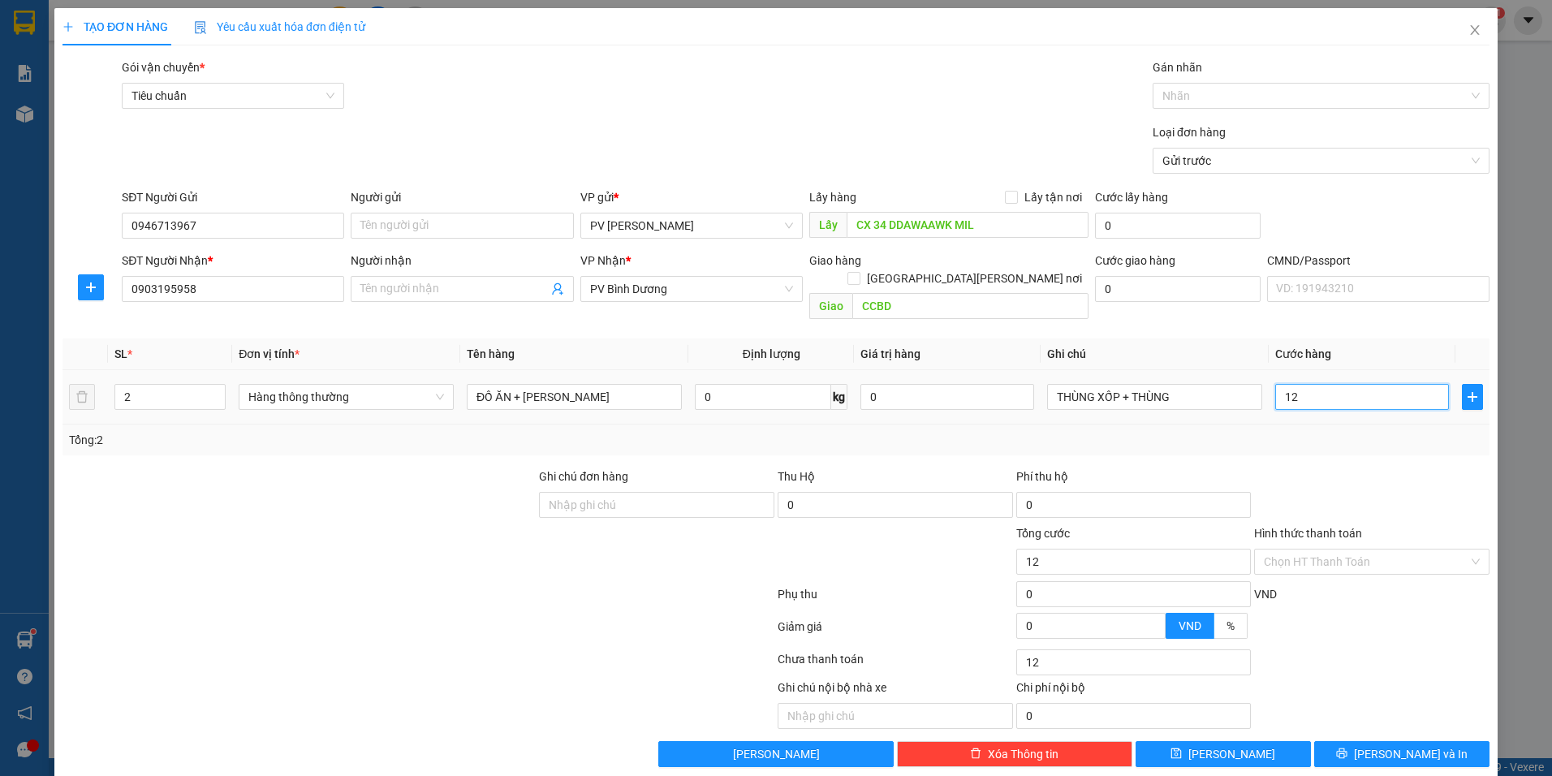
type input "120"
type input "1.200"
type input "12.000"
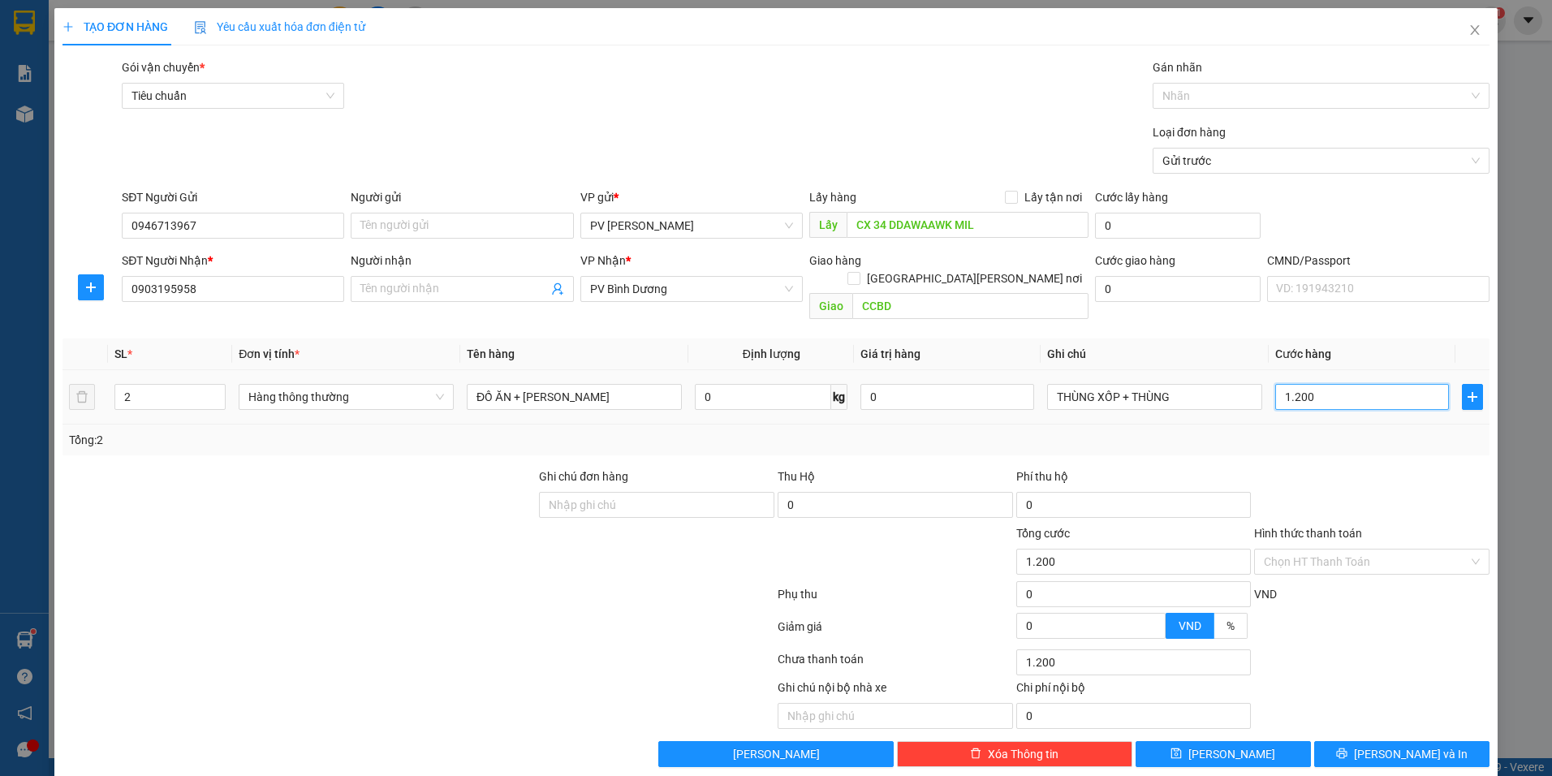
type input "12.000"
type input "120.000"
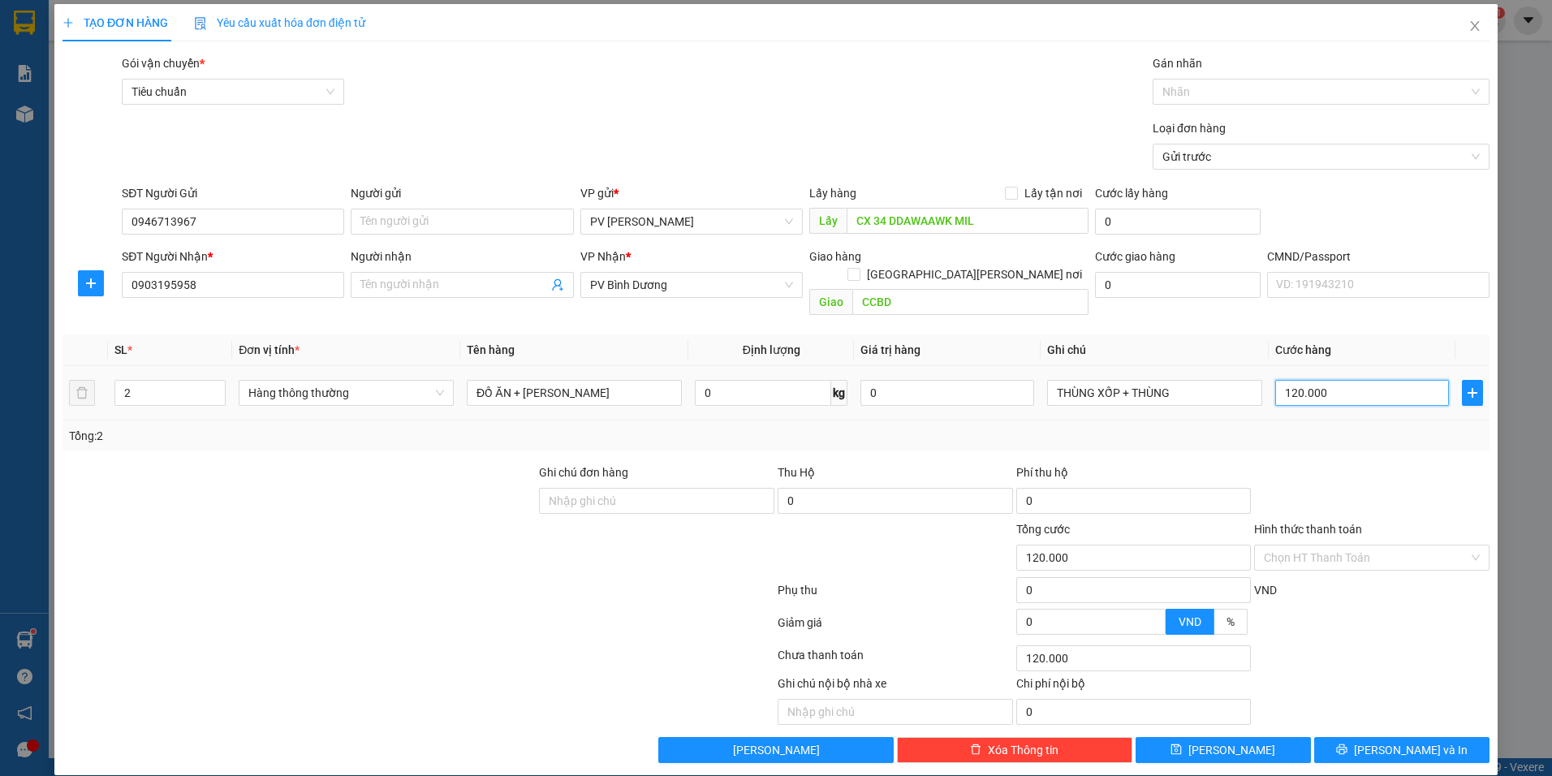
scroll to position [5, 0]
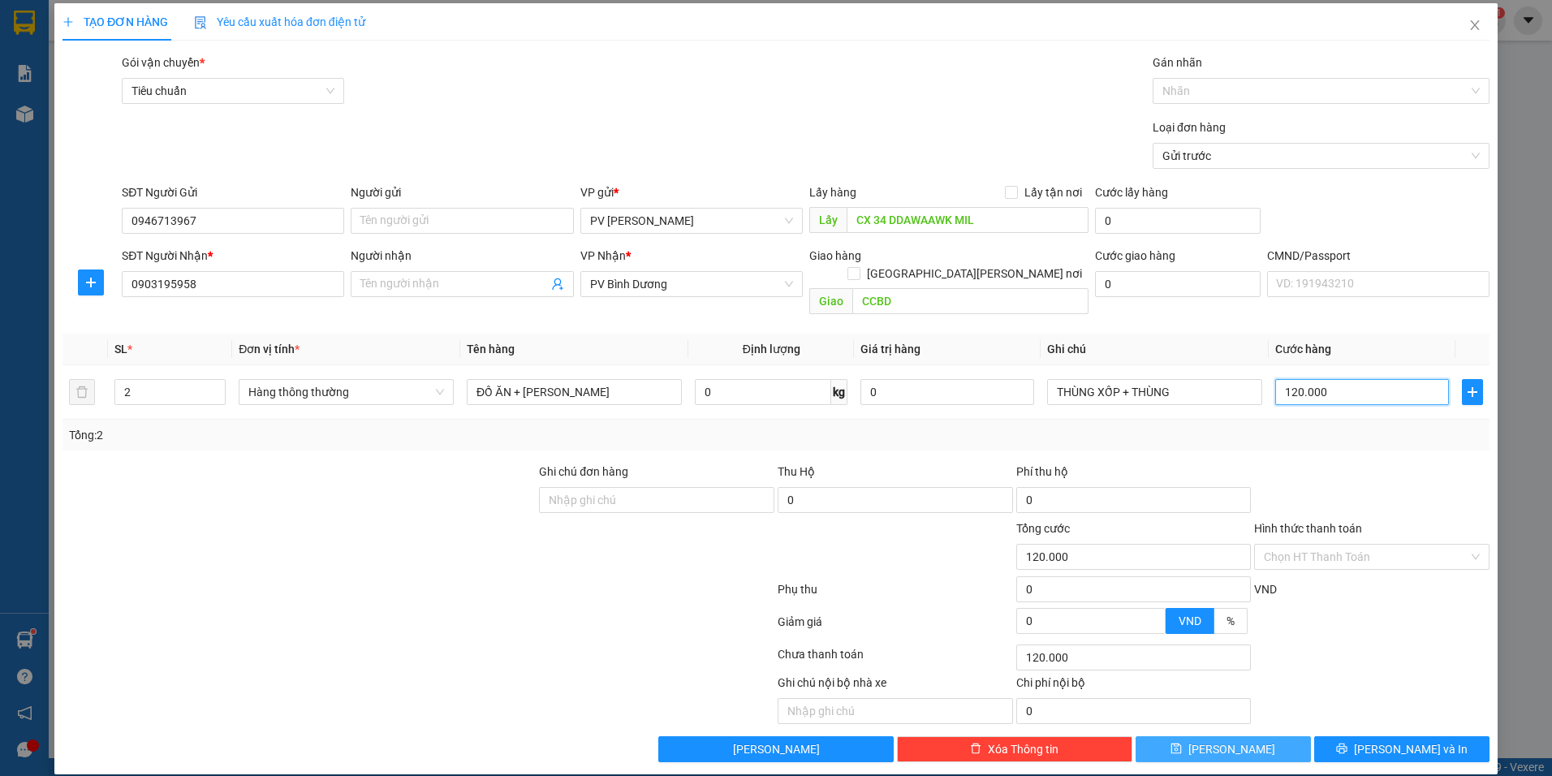
type input "120.000"
click at [1247, 736] on button "[PERSON_NAME]" at bounding box center [1223, 749] width 175 height 26
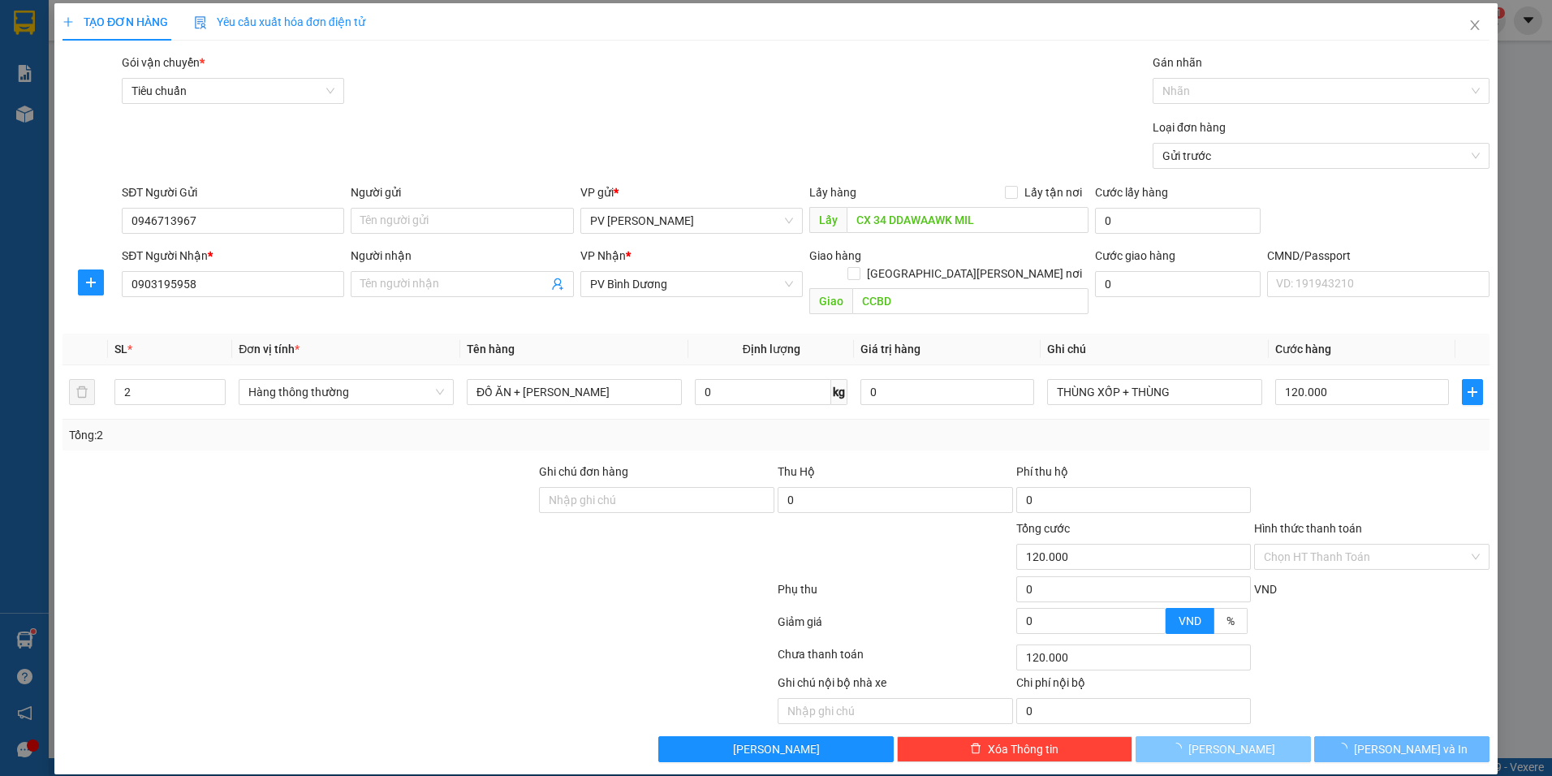
type input "1"
type input "0"
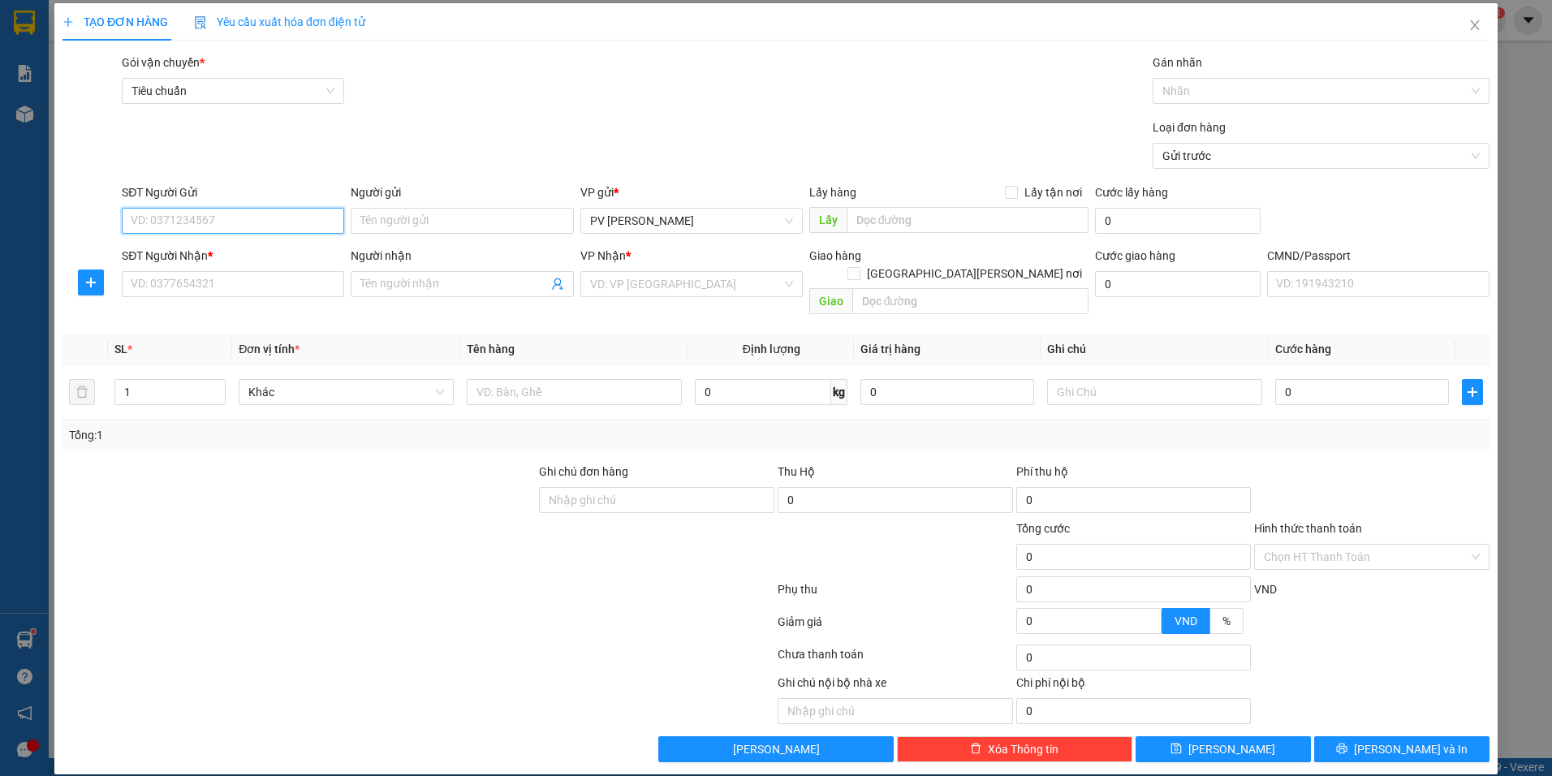
click at [222, 219] on input "SĐT Người Gửi" at bounding box center [233, 221] width 222 height 26
paste input "0335931307"
type input "0335931307"
click at [378, 219] on input "Người gửi" at bounding box center [462, 221] width 222 height 26
type input "CHÚ CHƯƠNG"
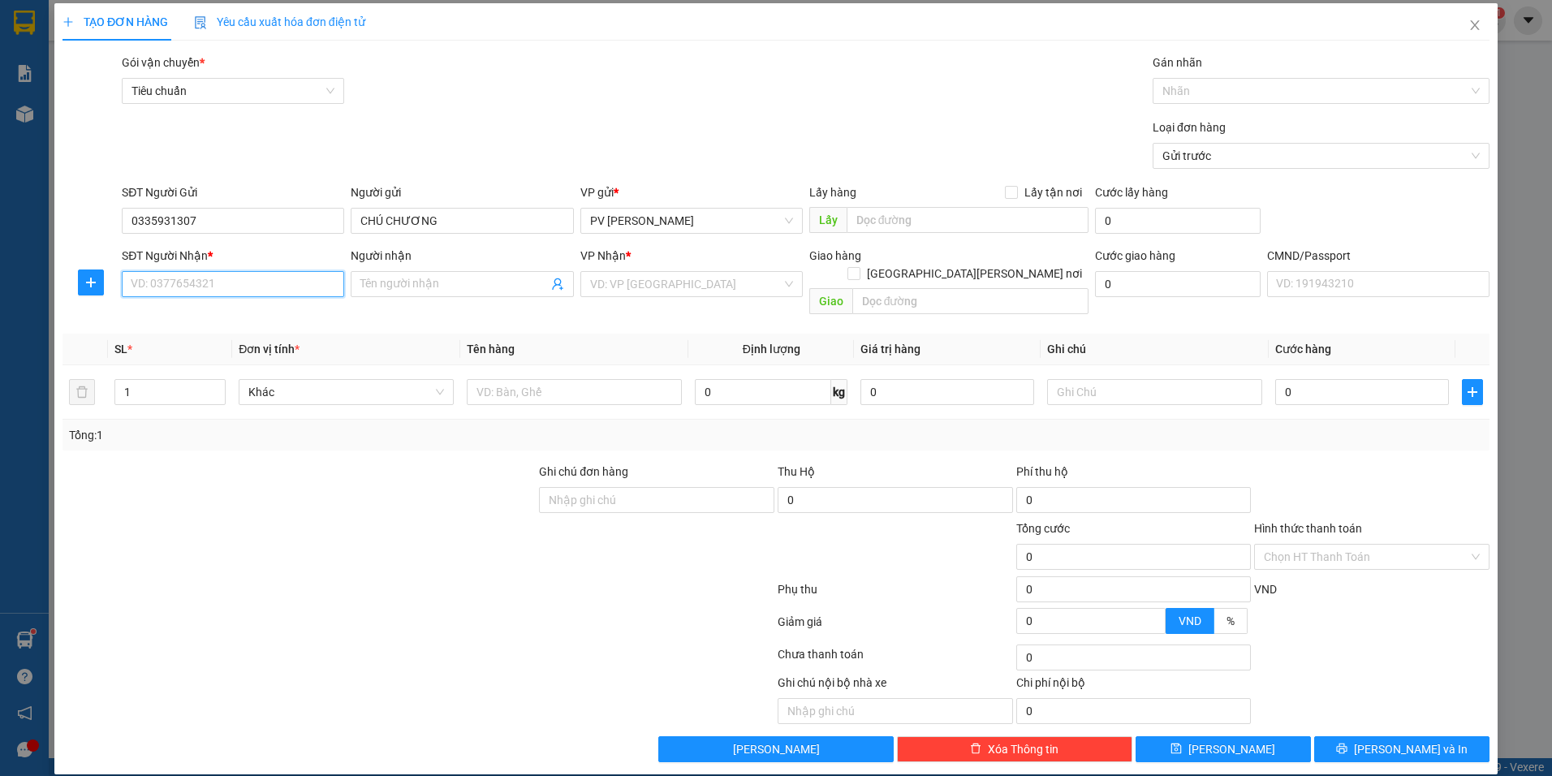
click at [281, 293] on input "SĐT Người Nhận *" at bounding box center [233, 284] width 222 height 26
paste input "0335931307"
type input "0335931307"
click at [408, 283] on input "Người nhận" at bounding box center [453, 284] width 187 height 18
type input "CHÚ CHƯƠNG"
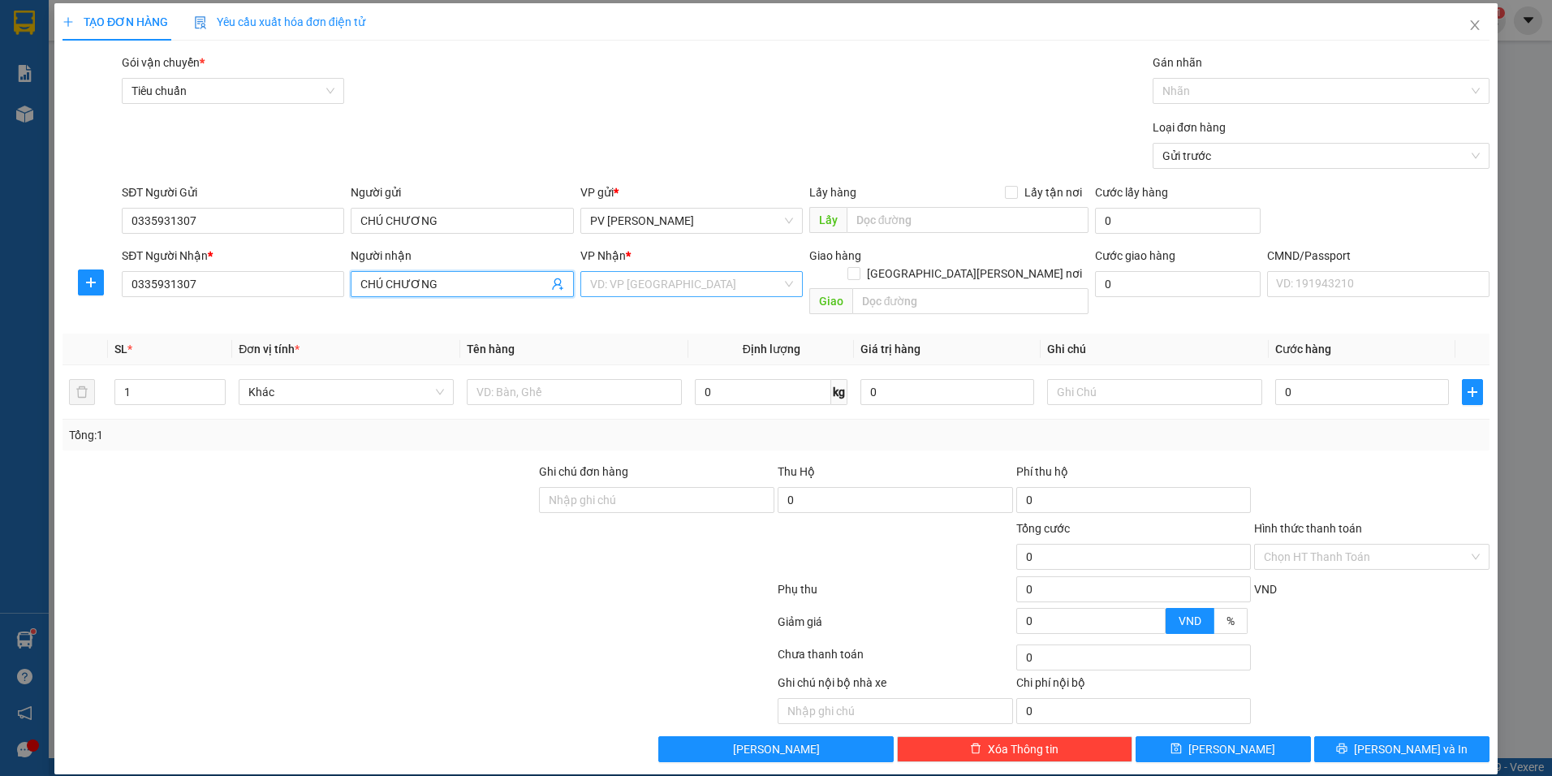
click at [660, 281] on input "search" at bounding box center [686, 284] width 192 height 24
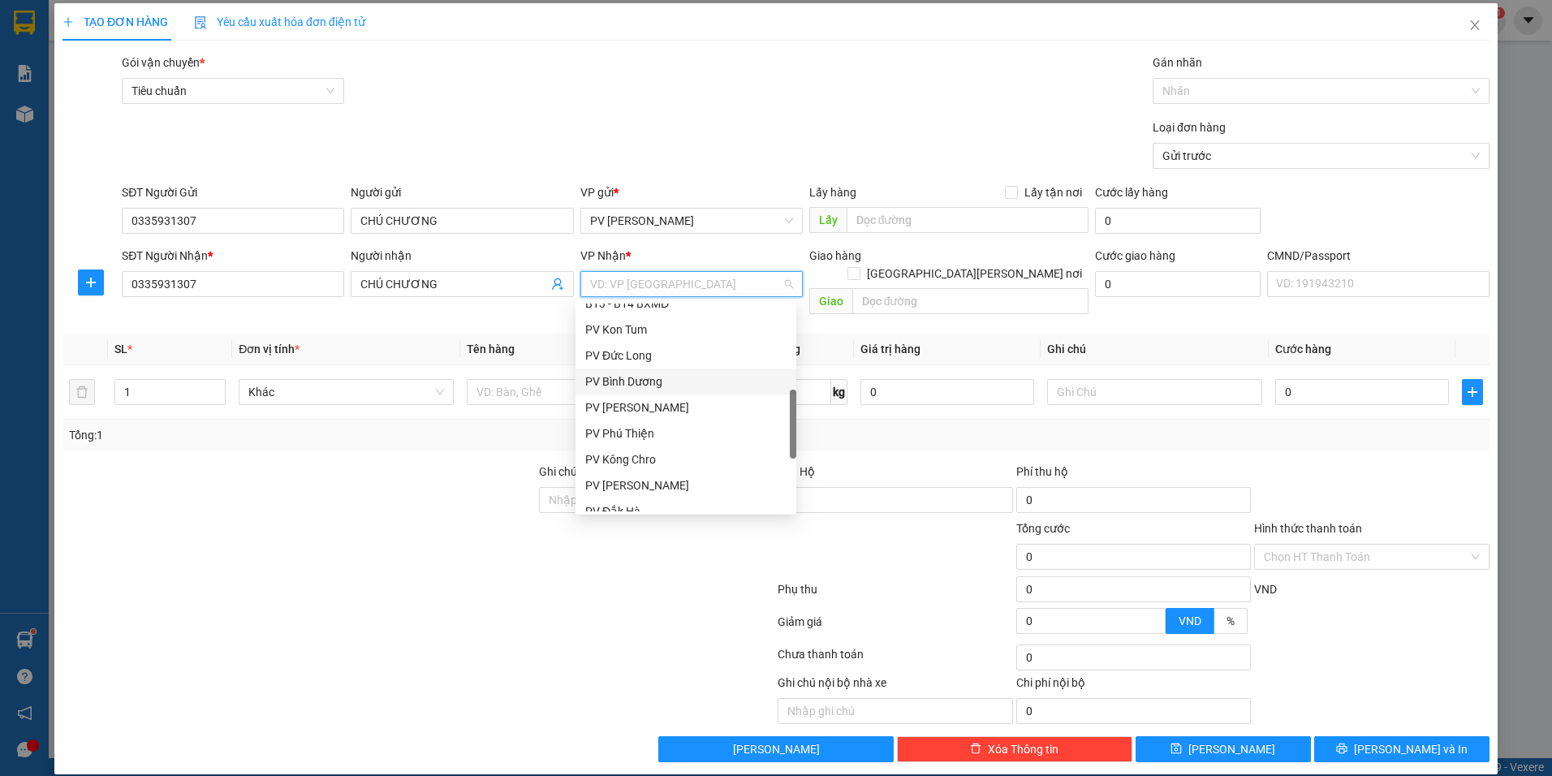
click at [677, 379] on div "PV Bình Dương" at bounding box center [685, 382] width 201 height 18
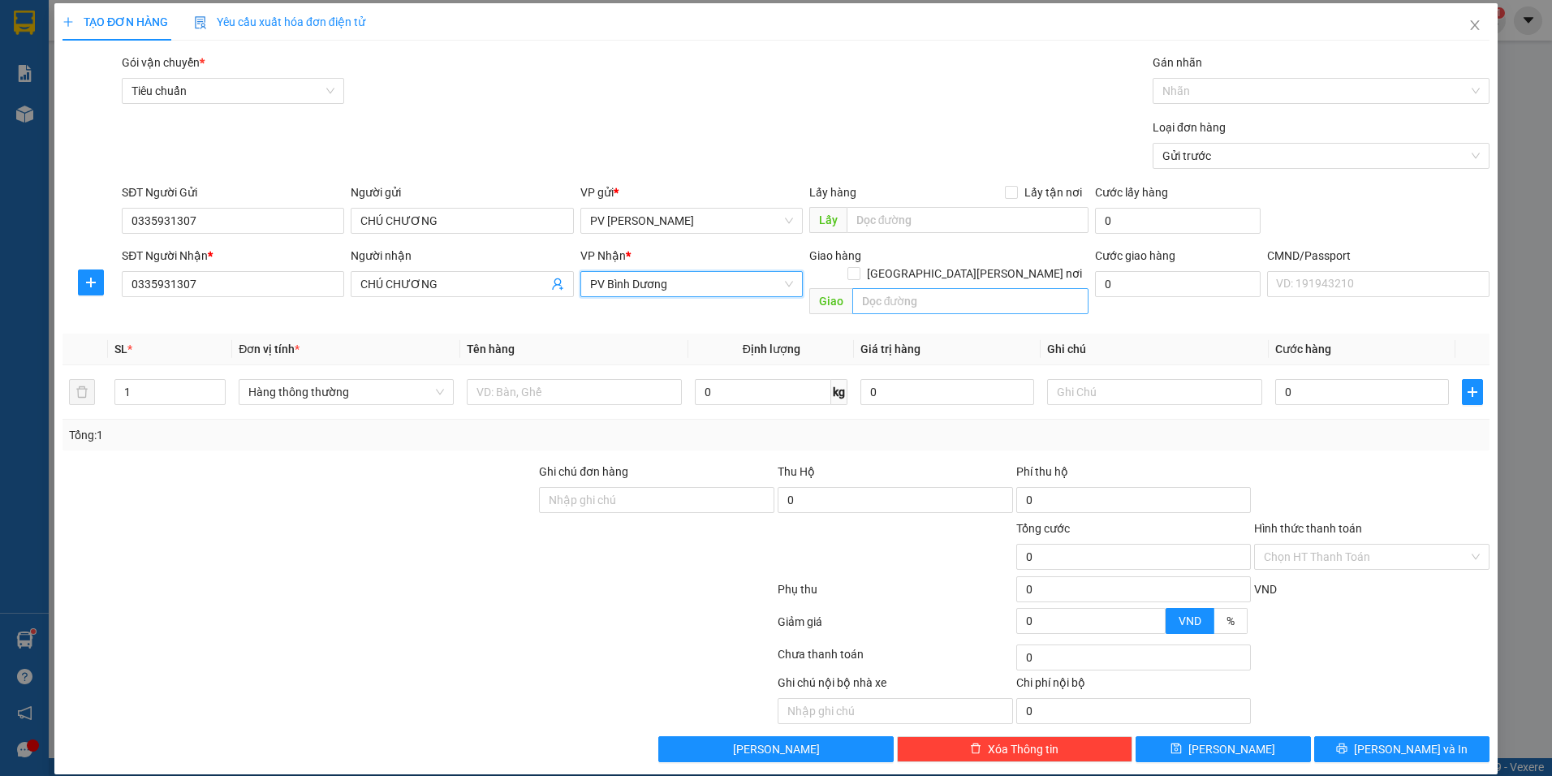
click at [930, 271] on div "Giao hàng [GEOGRAPHIC_DATA][PERSON_NAME] nơi [PERSON_NAME]" at bounding box center [949, 284] width 280 height 75
click at [934, 288] on input "text" at bounding box center [970, 301] width 237 height 26
type input "CẦU ÔNG BỐ"
drag, startPoint x: 143, startPoint y: 373, endPoint x: 109, endPoint y: 382, distance: 35.2
click at [109, 382] on td "1" at bounding box center [170, 392] width 124 height 54
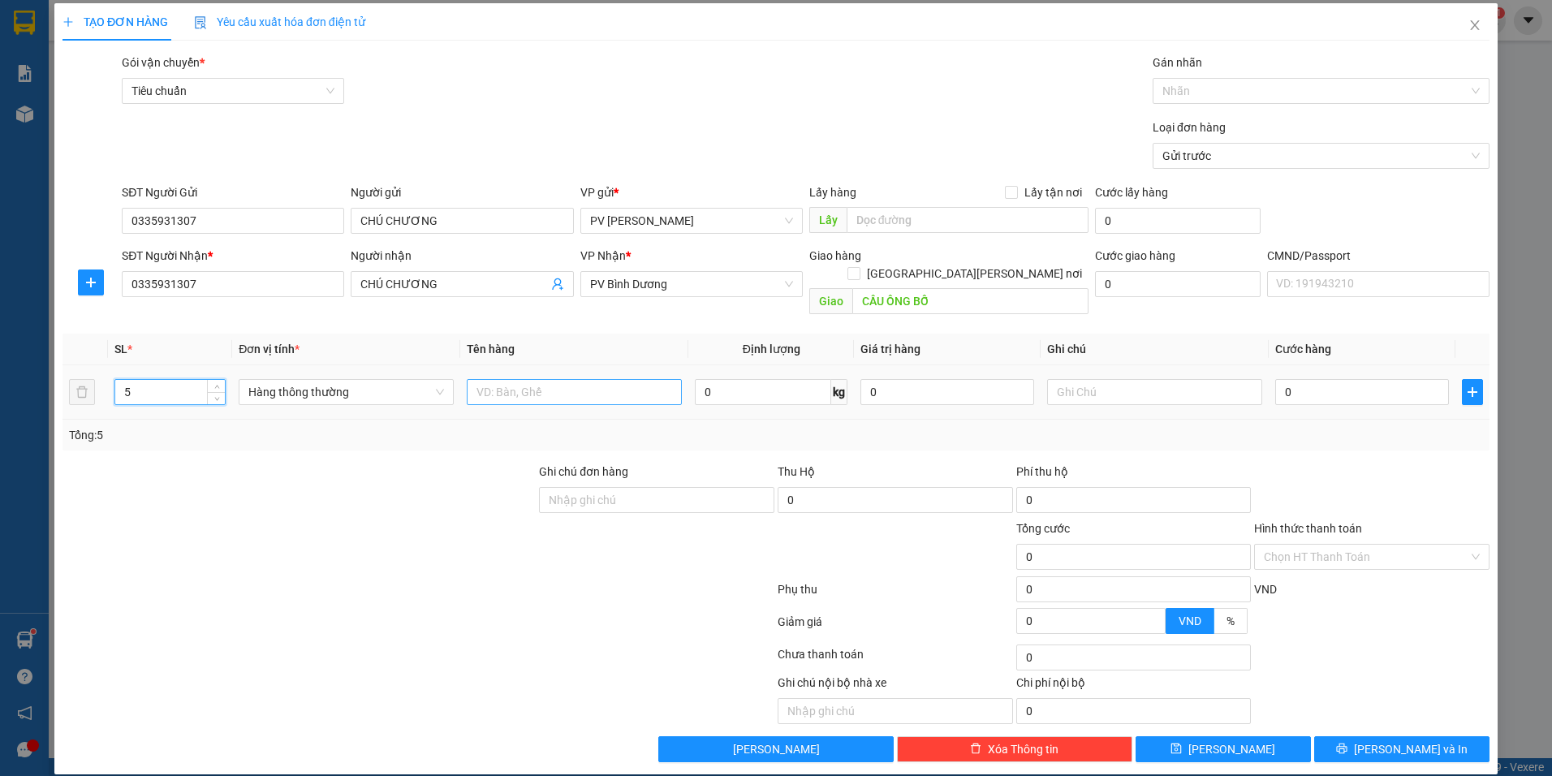
type input "5"
click at [494, 379] on input "text" at bounding box center [574, 392] width 215 height 26
type input "RƯỢU"
click at [1092, 379] on input "text" at bounding box center [1154, 392] width 215 height 26
type input "CAN"
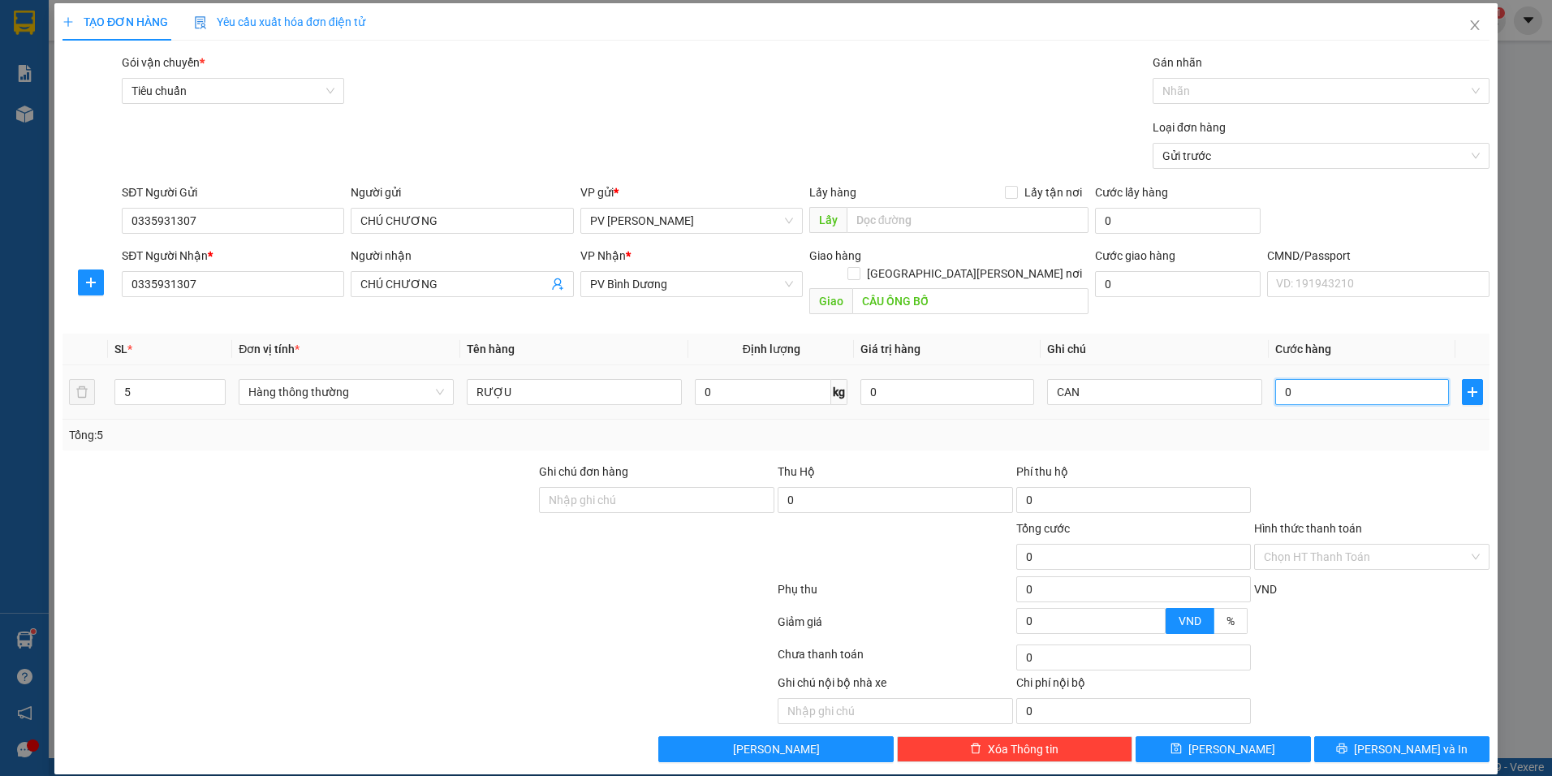
click at [1343, 385] on input "0" at bounding box center [1362, 392] width 174 height 26
type input "2"
type input "20"
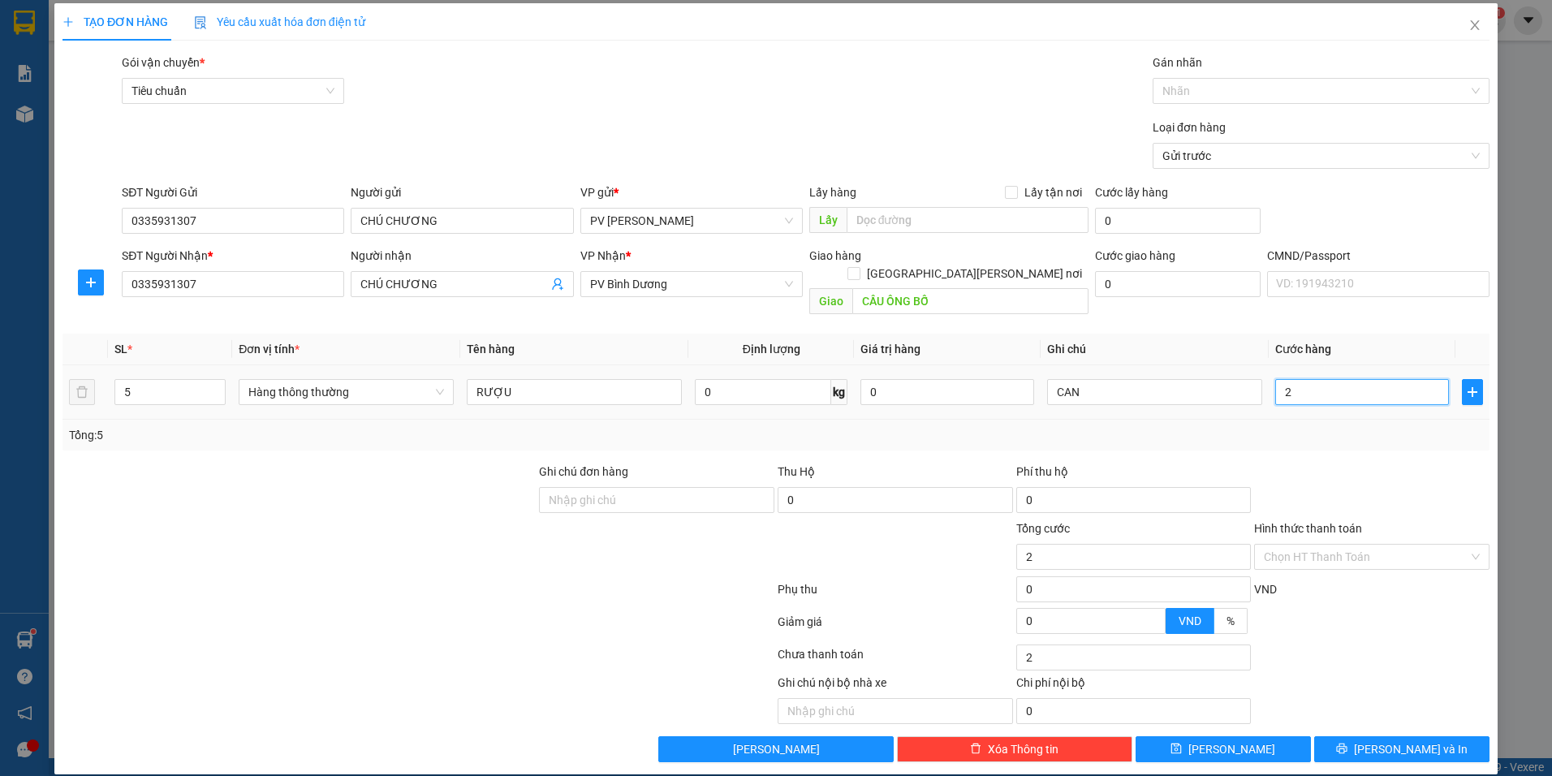
type input "20"
type input "200"
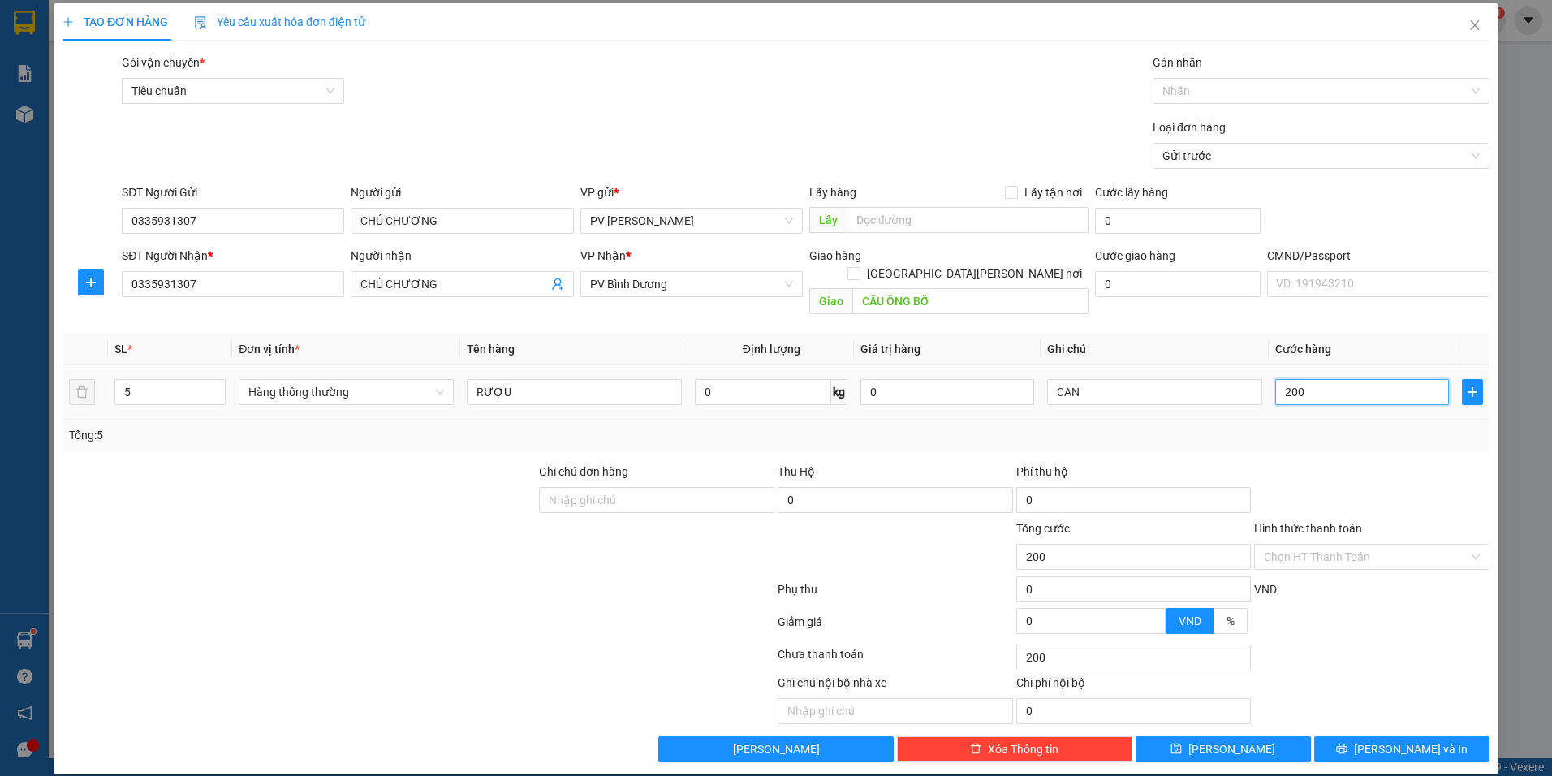
type input "2.000"
type input "20.000"
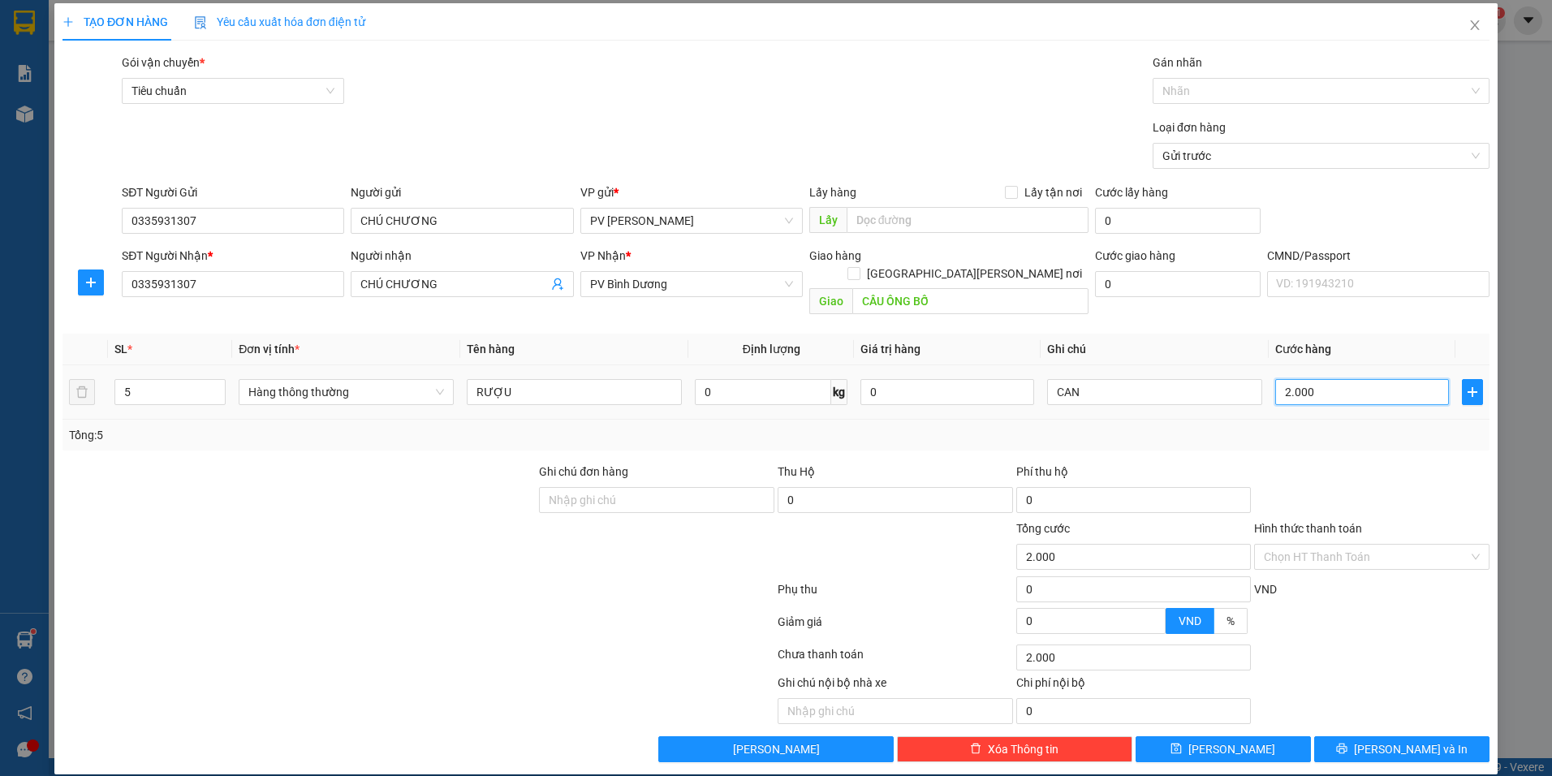
type input "20.000"
type input "200.000"
click at [1258, 88] on div at bounding box center [1313, 90] width 313 height 19
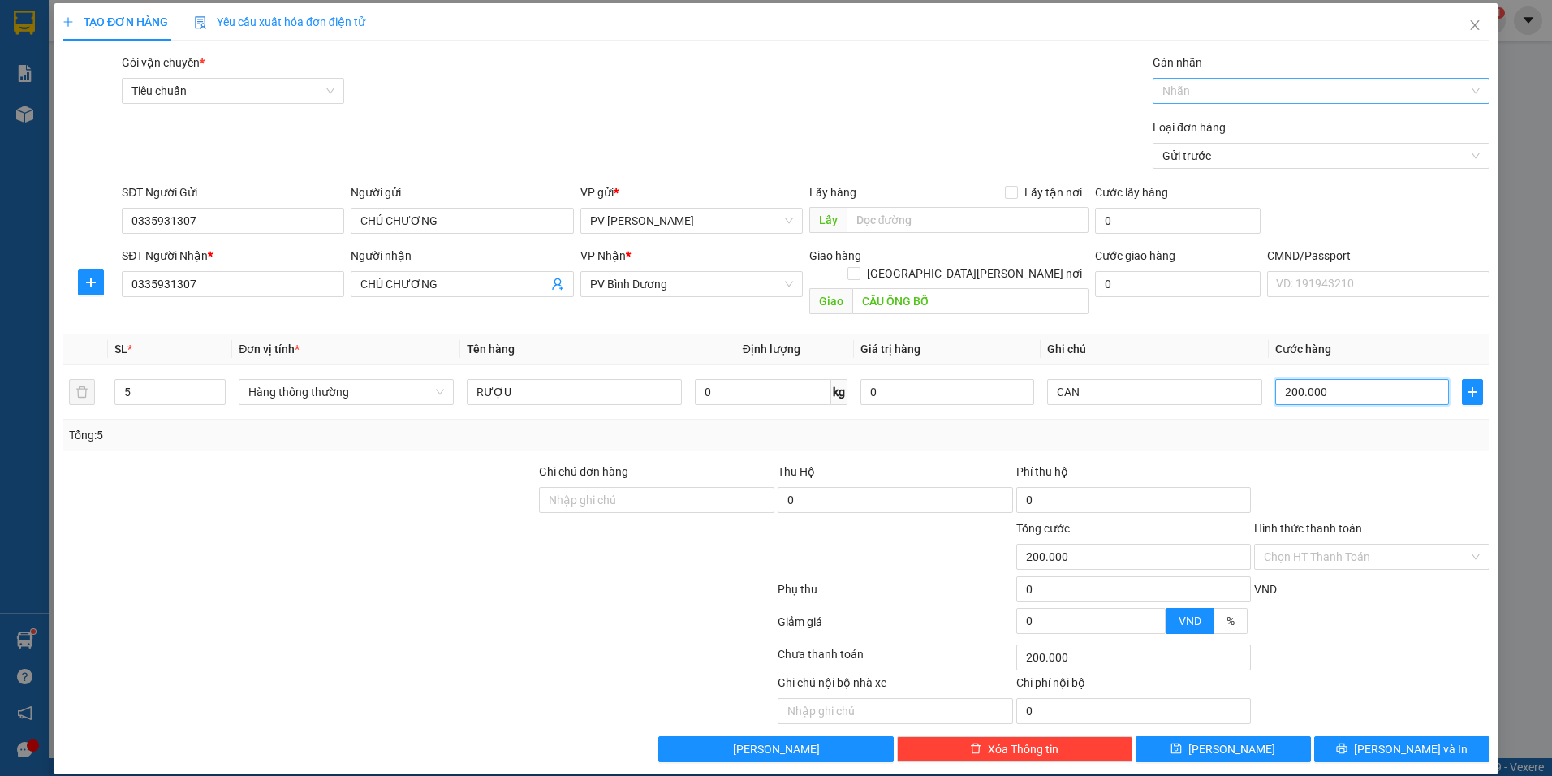
type input "200.000"
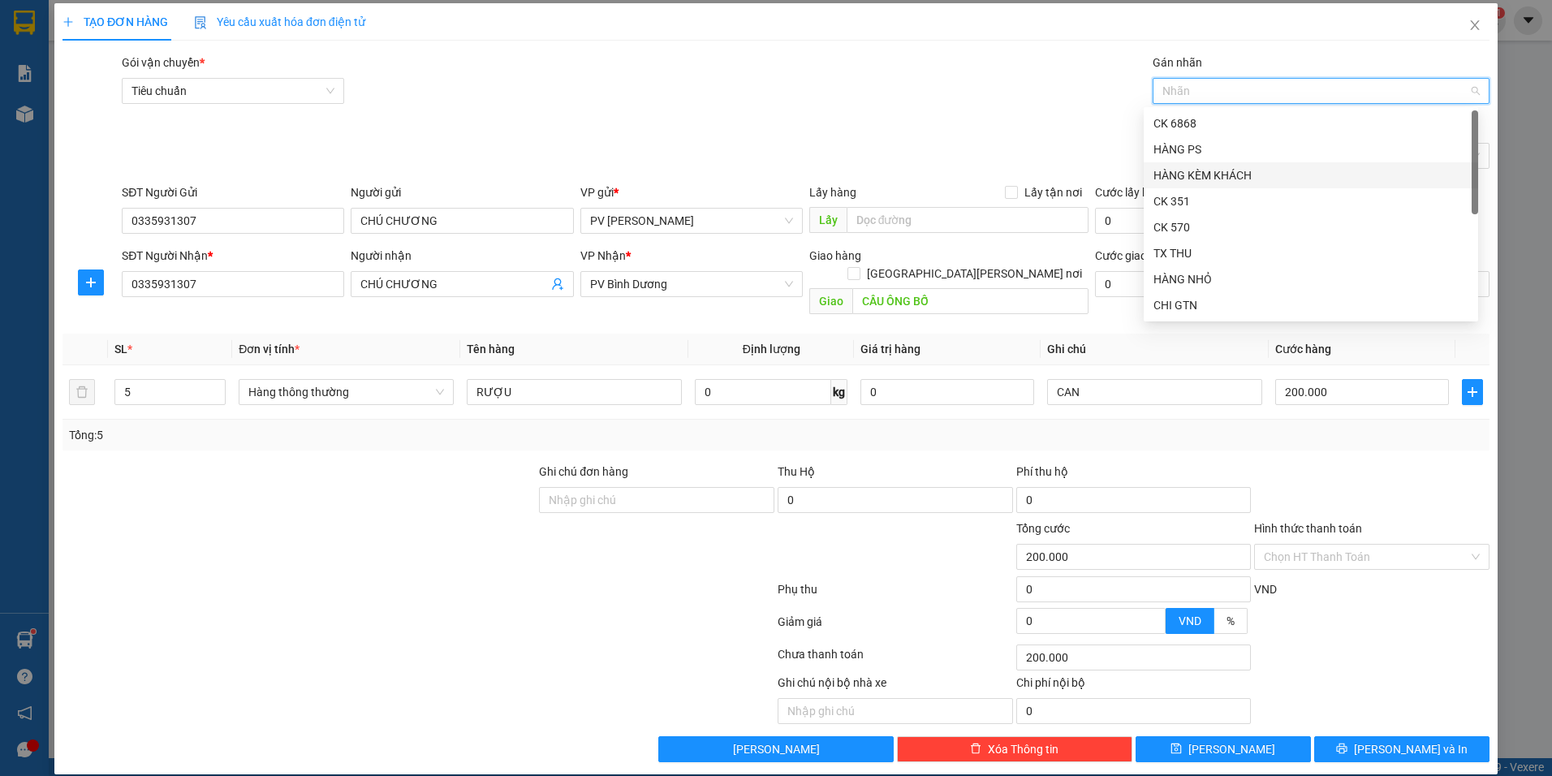
click at [1195, 181] on div "HÀNG KÈM KHÁCH" at bounding box center [1311, 175] width 315 height 18
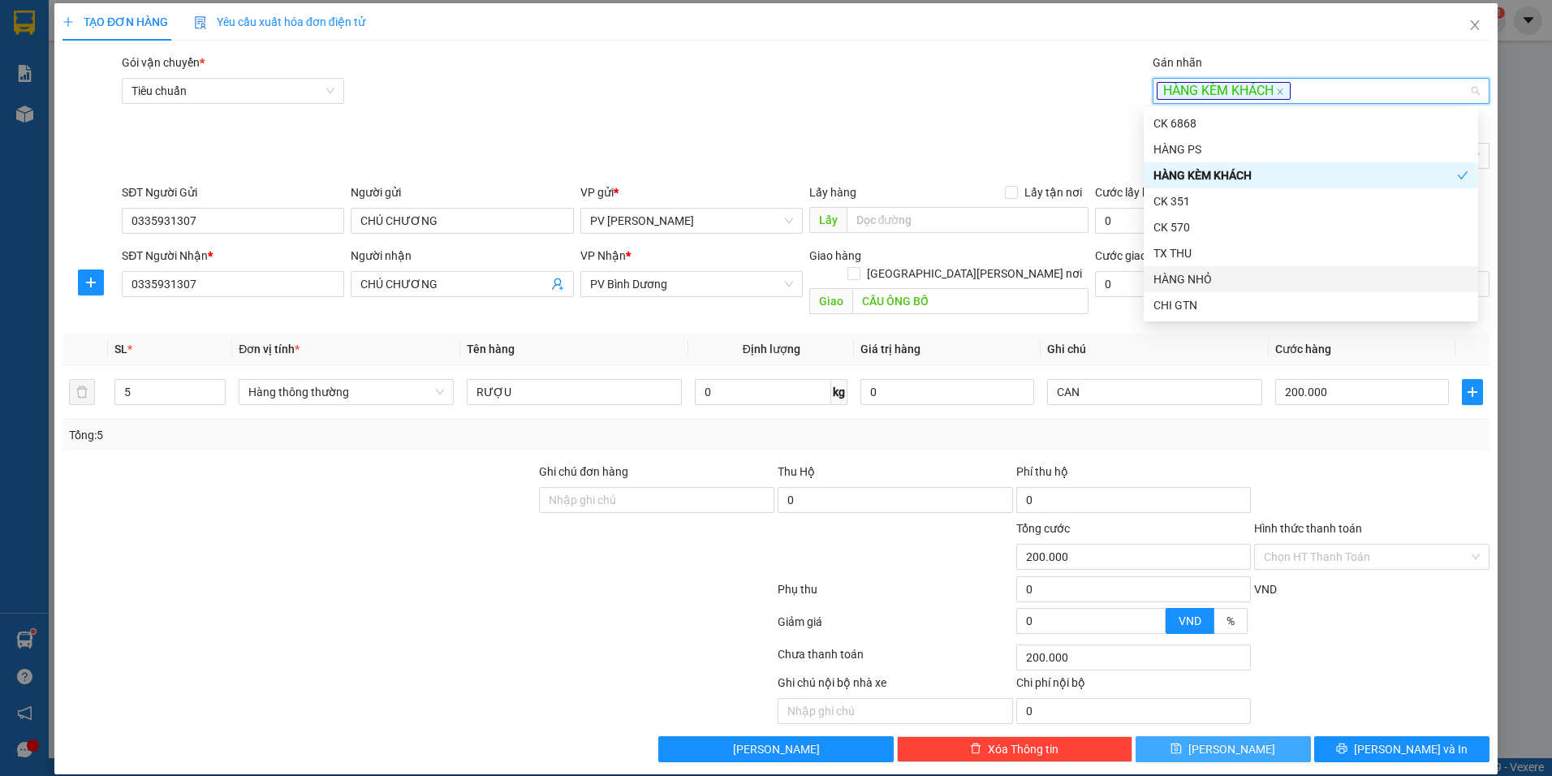
click at [1251, 736] on button "[PERSON_NAME]" at bounding box center [1223, 749] width 175 height 26
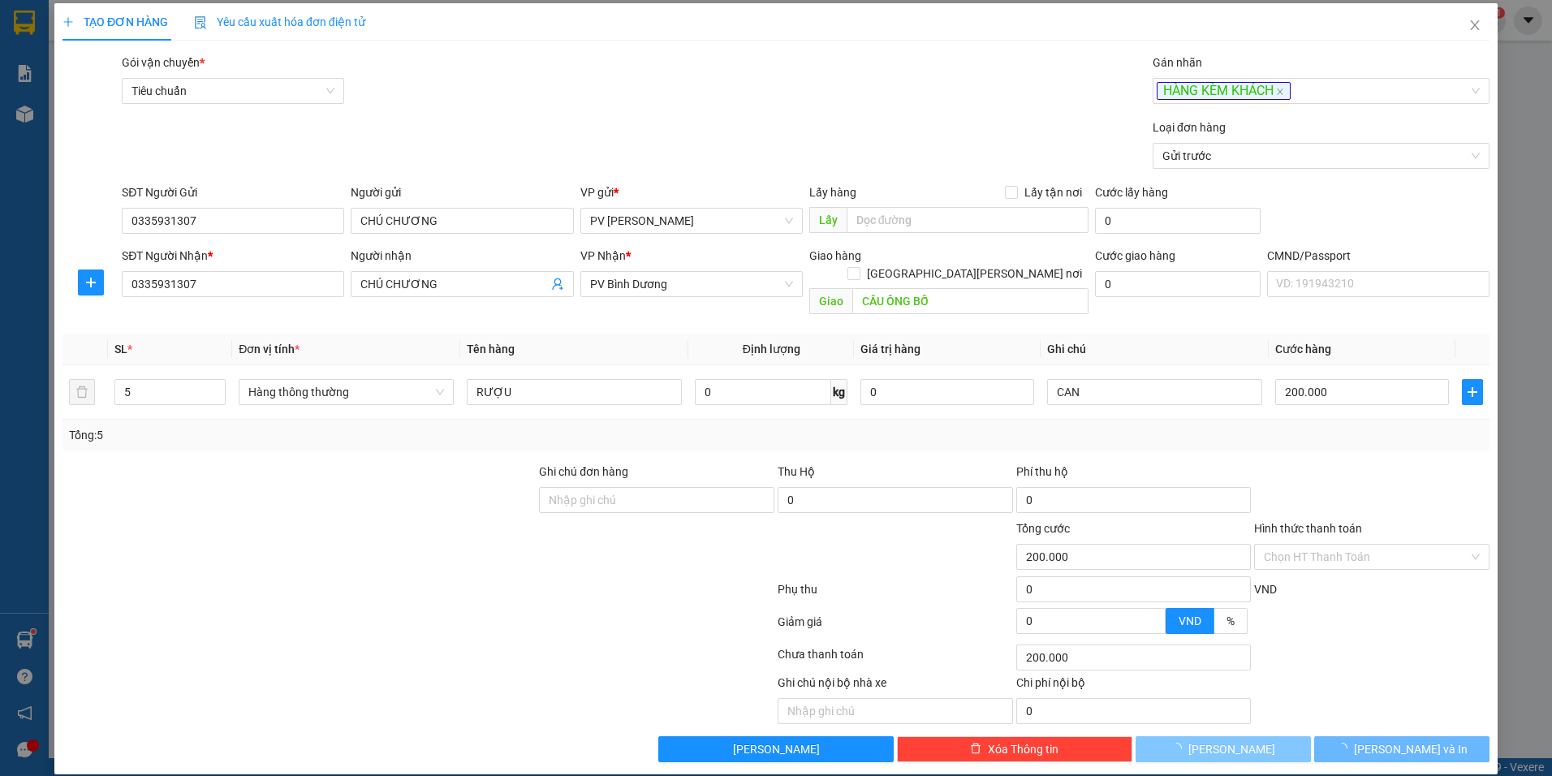
type input "1"
type input "0"
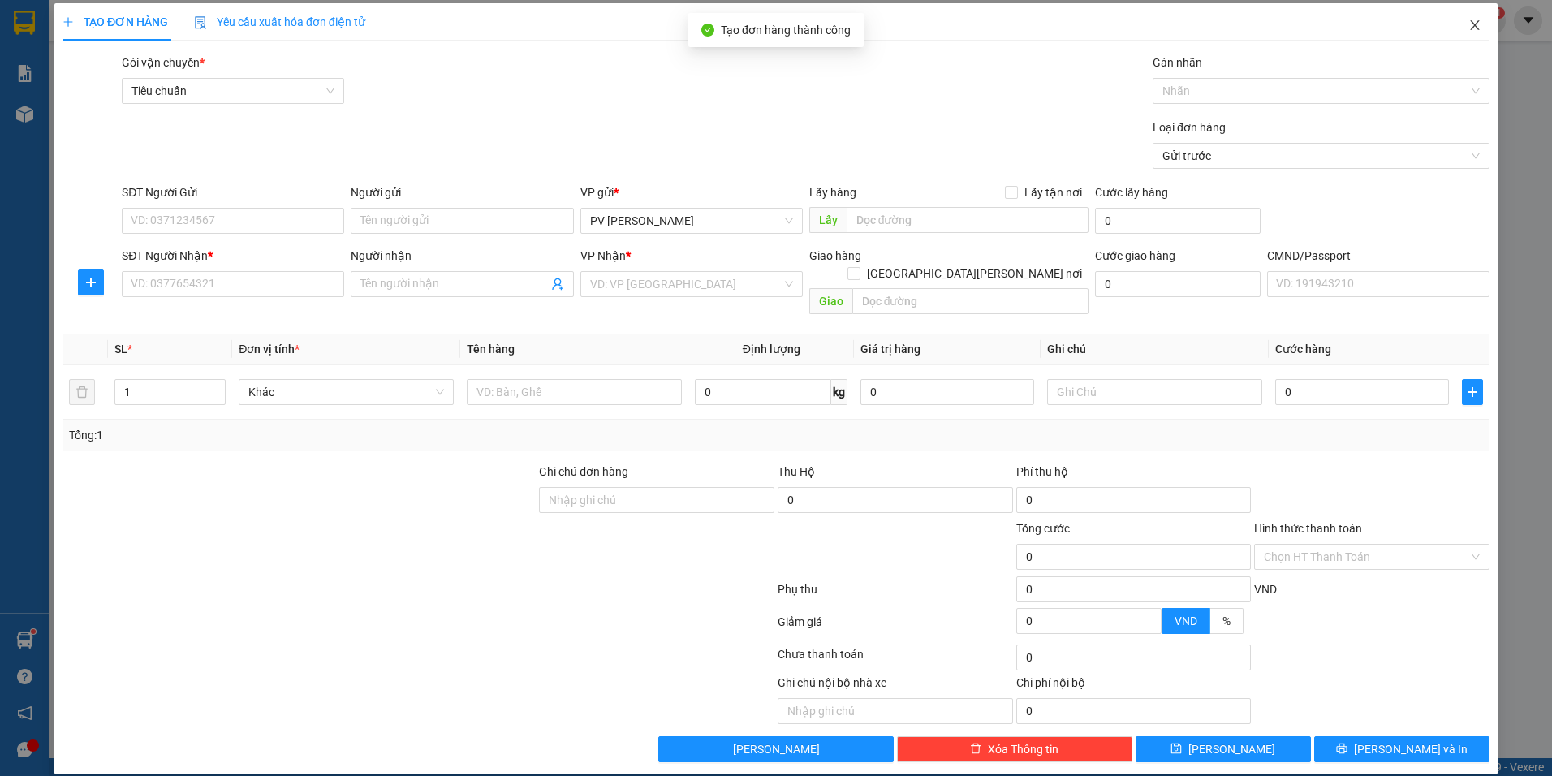
click at [1470, 26] on icon "close" at bounding box center [1474, 25] width 9 height 10
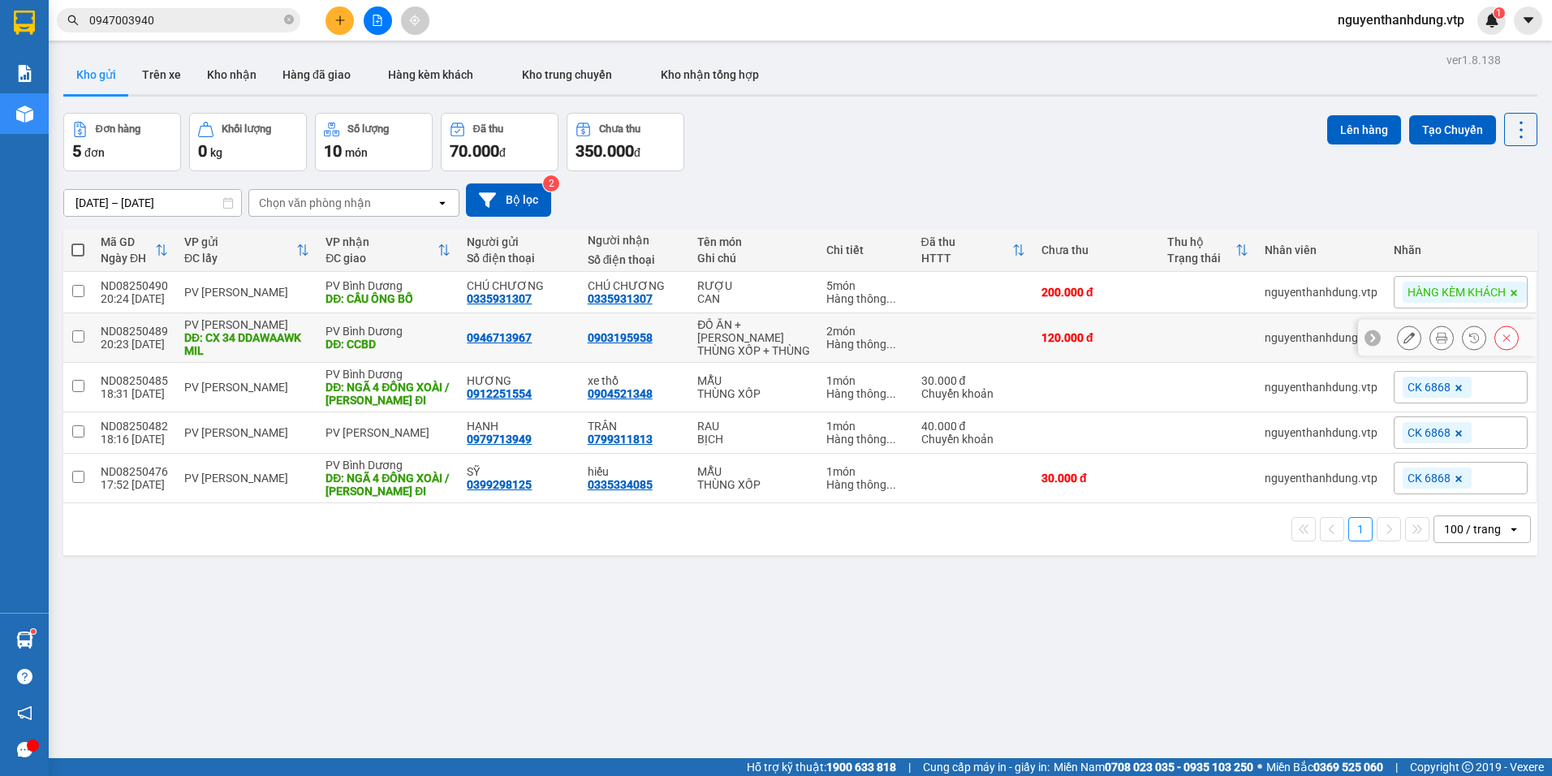
click at [1404, 339] on icon at bounding box center [1409, 337] width 11 height 11
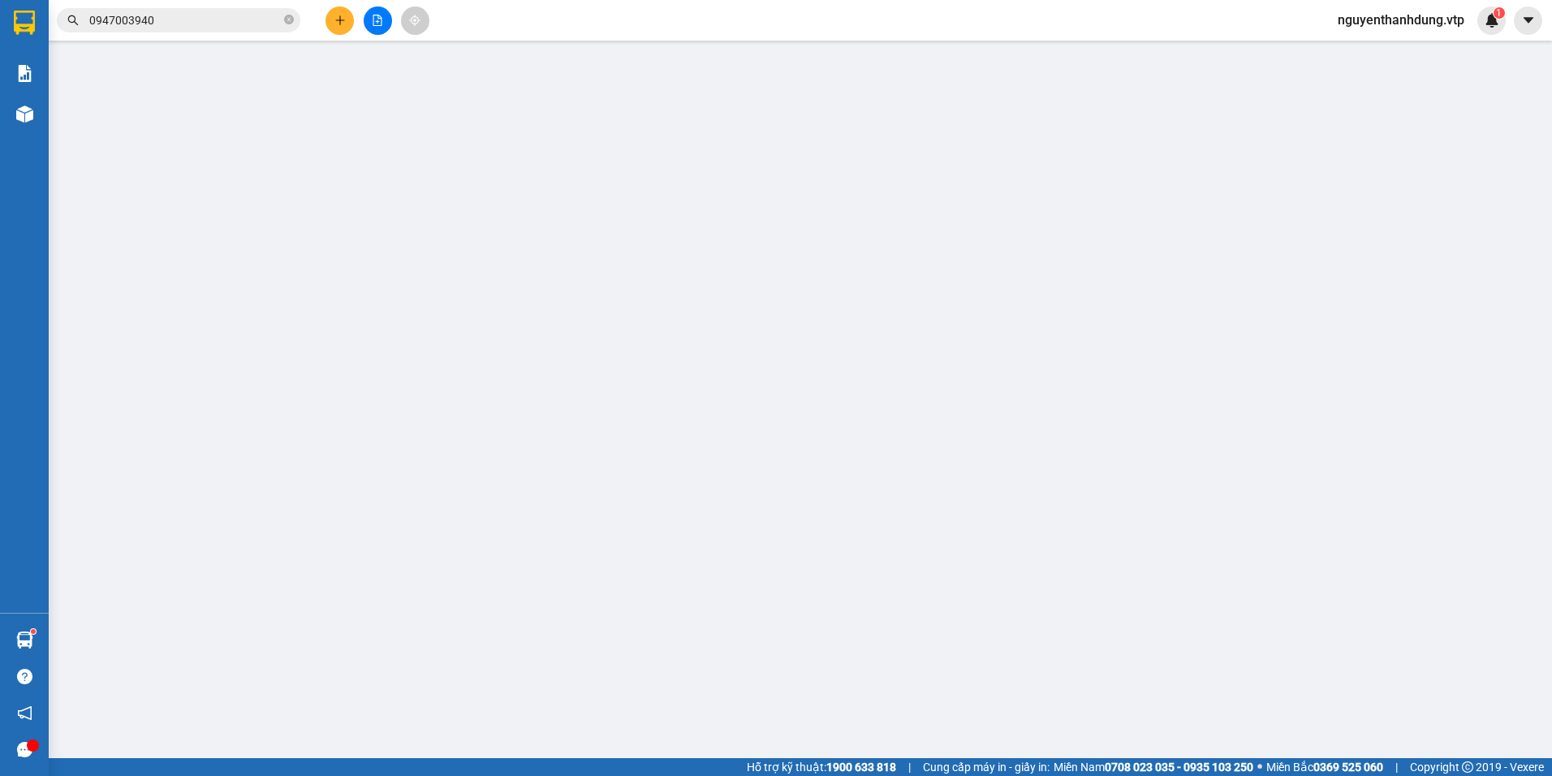
type input "0946713967"
type input "CX 34 DDAWAAWK MIL"
type input "0903195958"
type input "CCBD"
type input "120.000"
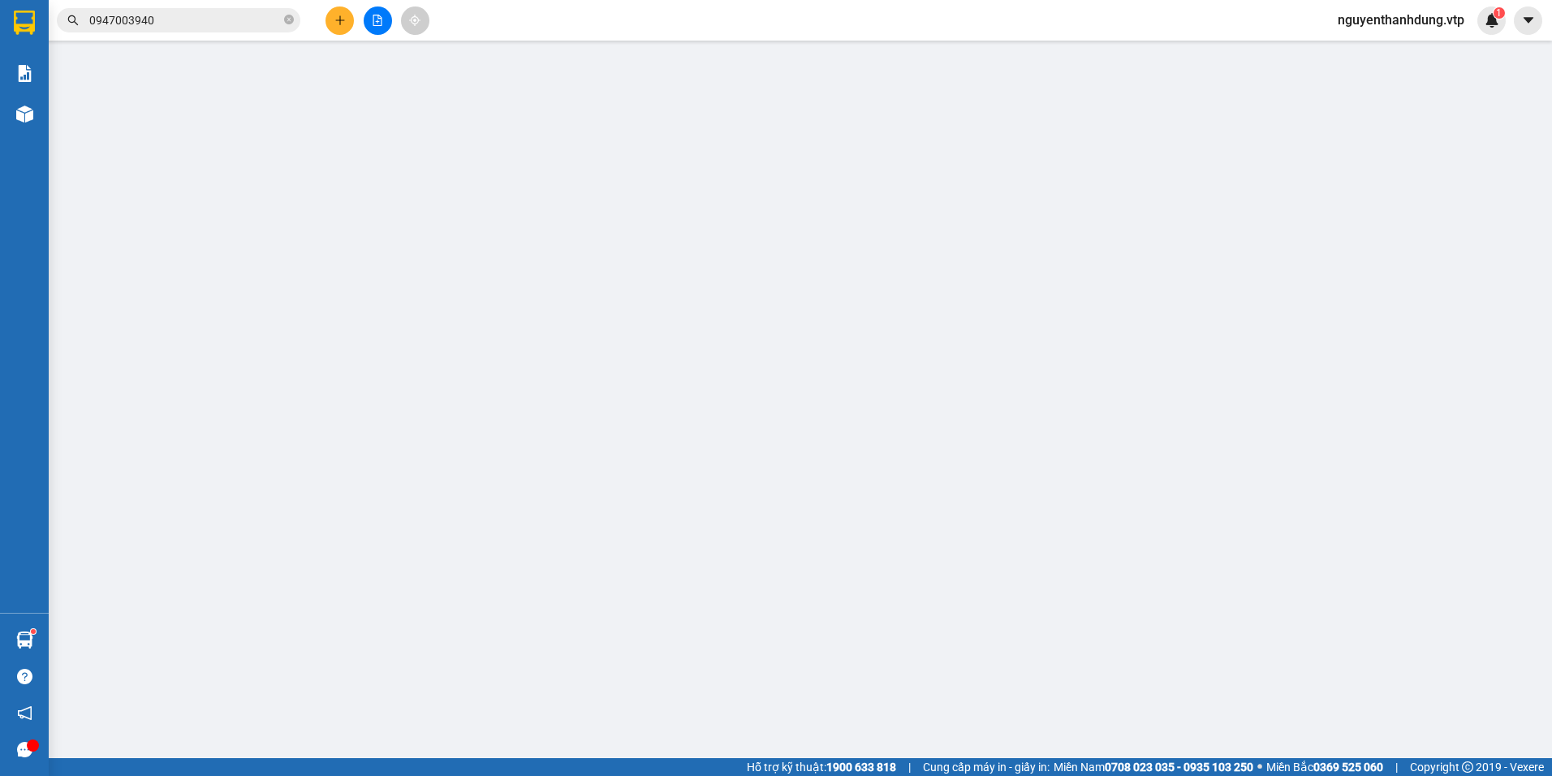
type input "120.000"
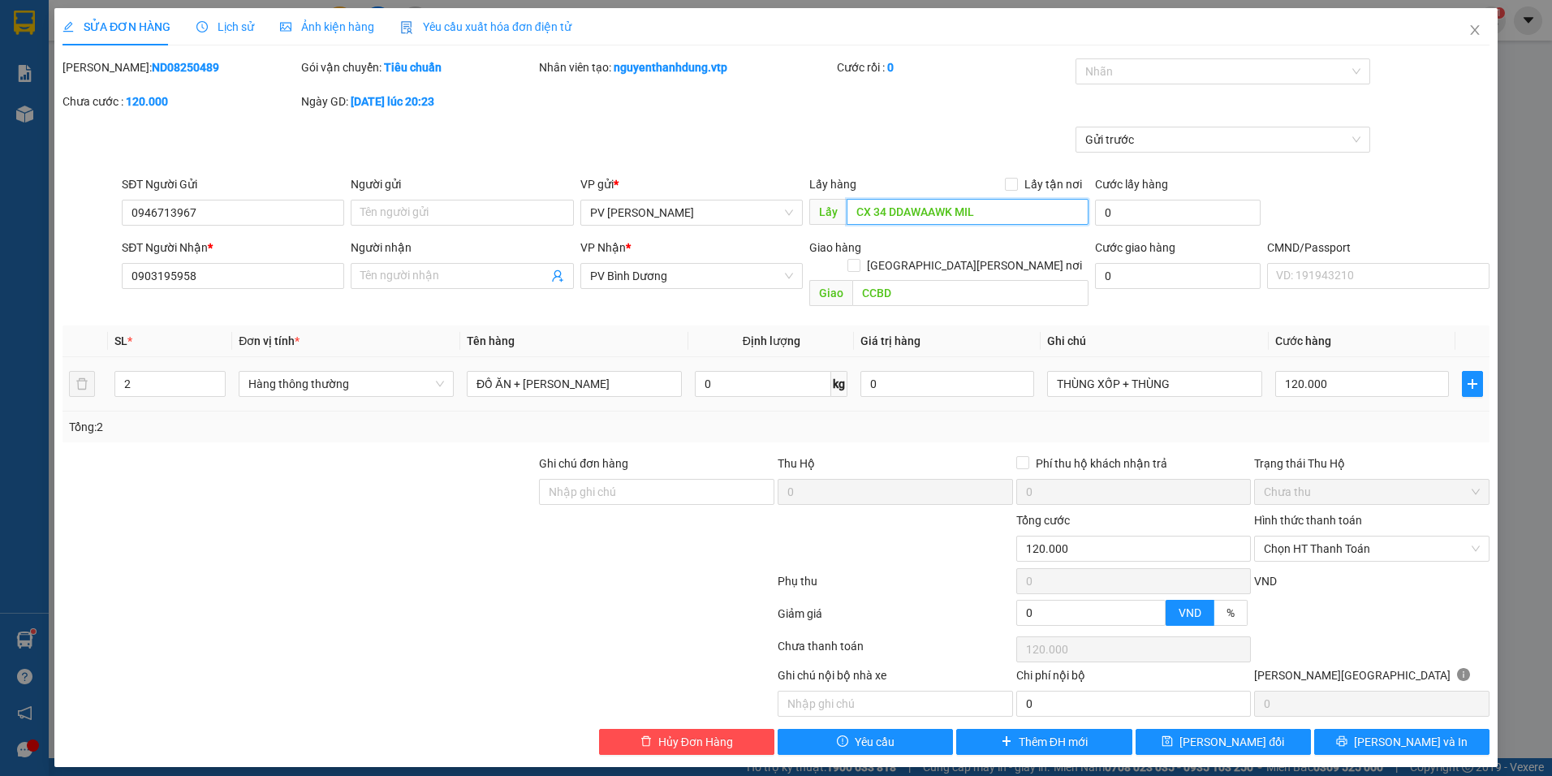
click at [997, 206] on input "CX 34 DDAWAAWK MIL" at bounding box center [968, 212] width 243 height 26
type input "CX 34 ĐĂK MIL"
click at [1233, 733] on span "[PERSON_NAME] đổi" at bounding box center [1232, 742] width 105 height 18
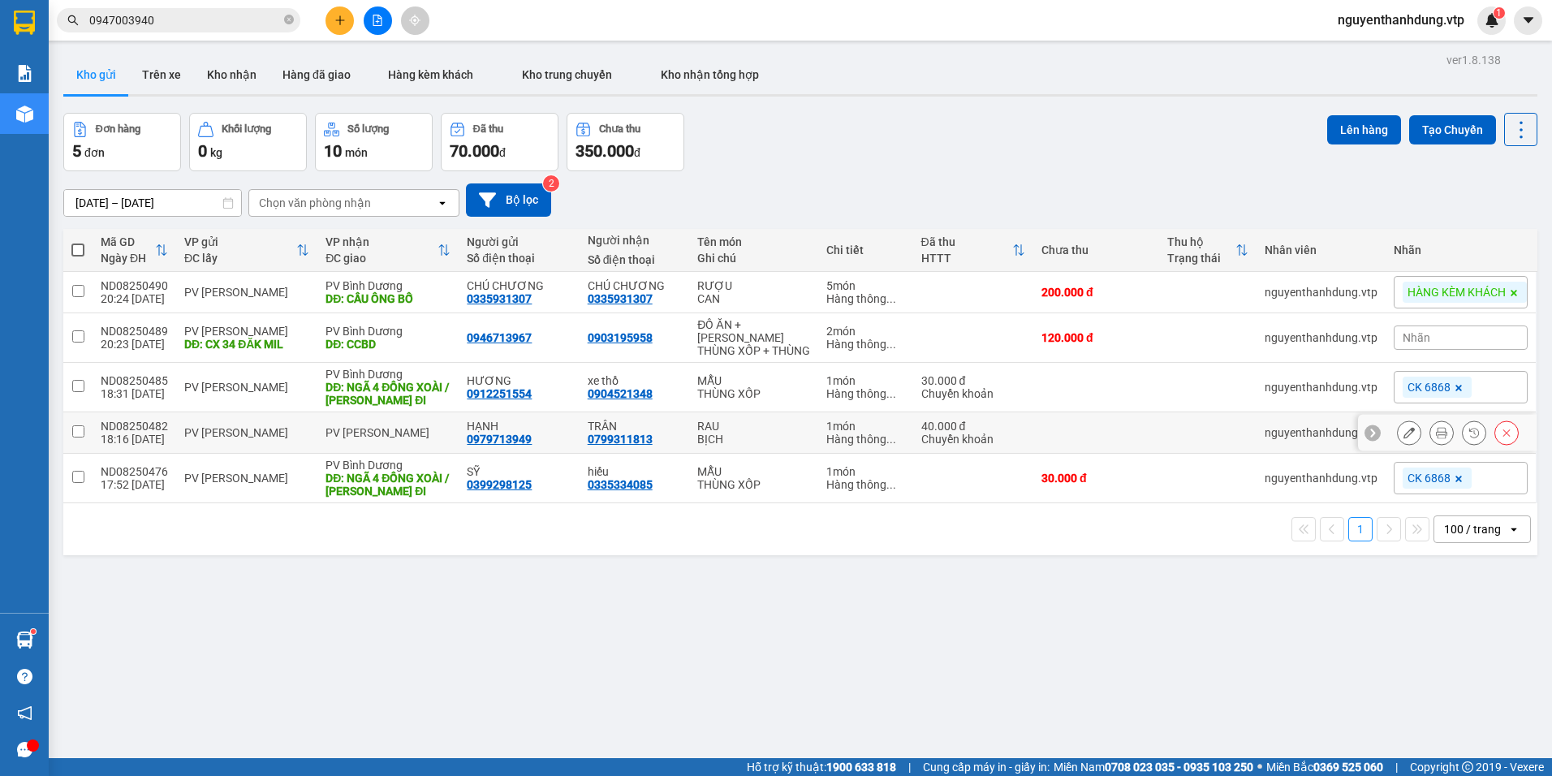
drag, startPoint x: 654, startPoint y: 437, endPoint x: 576, endPoint y: 179, distance: 269.5
click at [654, 433] on div "TRÂN" at bounding box center [634, 426] width 93 height 13
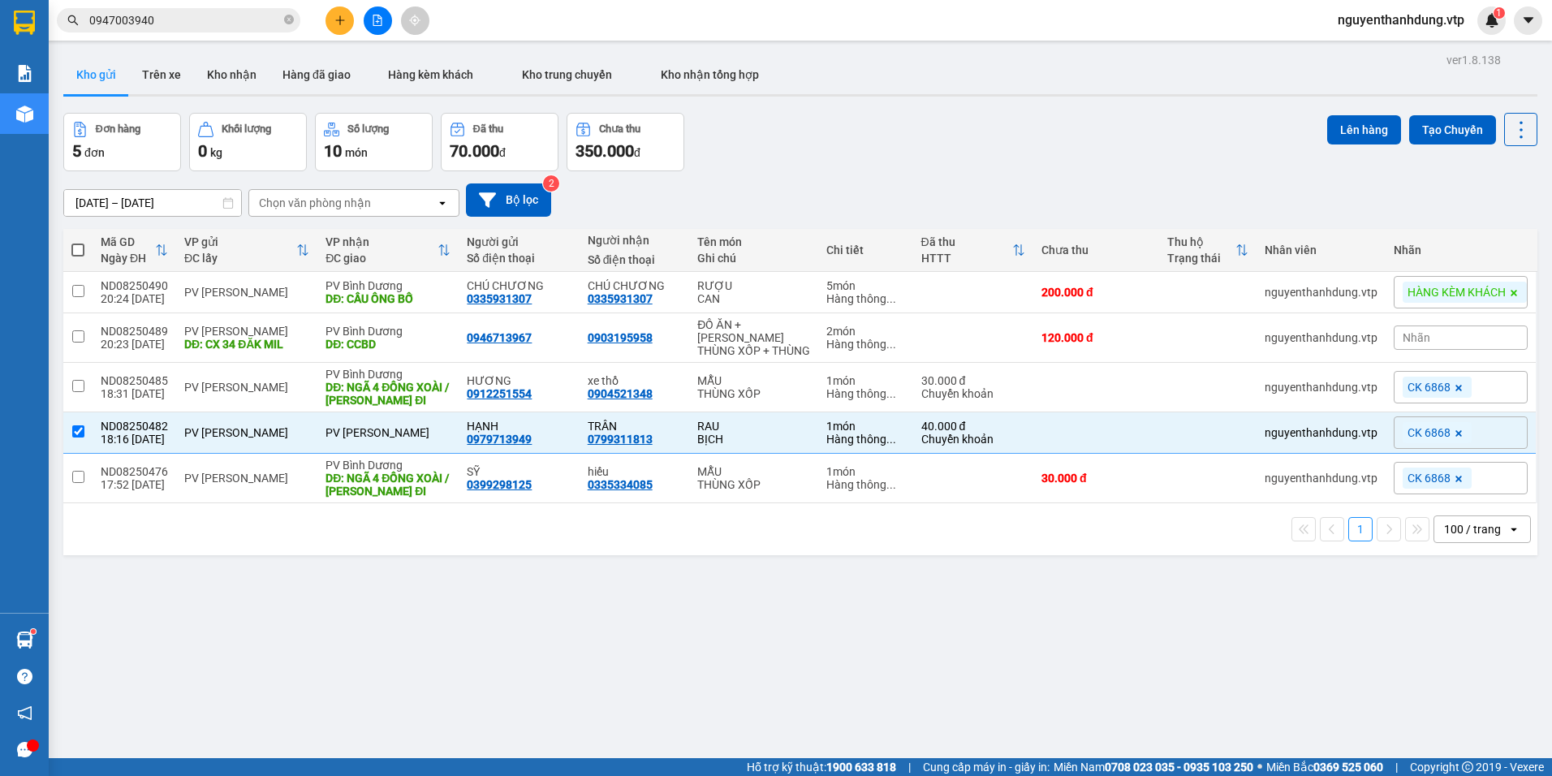
checkbox input "true"
click at [381, 20] on icon "file-add" at bounding box center [377, 20] width 11 height 11
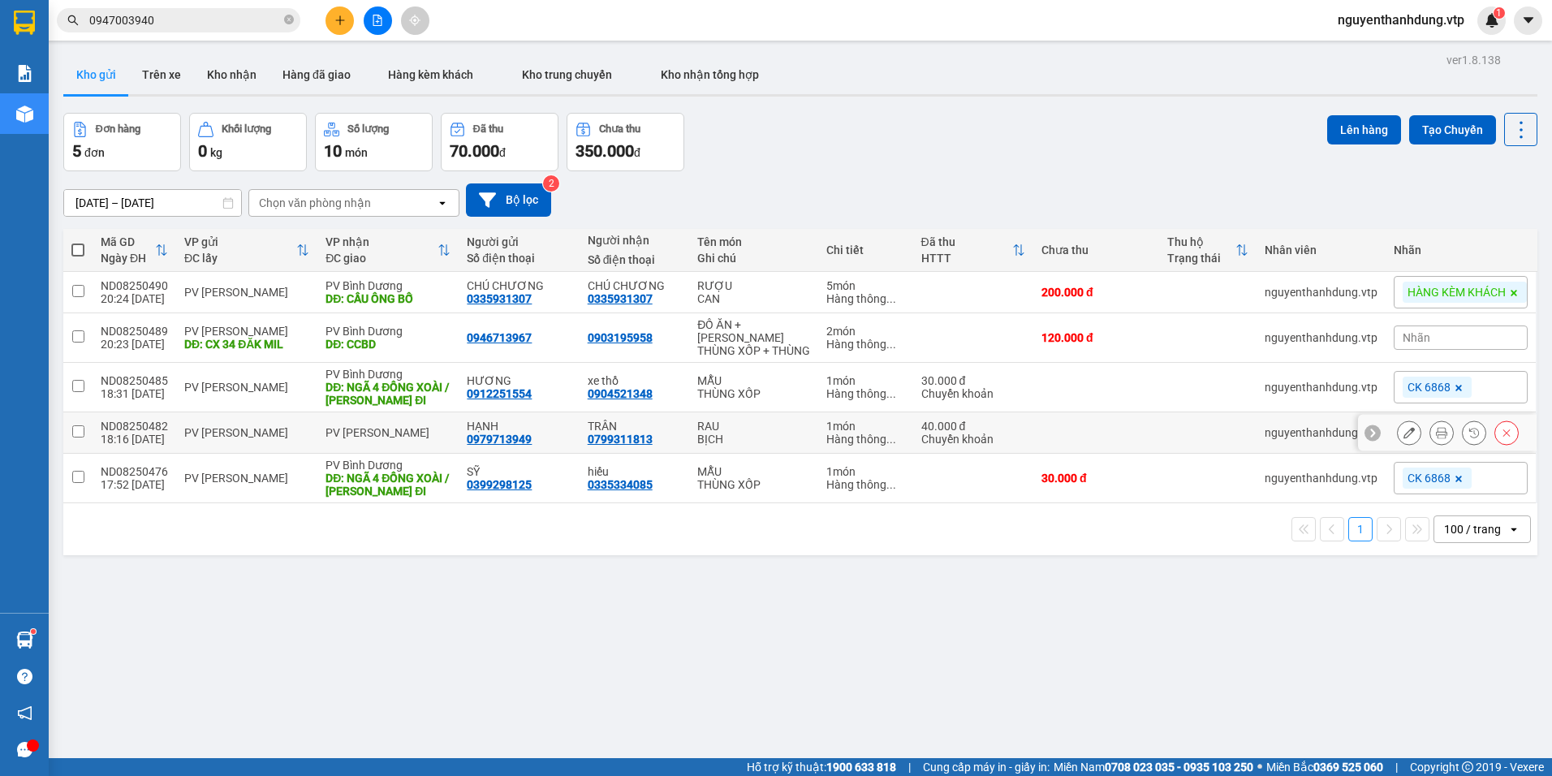
click at [208, 439] on div "PV [PERSON_NAME]" at bounding box center [246, 432] width 125 height 13
checkbox input "true"
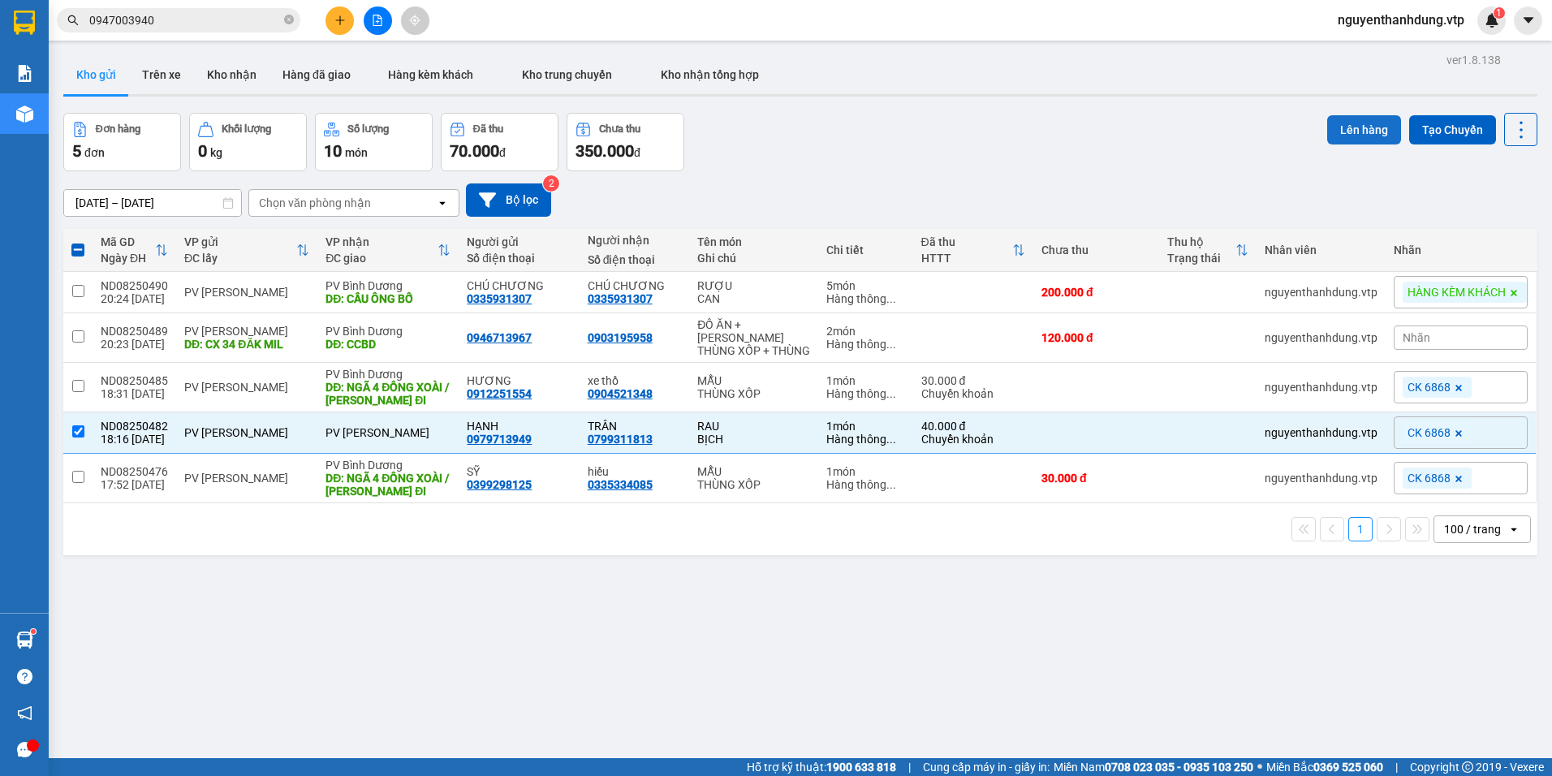
click at [1363, 124] on button "Lên hàng" at bounding box center [1364, 129] width 74 height 29
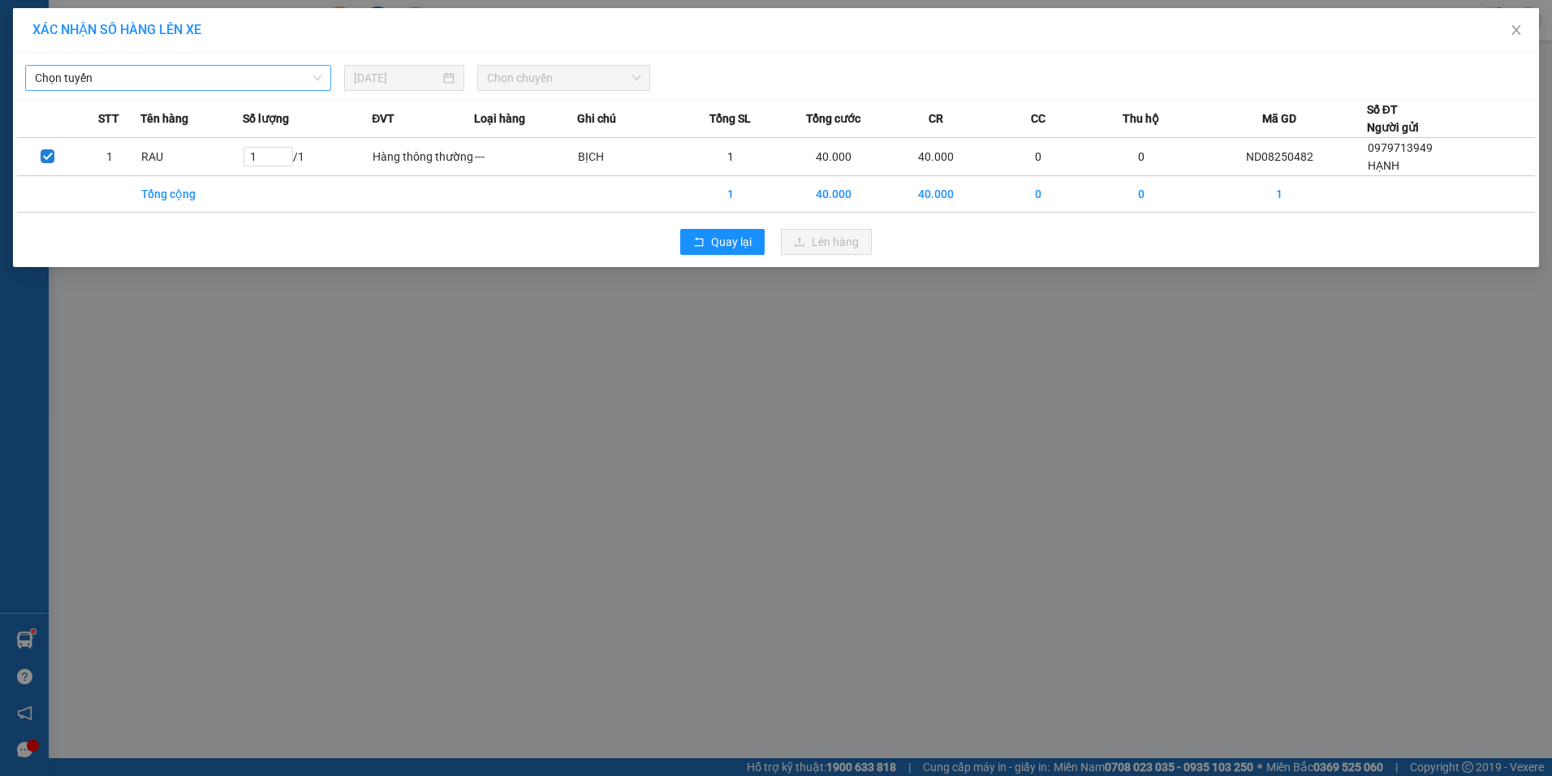
click at [196, 81] on span "Chọn tuyến" at bounding box center [178, 78] width 287 height 24
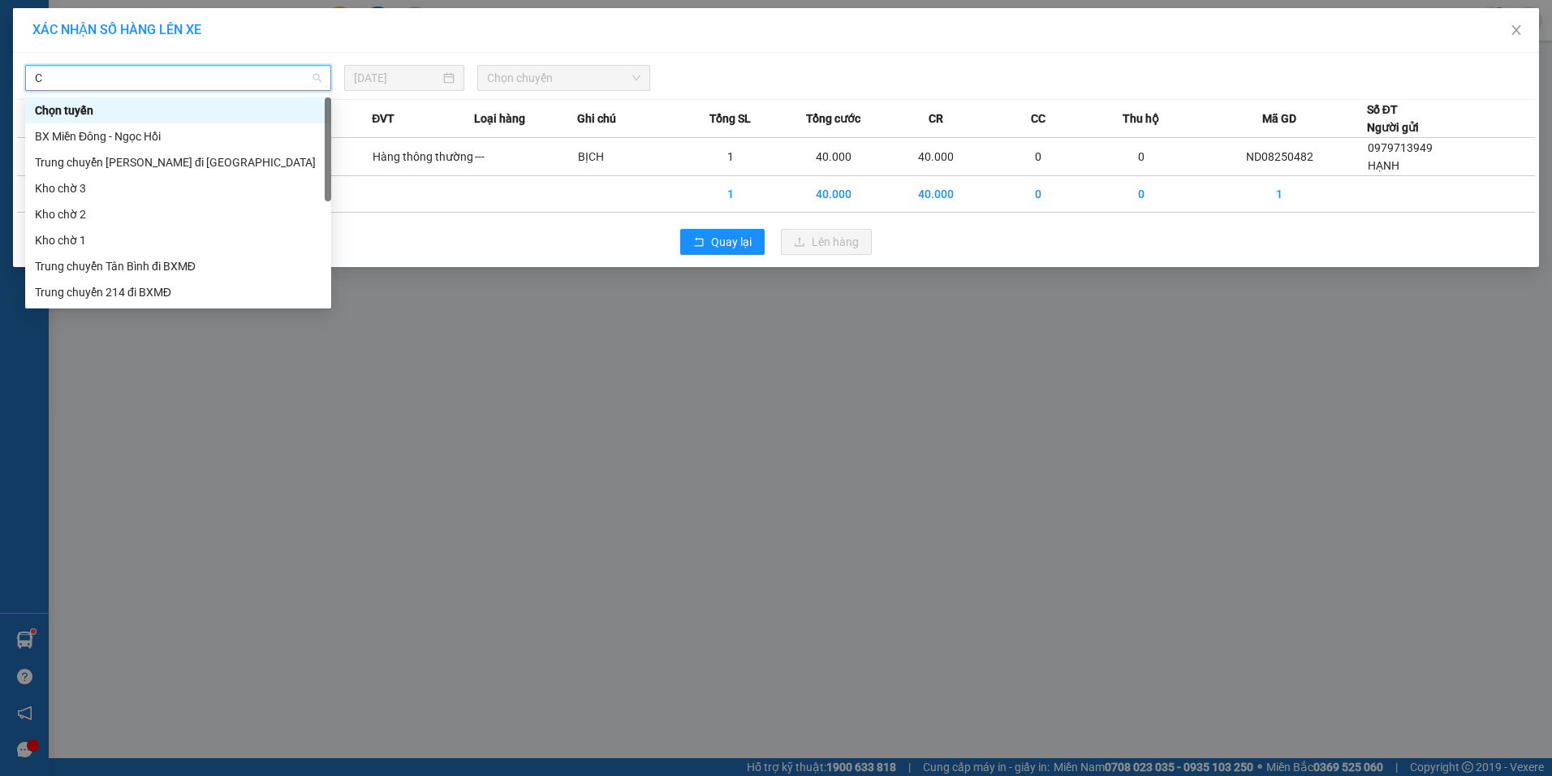
type input "CJ"
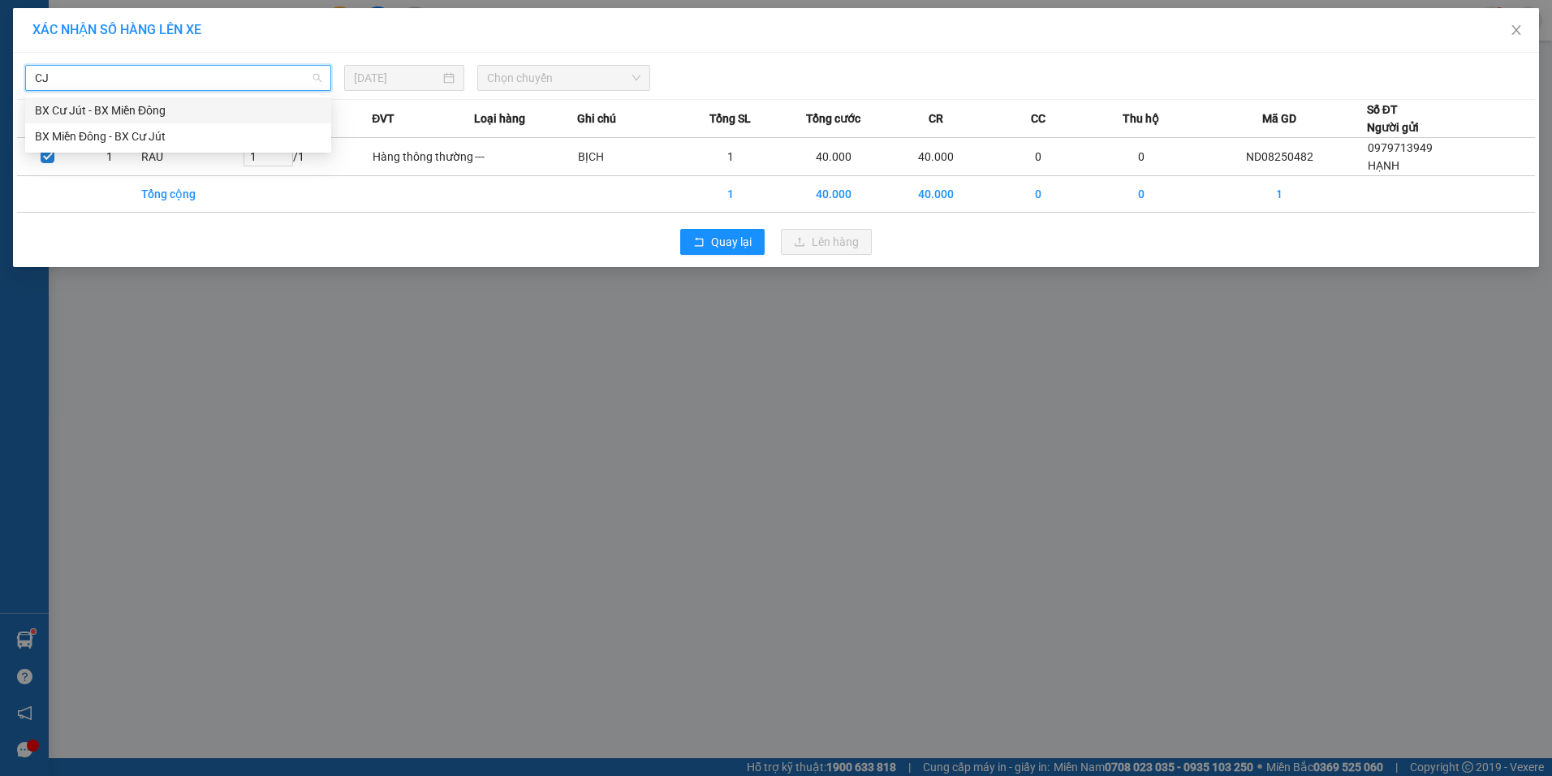
click at [179, 102] on div "BX Cư Jút - BX Miền Đông" at bounding box center [178, 110] width 287 height 18
click at [558, 83] on span "Chọn chuyến" at bounding box center [563, 78] width 153 height 24
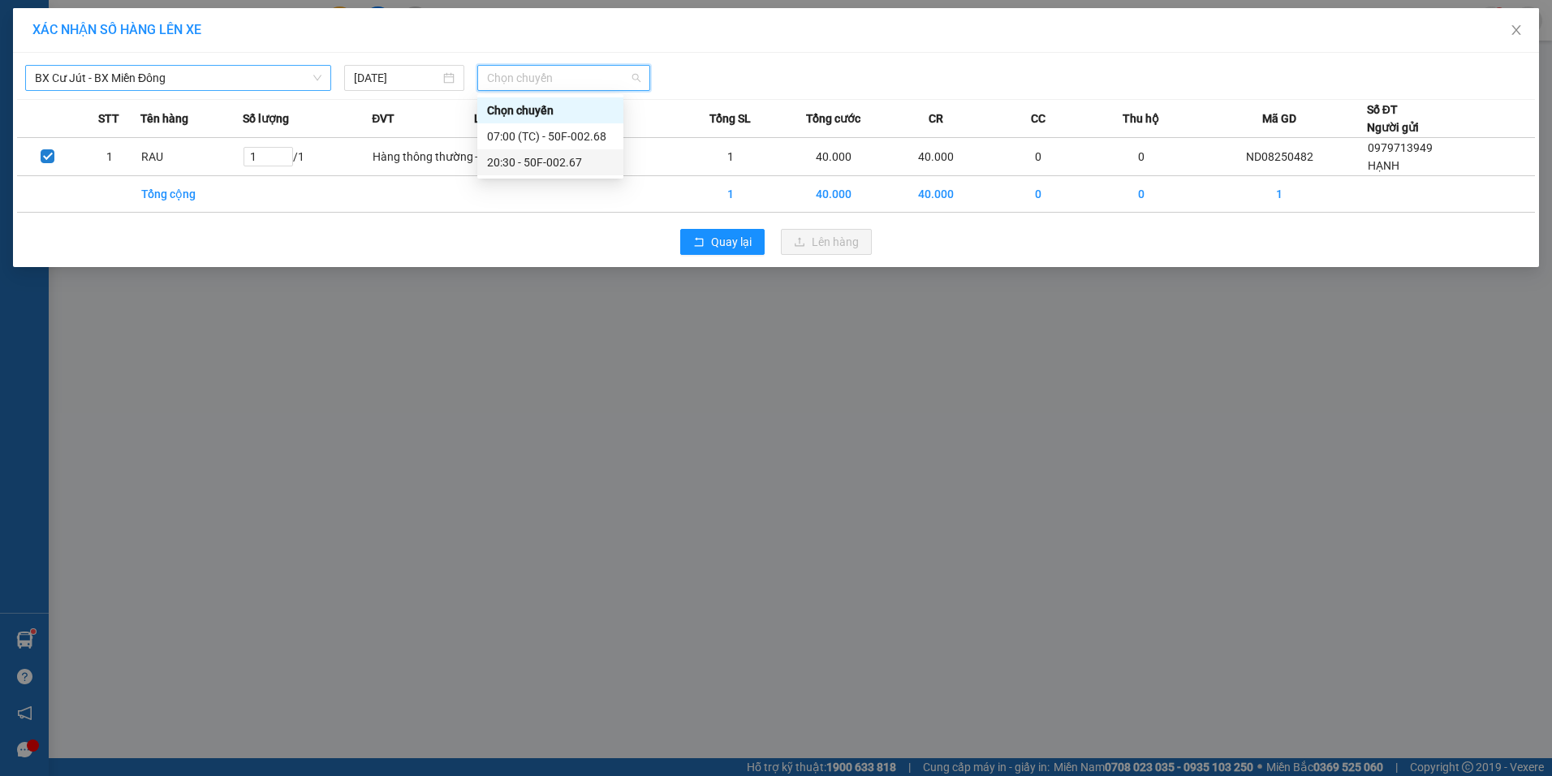
click at [567, 158] on div "20:30 - 50F-002.67" at bounding box center [550, 162] width 127 height 18
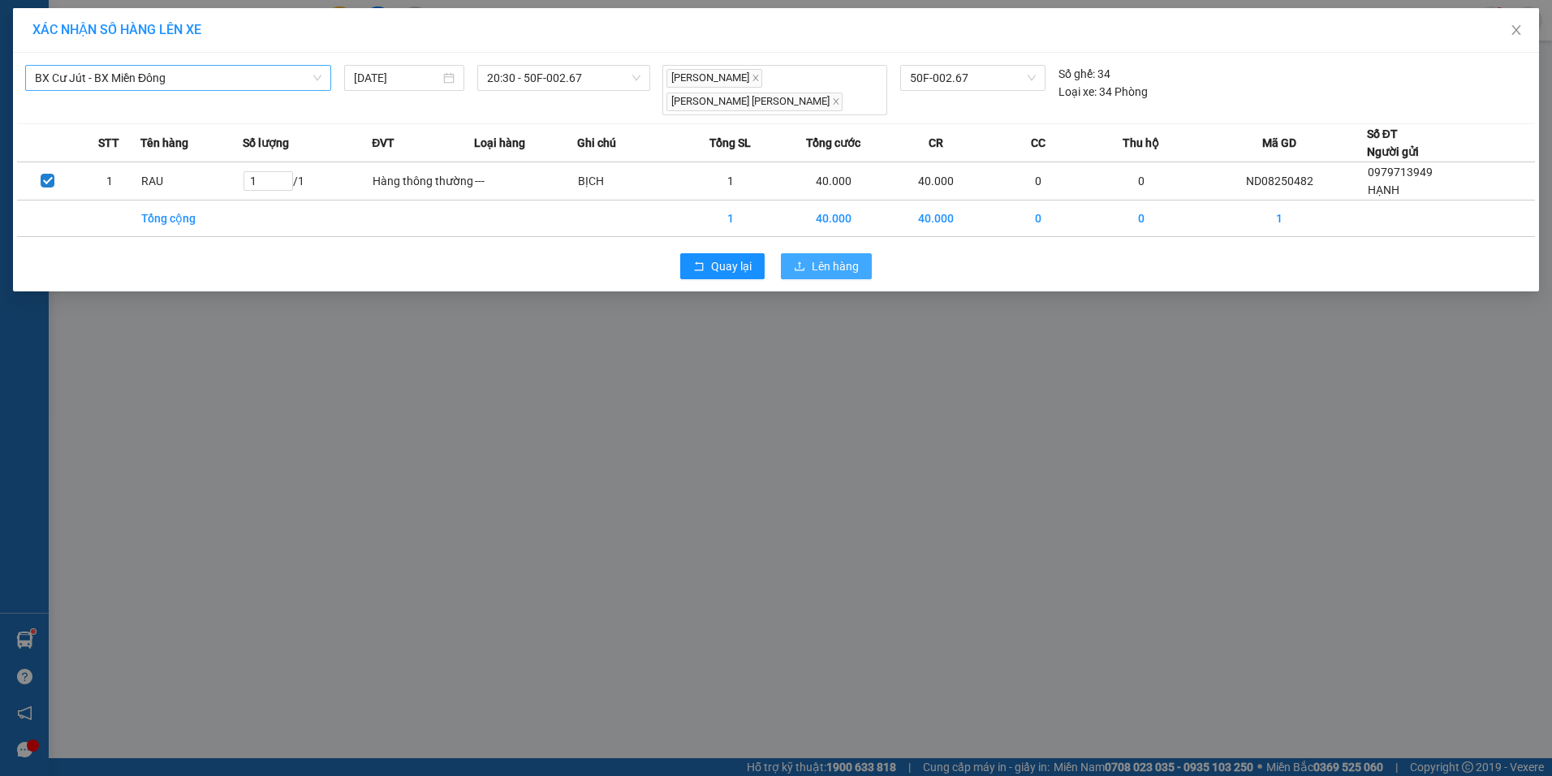
click at [852, 257] on span "Lên hàng" at bounding box center [835, 266] width 47 height 18
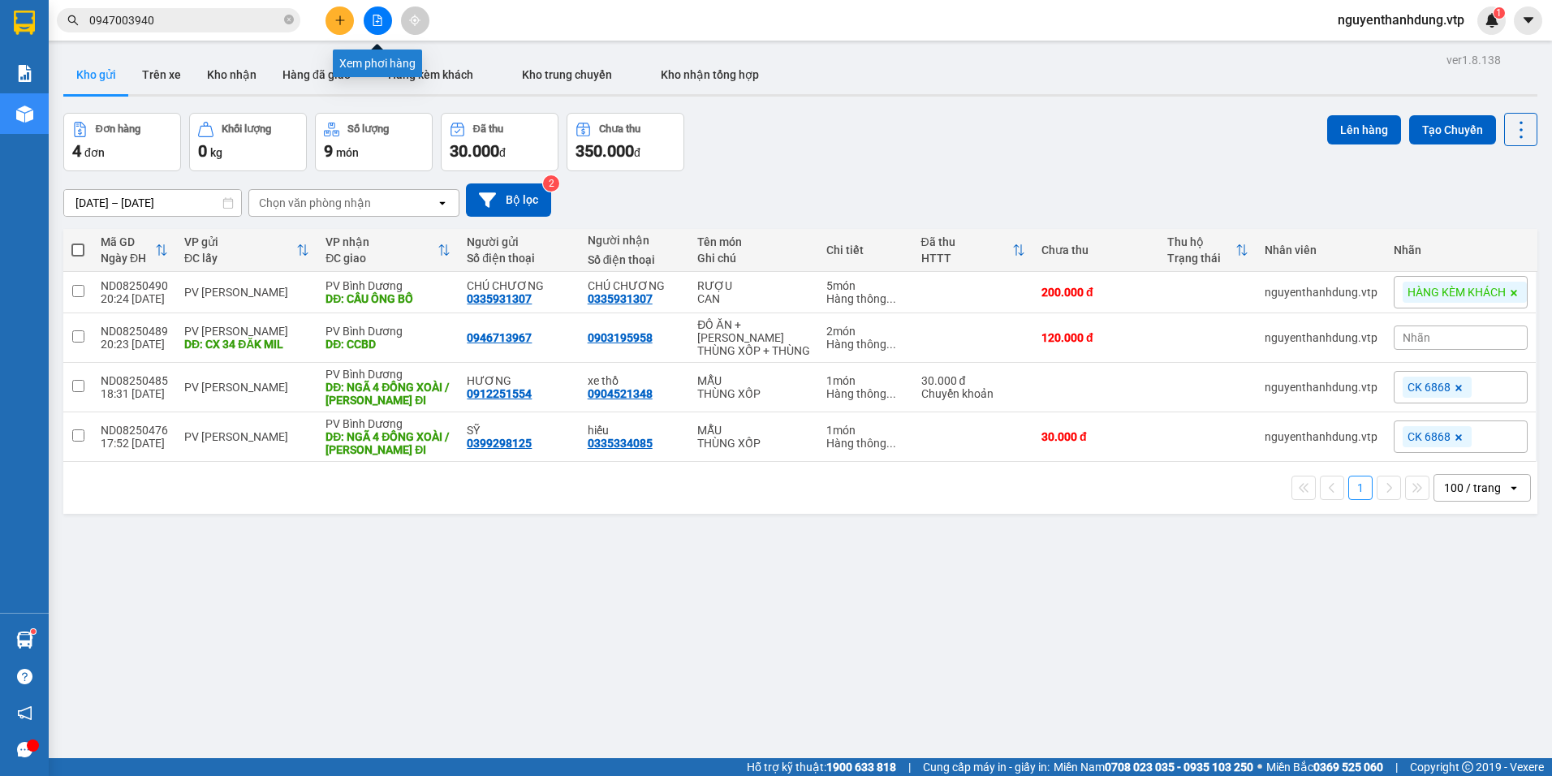
click at [378, 14] on button at bounding box center [378, 20] width 28 height 28
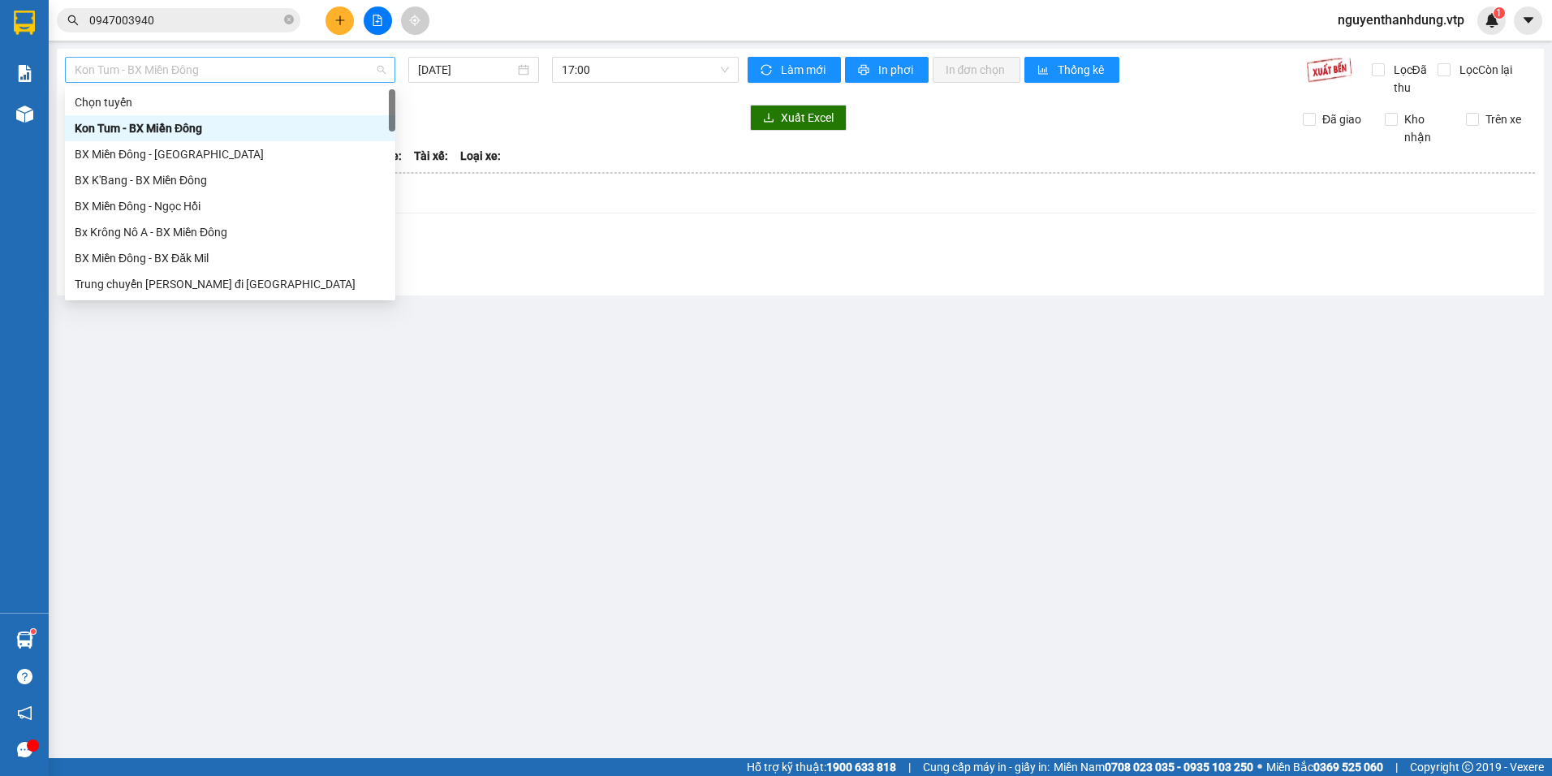
click at [305, 69] on span "Kon Tum - BX Miền Đông" at bounding box center [230, 70] width 311 height 24
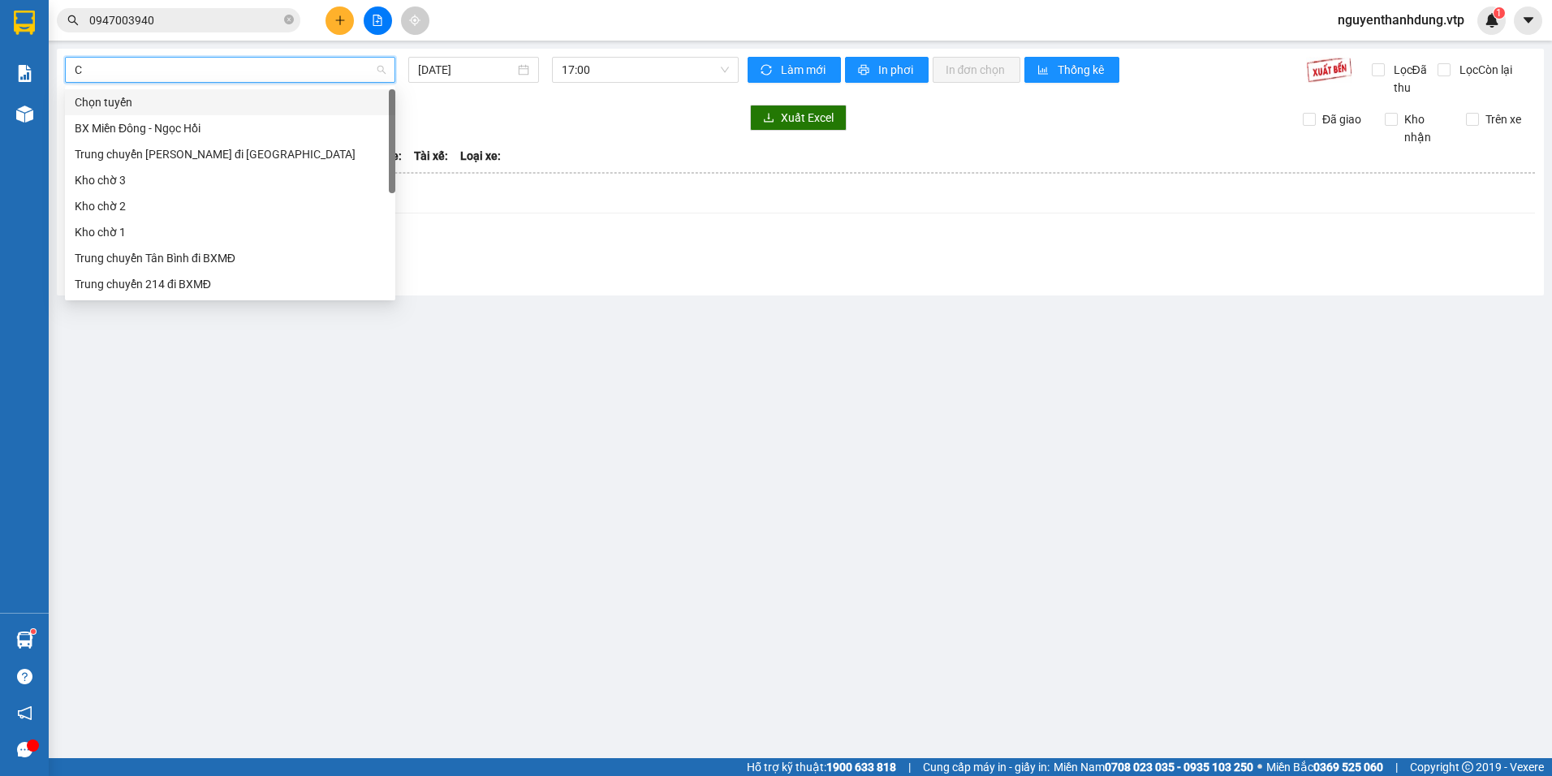
type input "CJ"
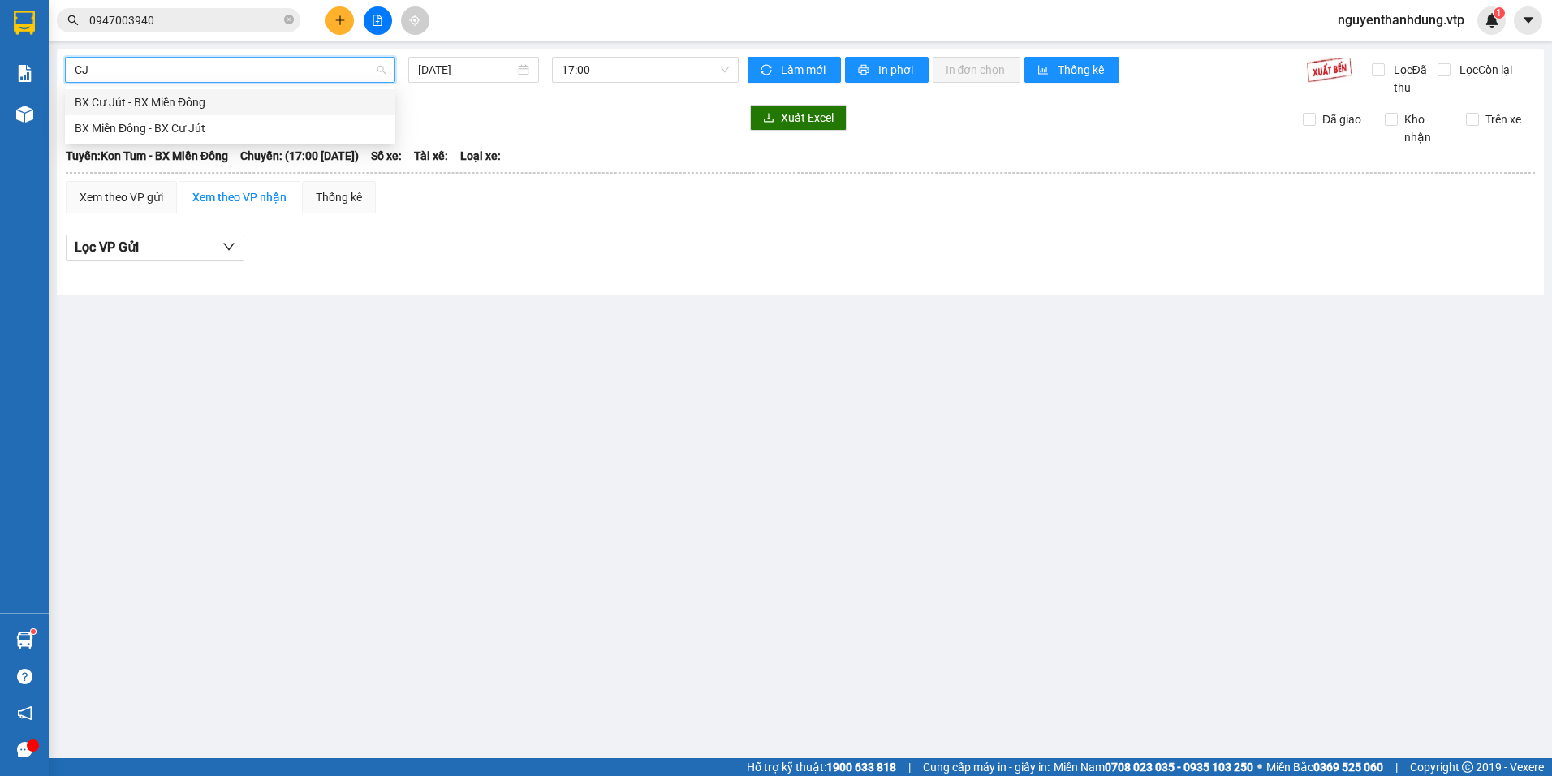
click at [265, 105] on div "BX Cư Jút - BX Miền Đông" at bounding box center [230, 102] width 311 height 18
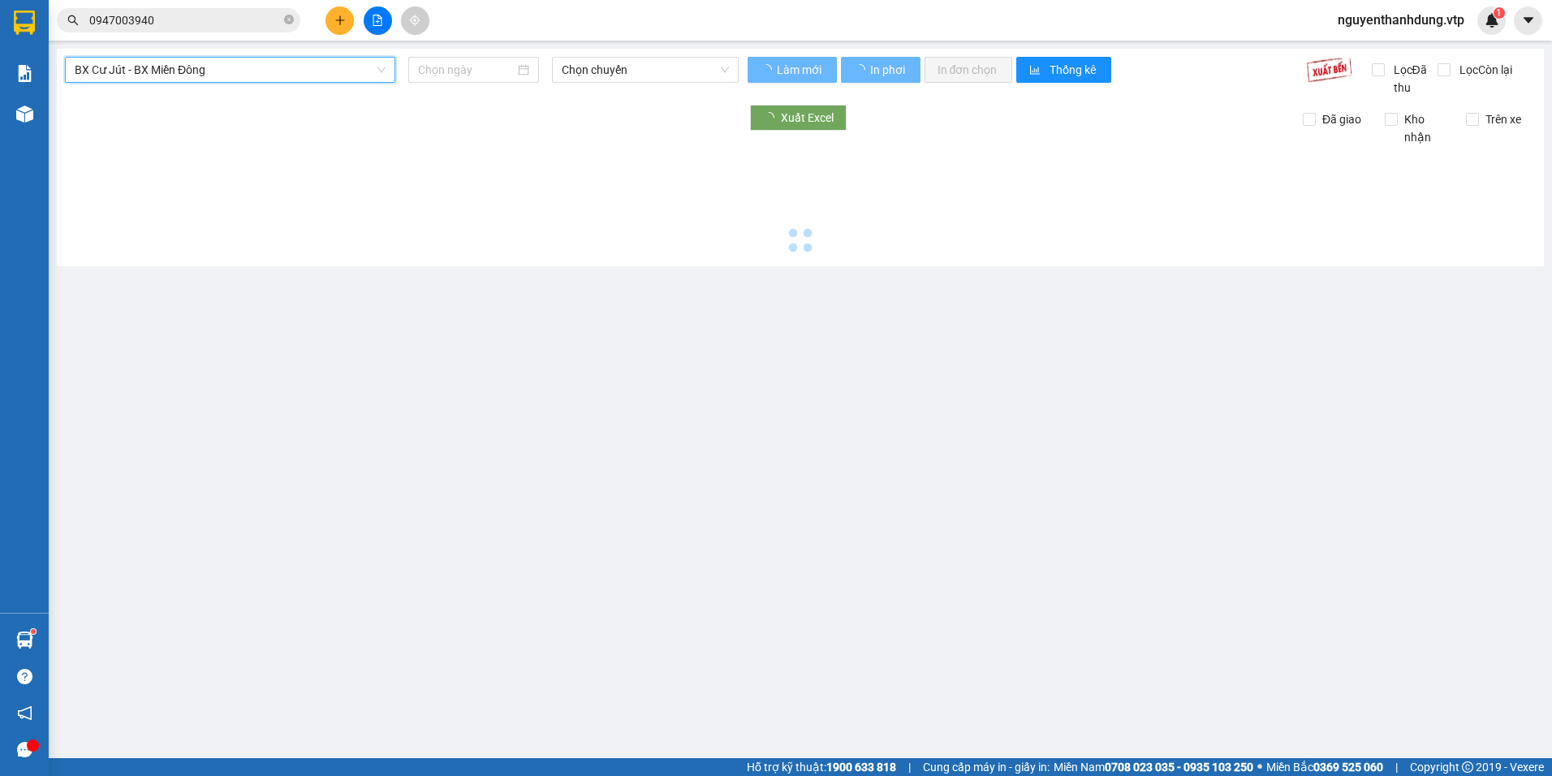
type input "[DATE]"
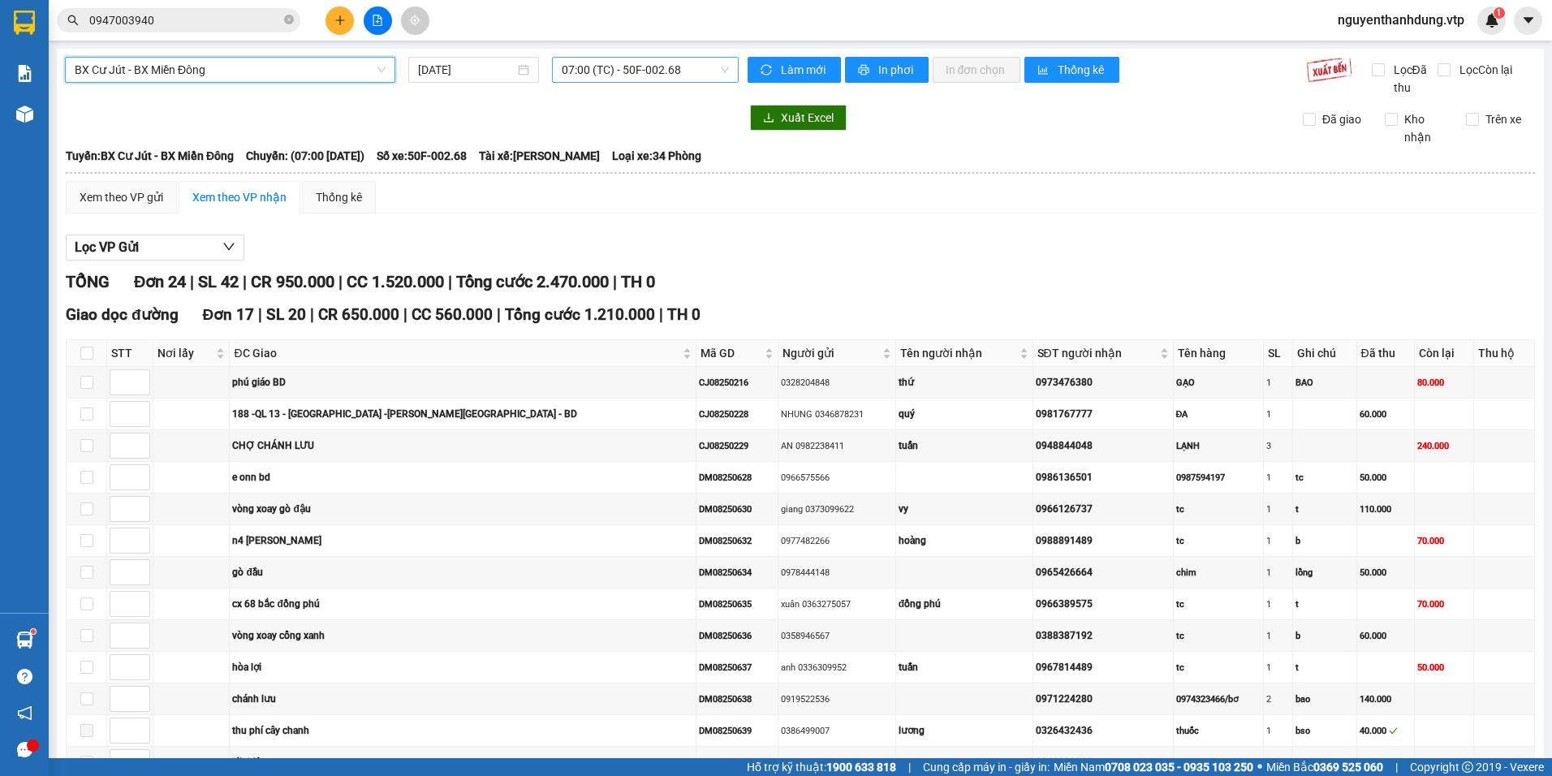
click at [691, 69] on span "07:00 (TC) - 50F-002.68" at bounding box center [646, 70] width 168 height 24
click at [645, 146] on div "20:30 - 50F-002.67" at bounding box center [621, 154] width 127 height 18
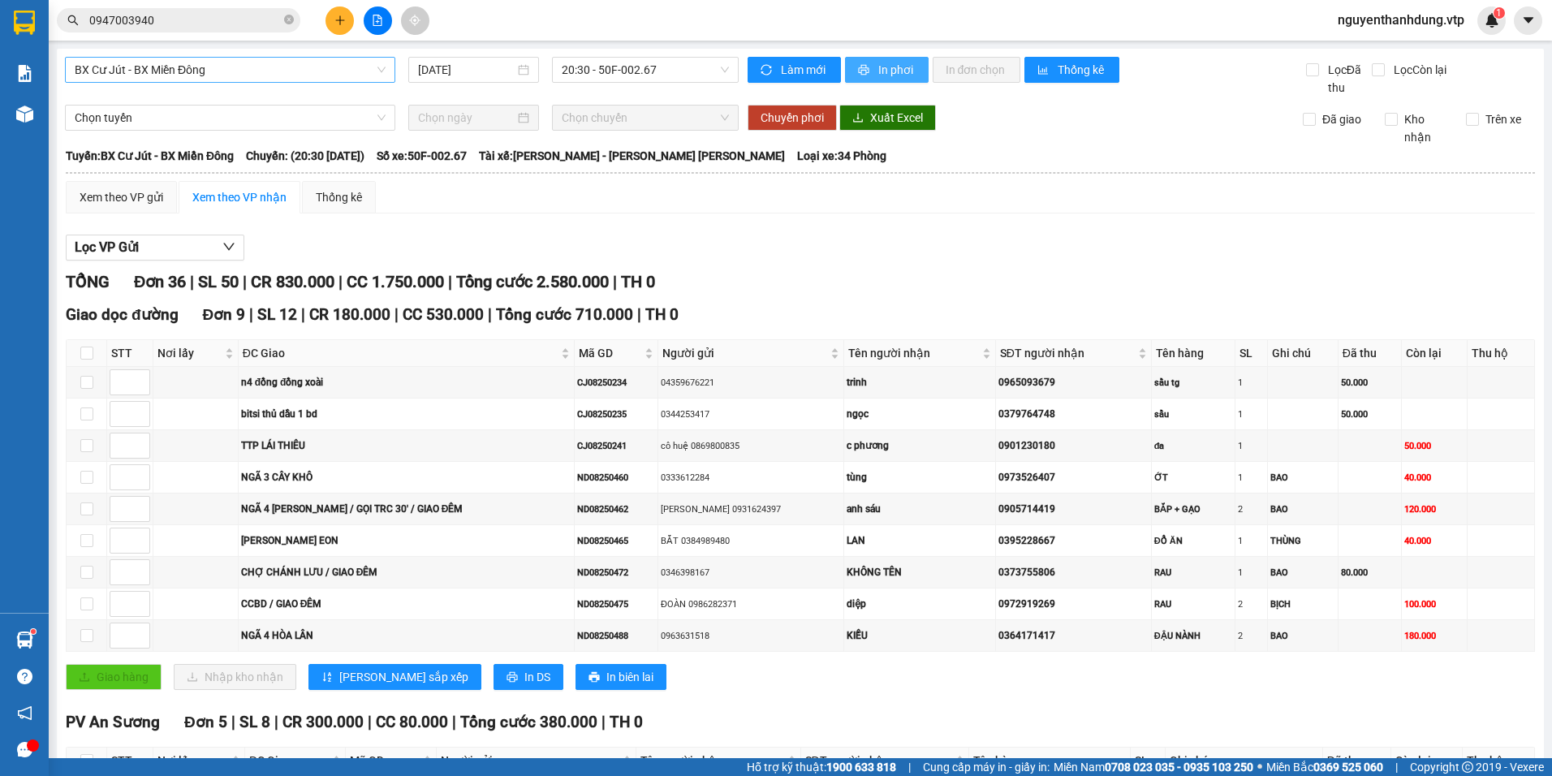
click at [862, 75] on icon "printer" at bounding box center [863, 69] width 11 height 11
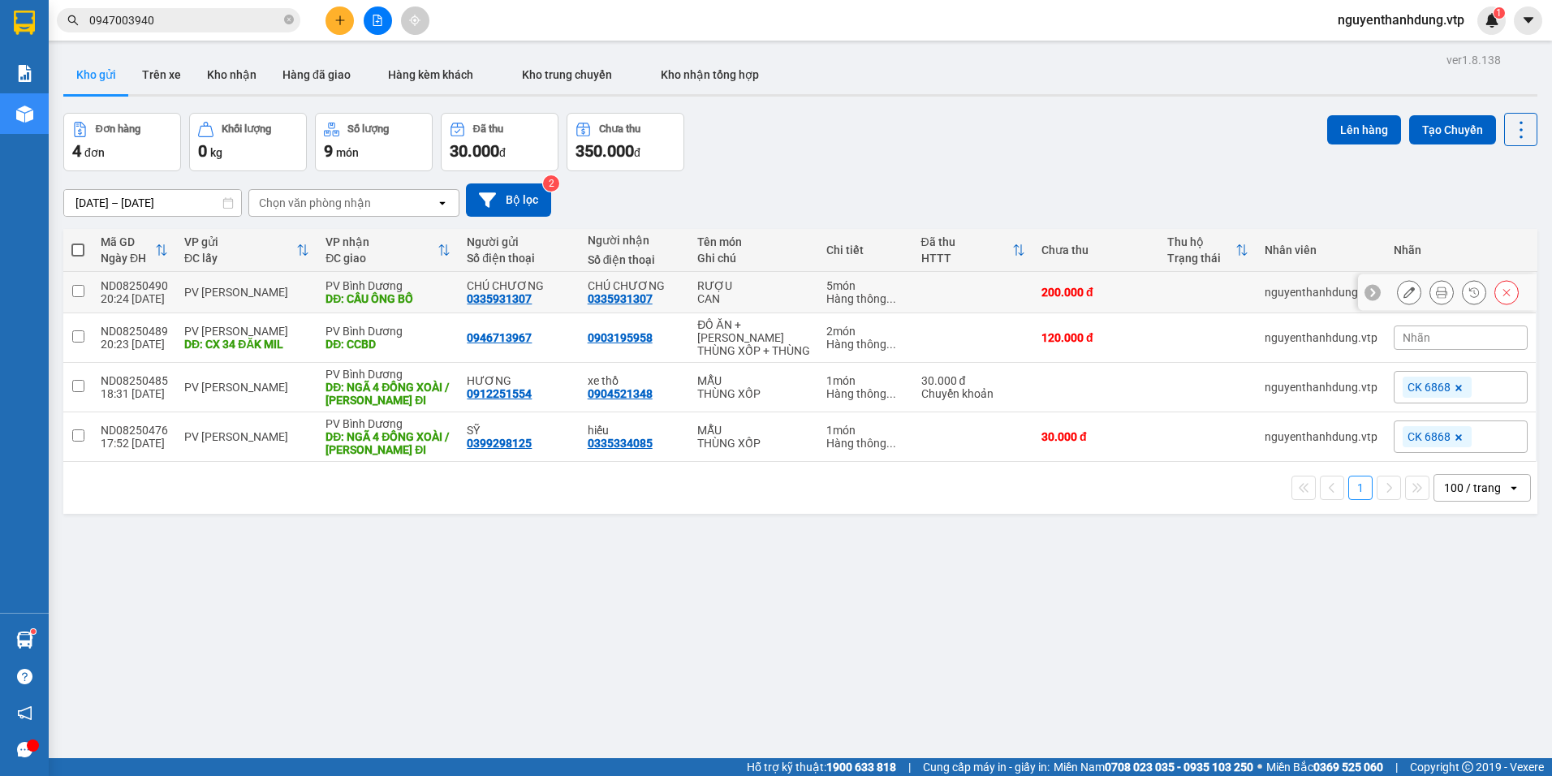
click at [651, 296] on div "0335931307" at bounding box center [620, 298] width 65 height 13
click at [661, 332] on td "0903195958" at bounding box center [635, 338] width 110 height 50
checkbox input "true"
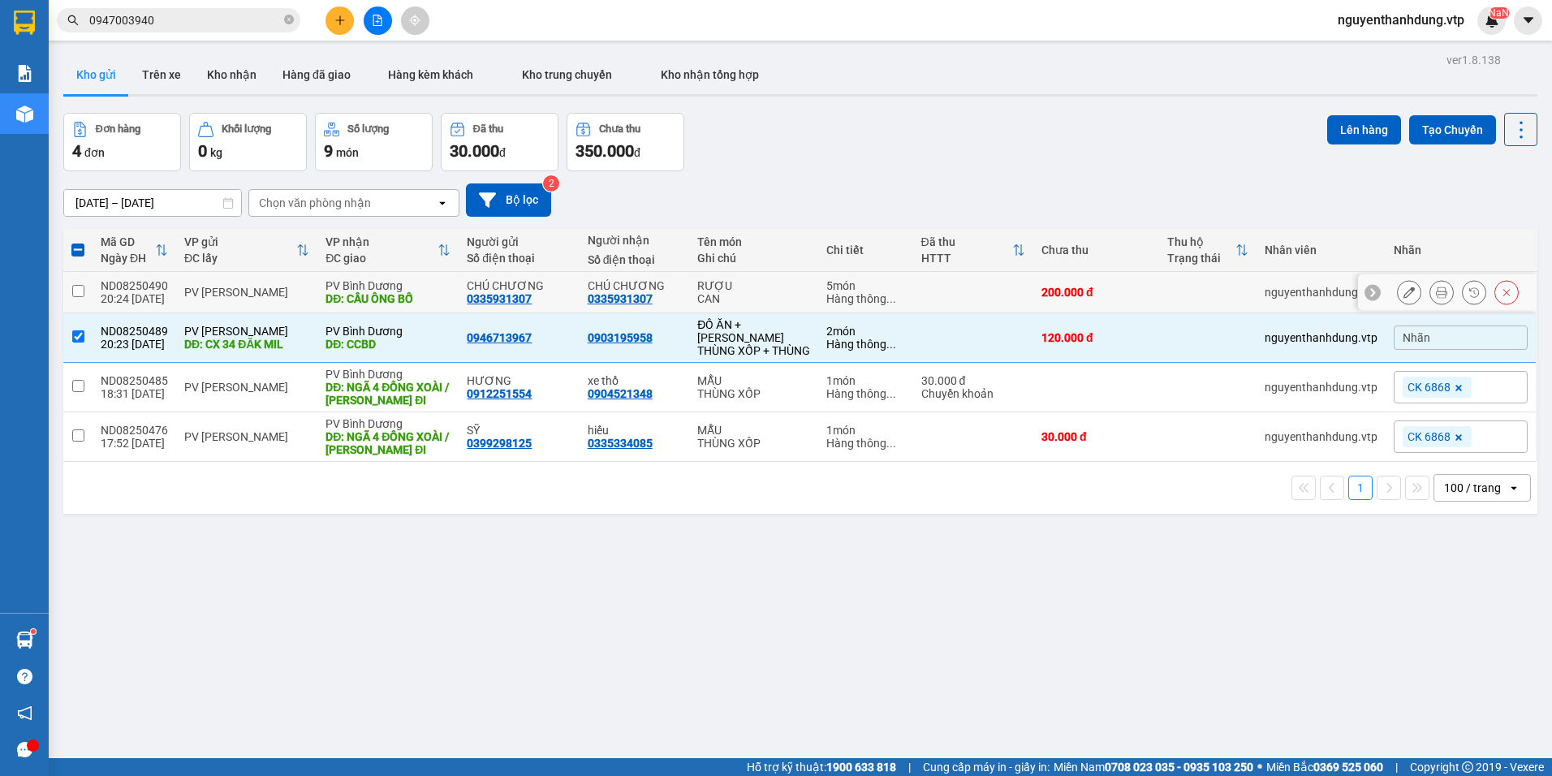
click at [163, 302] on div "20:24 [DATE]" at bounding box center [134, 298] width 67 height 13
checkbox input "true"
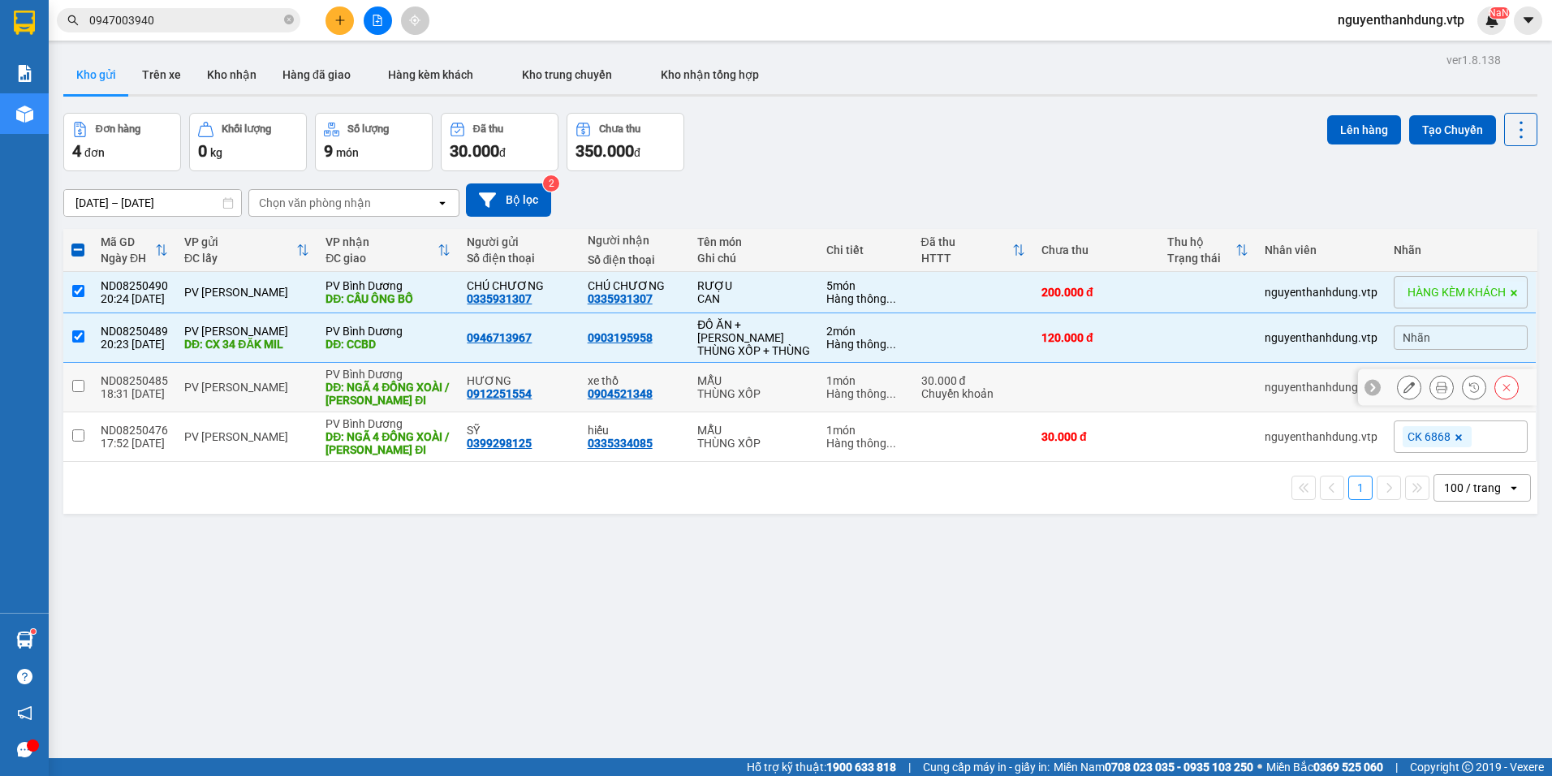
click at [145, 400] on div "18:31 [DATE]" at bounding box center [134, 393] width 67 height 13
checkbox input "true"
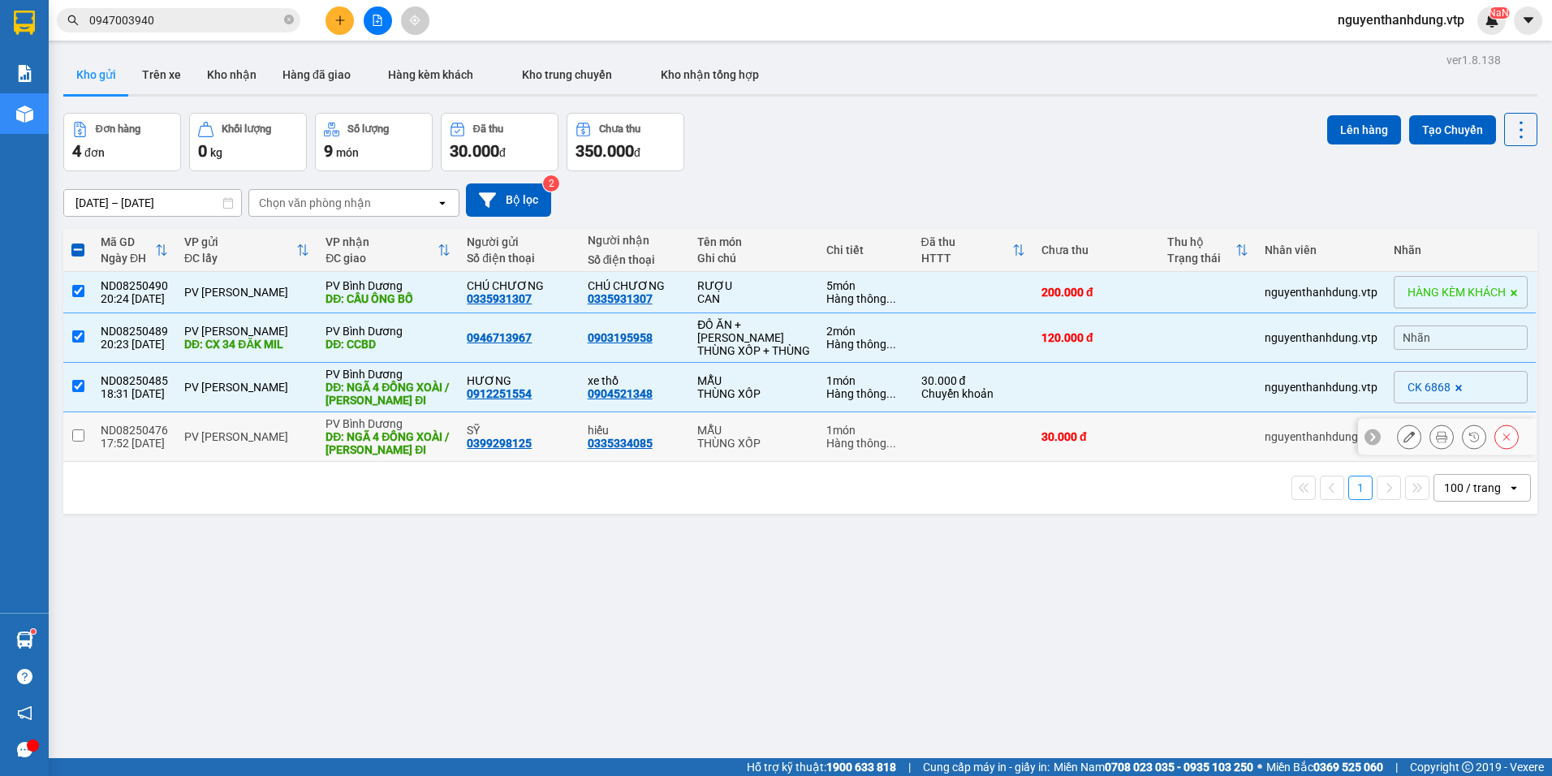
click at [152, 436] on div "ND08250476" at bounding box center [134, 430] width 67 height 13
checkbox input "true"
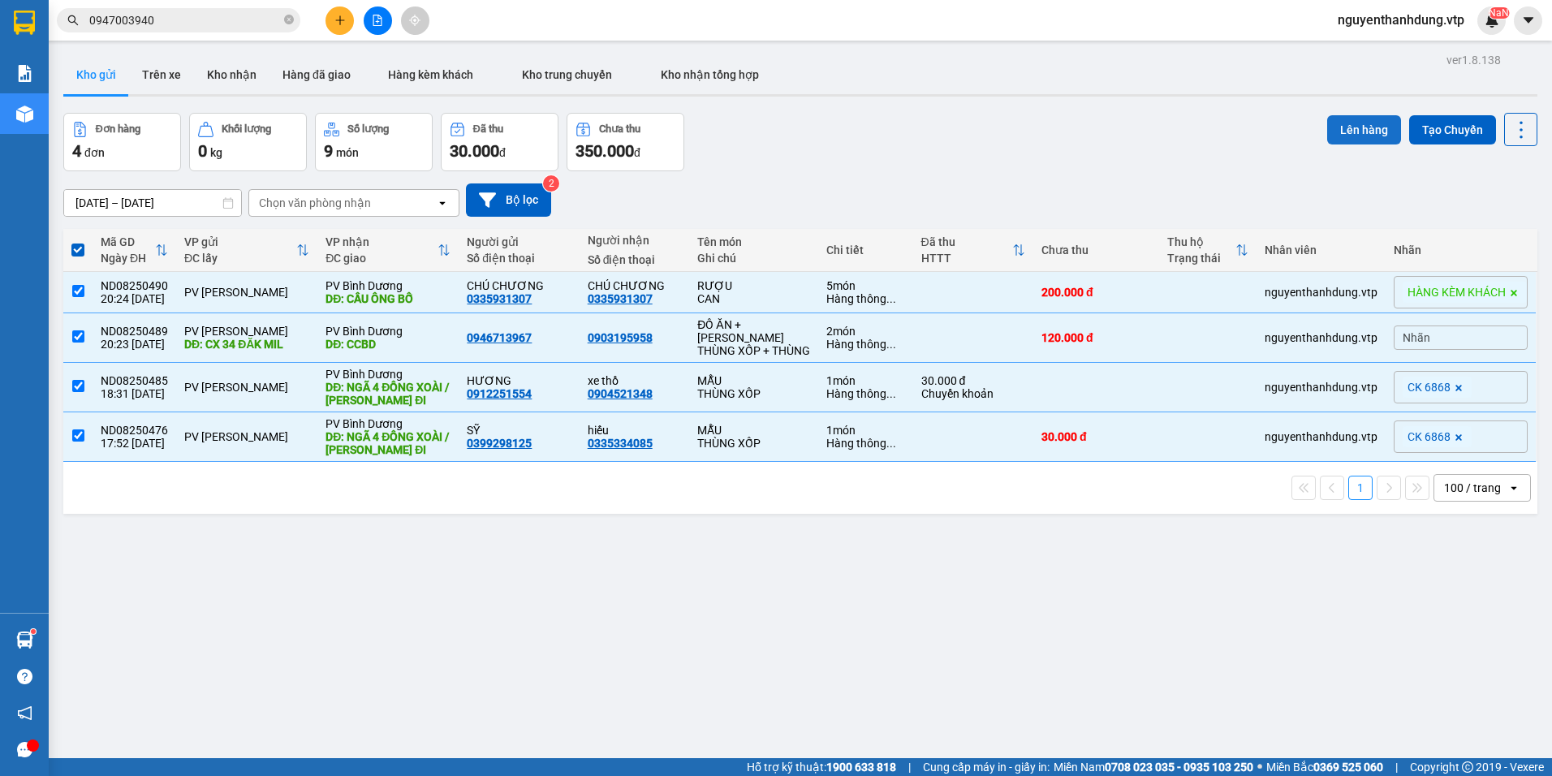
click at [1344, 138] on button "Lên hàng" at bounding box center [1364, 129] width 74 height 29
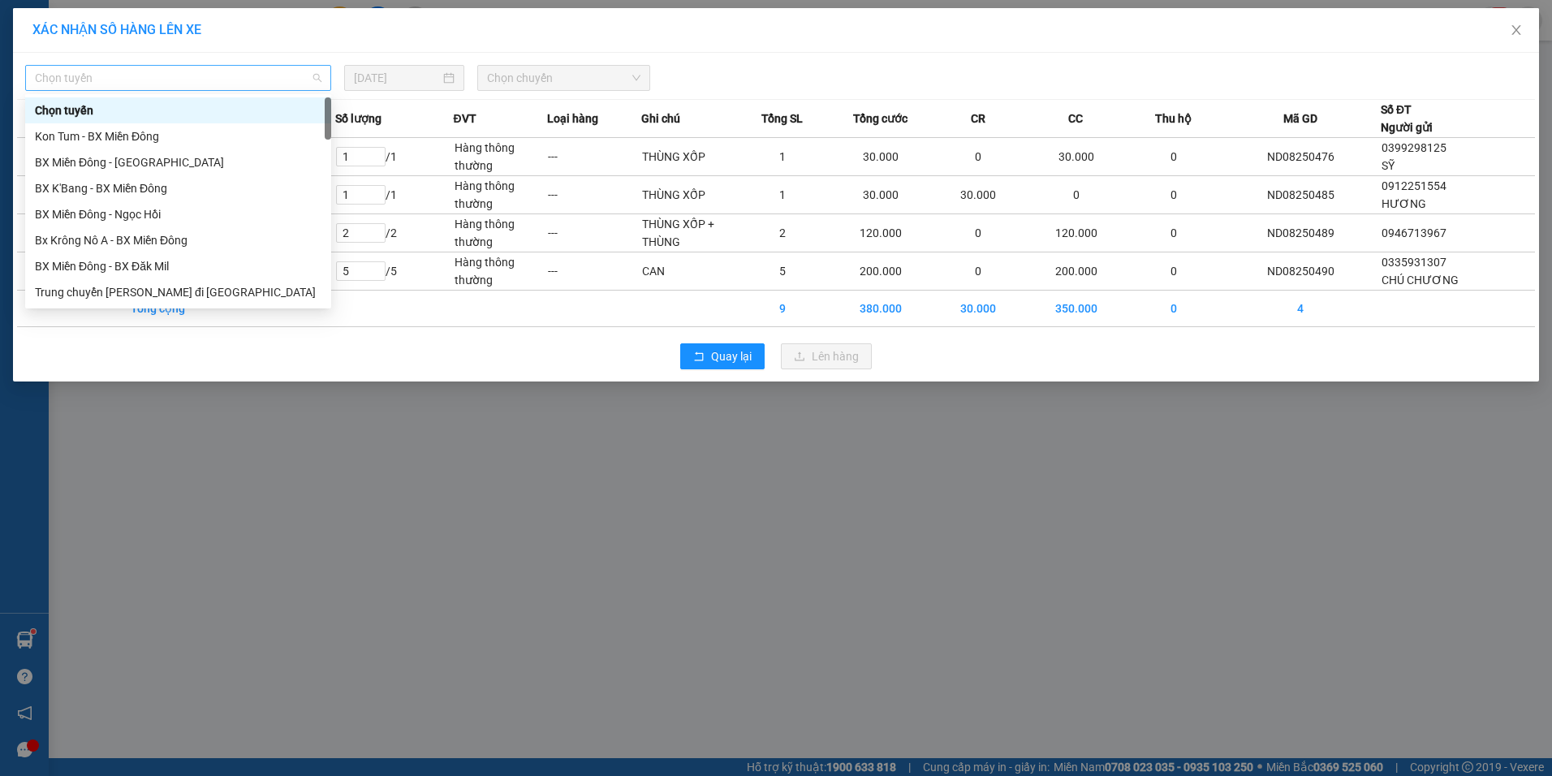
click at [178, 80] on span "Chọn tuyến" at bounding box center [178, 78] width 287 height 24
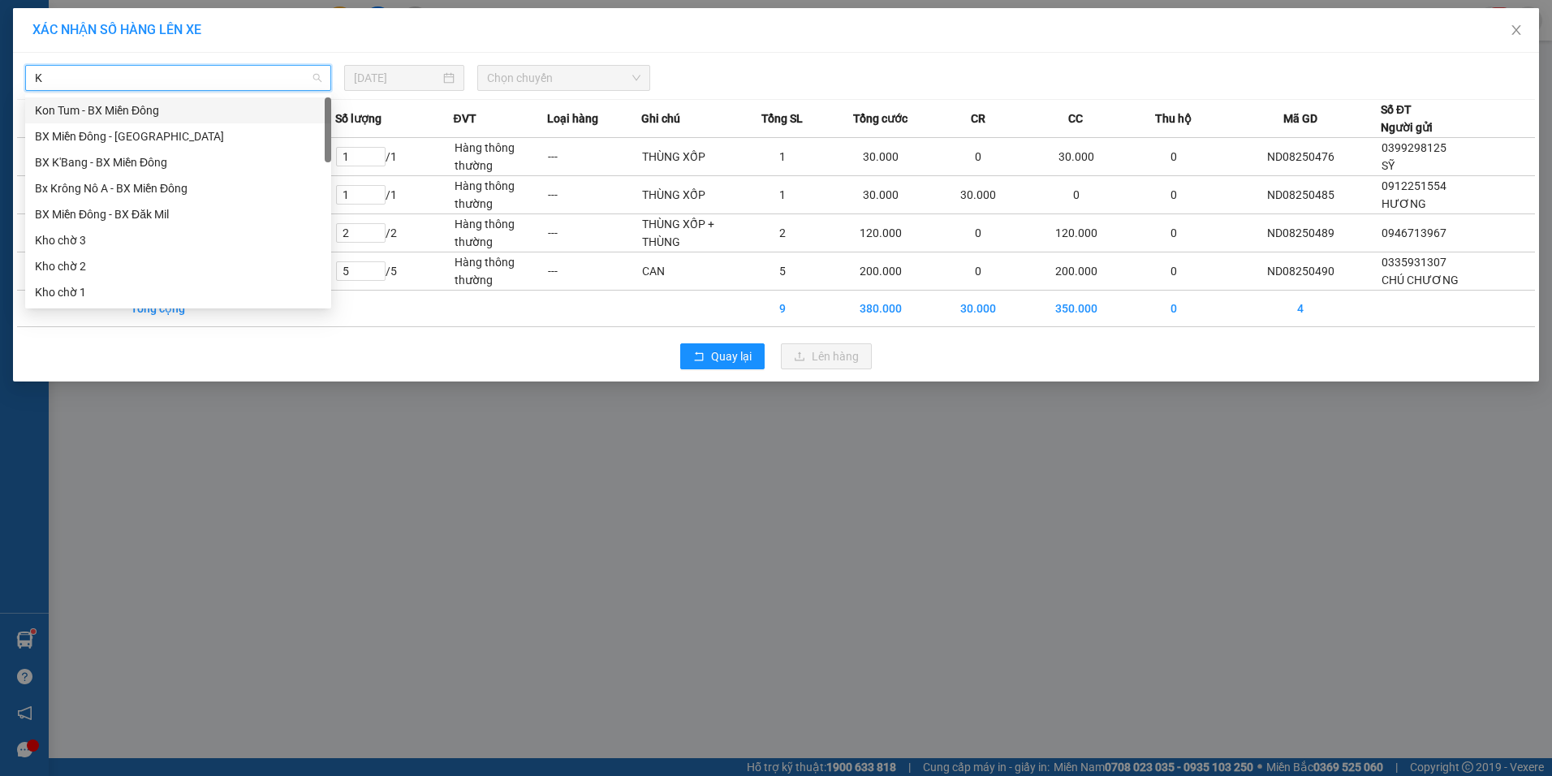
type input "KN"
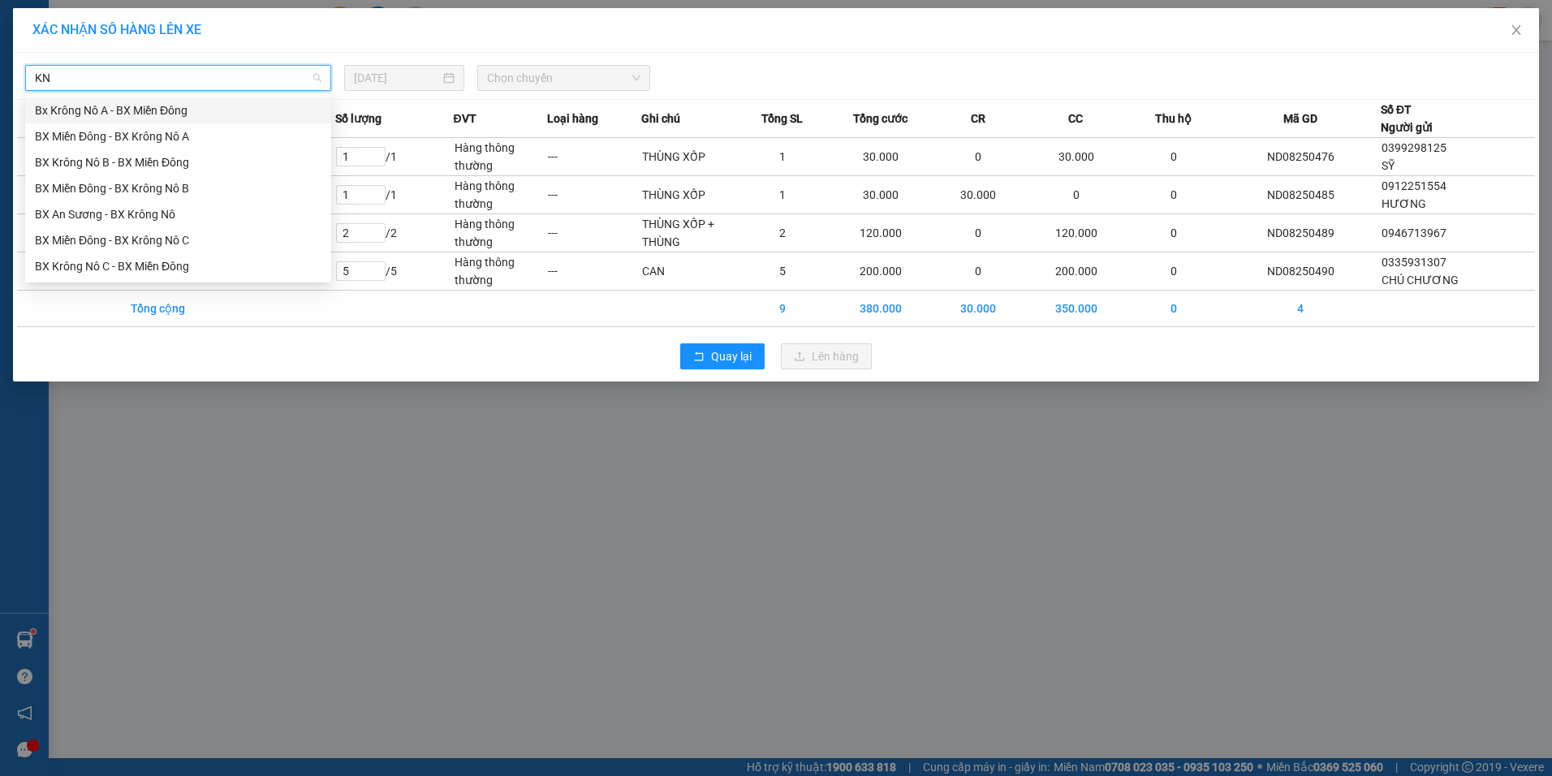
click at [167, 111] on div "Bx Krông Nô A - BX Miền Đông" at bounding box center [178, 110] width 287 height 18
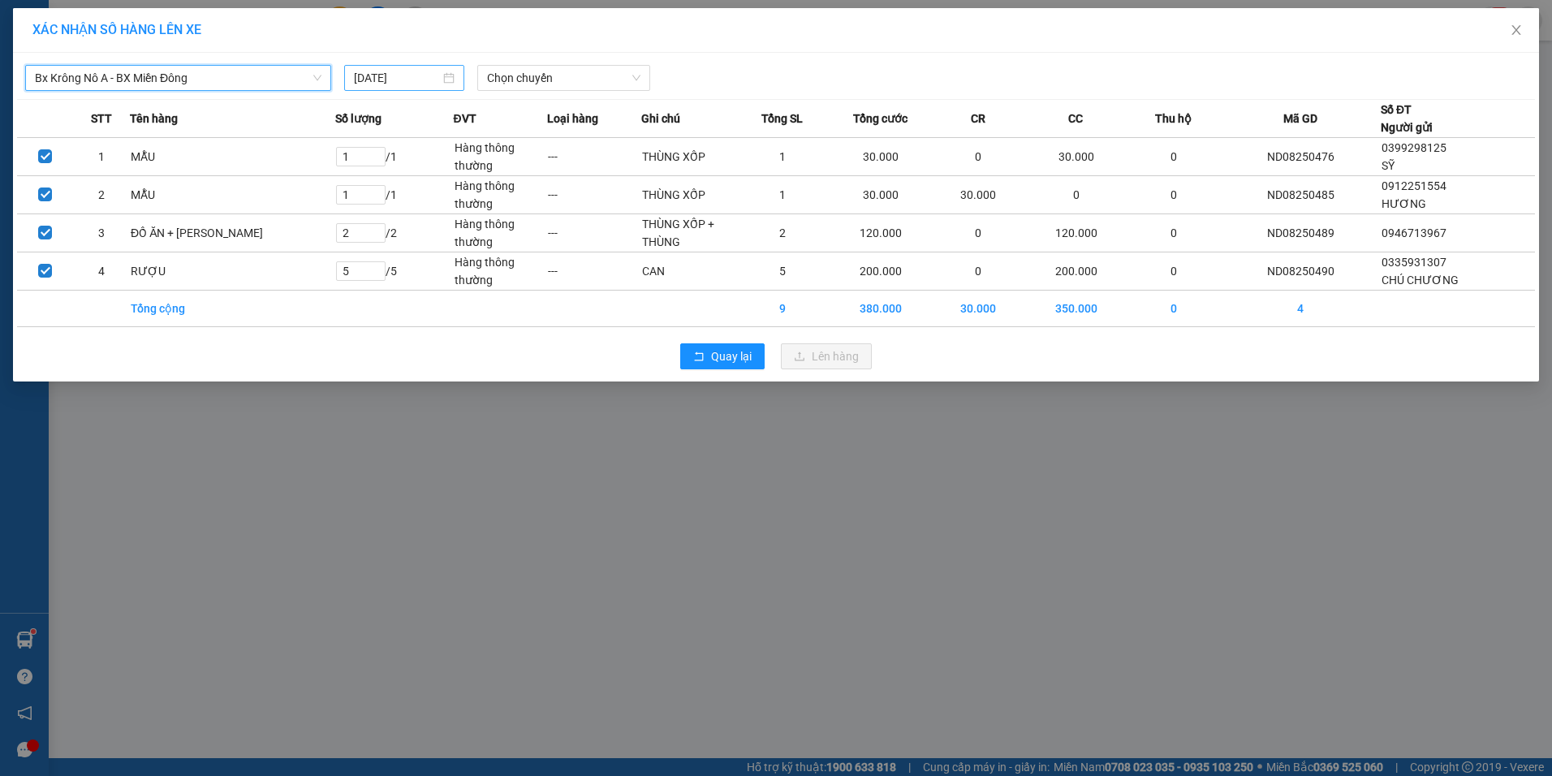
click at [443, 83] on div "[DATE]" at bounding box center [404, 78] width 101 height 18
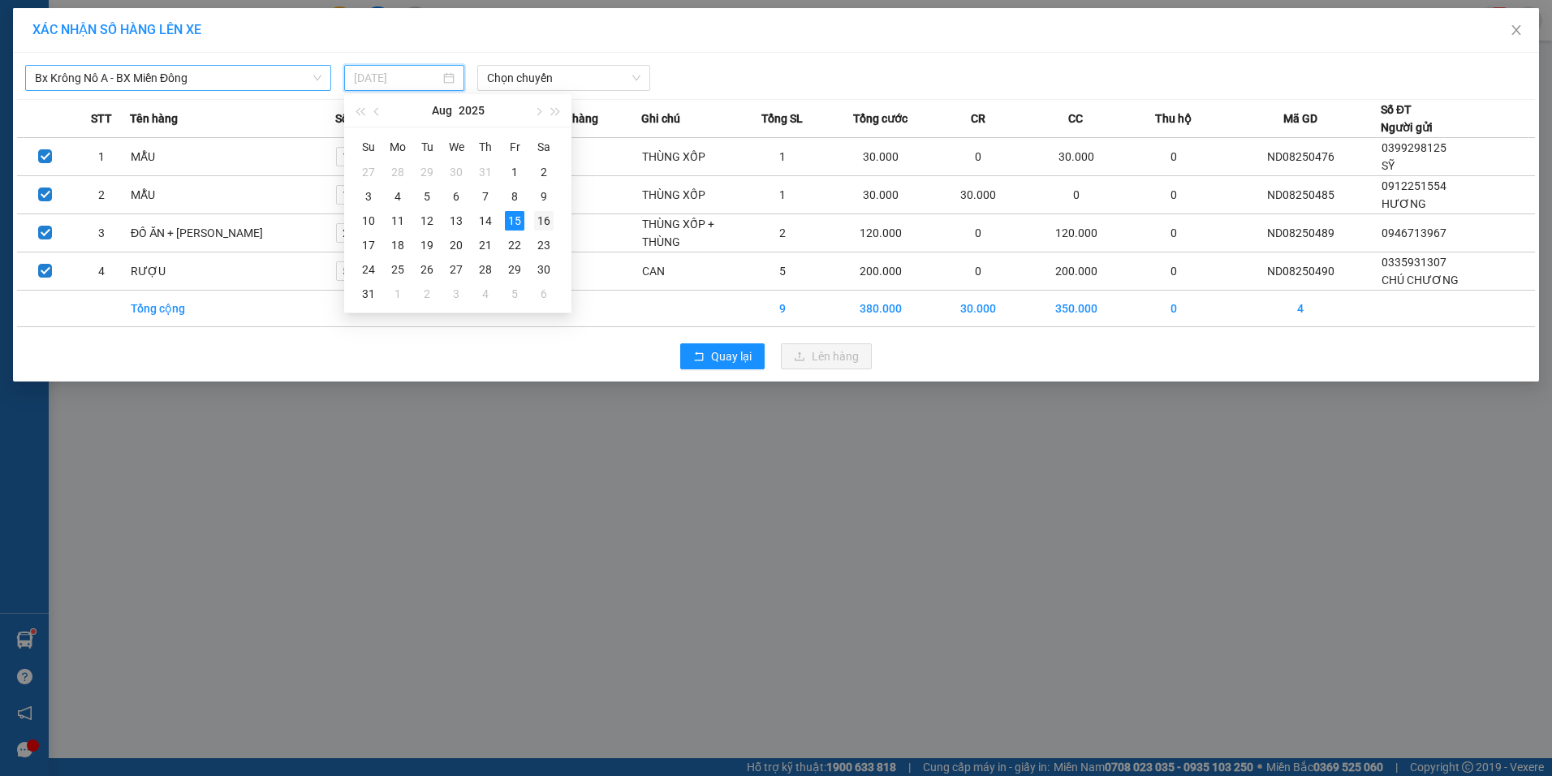
click at [538, 218] on div "16" at bounding box center [543, 220] width 19 height 19
type input "[DATE]"
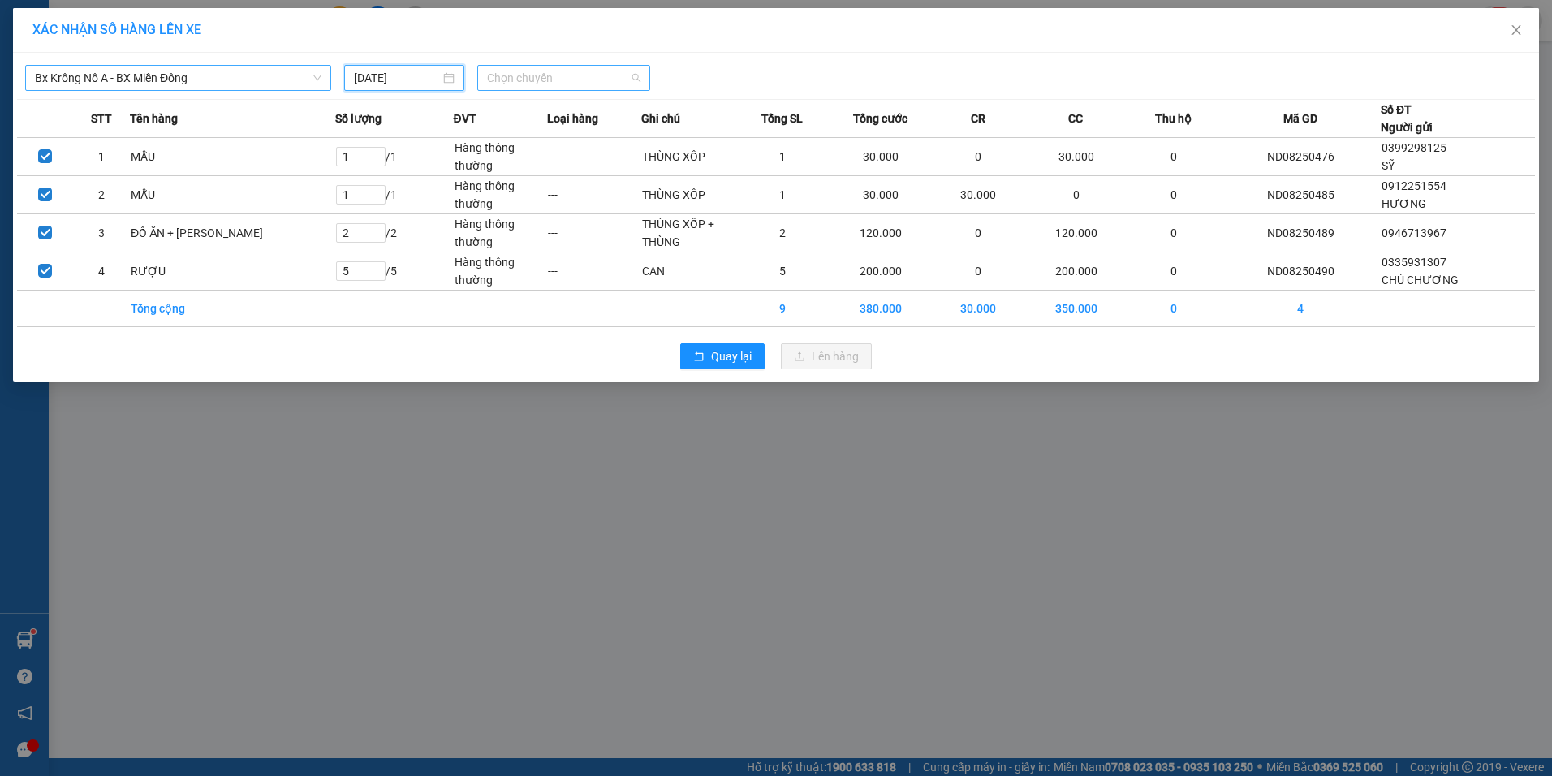
click at [568, 67] on span "Chọn chuyến" at bounding box center [563, 78] width 153 height 24
click at [566, 126] on div "07:00 - 51B-171.73" at bounding box center [550, 136] width 146 height 26
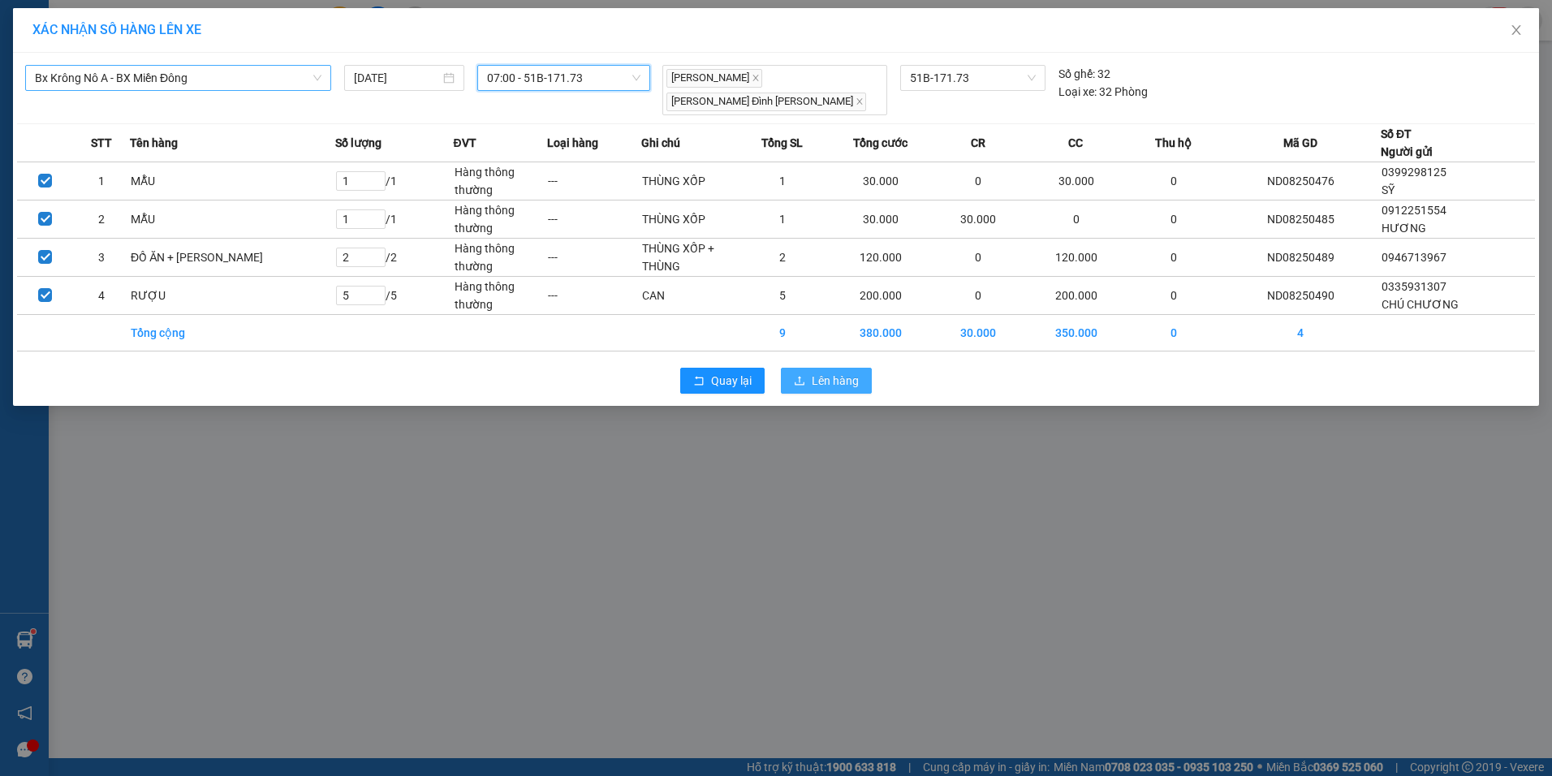
click at [821, 379] on span "Lên hàng" at bounding box center [835, 381] width 47 height 18
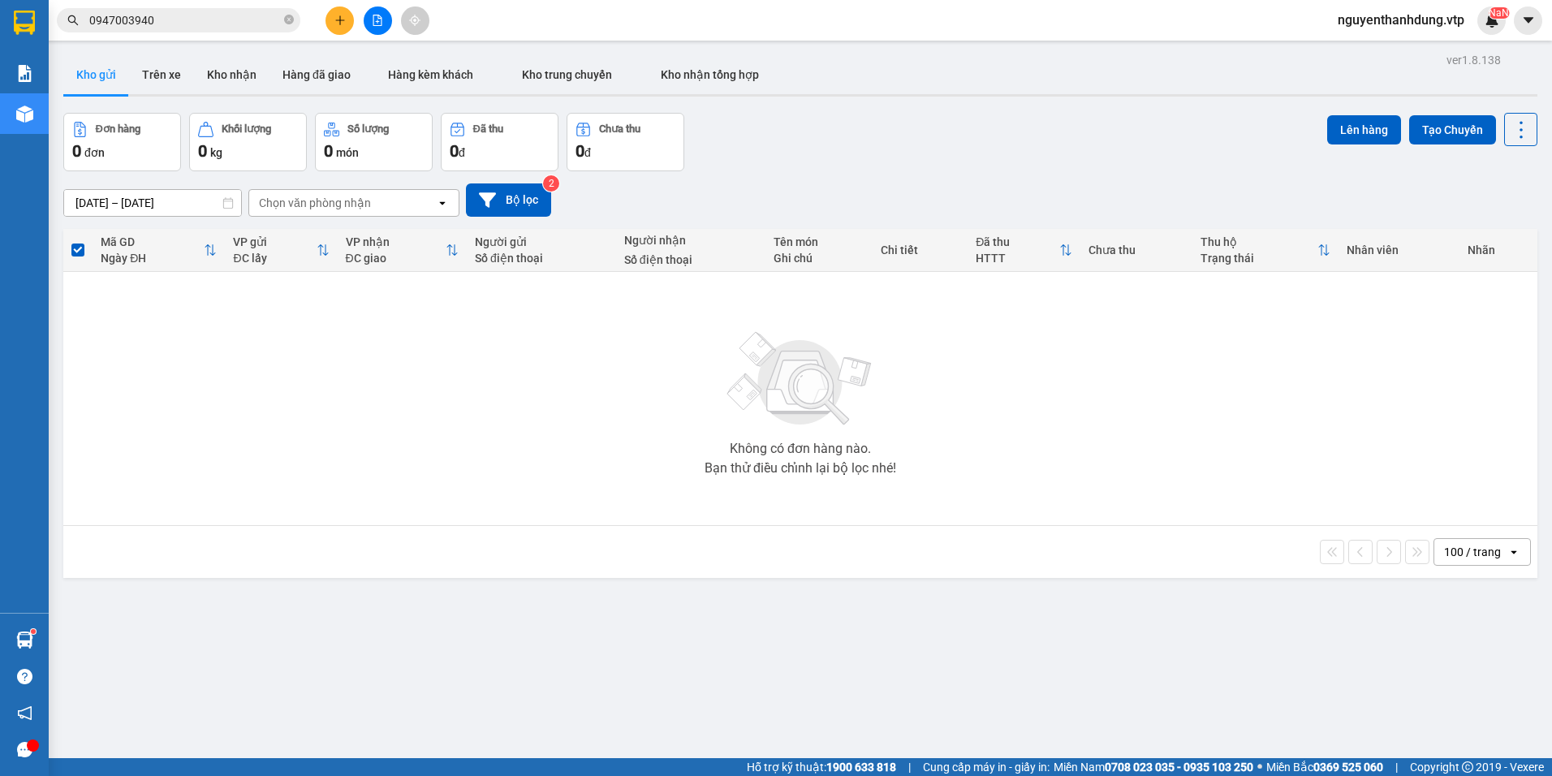
click at [1431, 28] on span "nguyenthanhdung.vtp" at bounding box center [1401, 20] width 153 height 20
drag, startPoint x: 1403, startPoint y: 76, endPoint x: 1395, endPoint y: 50, distance: 27.2
click at [1395, 50] on ul "Đăng xuất Đổi mật khẩu" at bounding box center [1399, 63] width 158 height 58
drag, startPoint x: 1395, startPoint y: 50, endPoint x: 1353, endPoint y: 49, distance: 42.2
click at [1353, 49] on span "Đăng xuất" at bounding box center [1407, 50] width 122 height 18
